Goal: Task Accomplishment & Management: Manage account settings

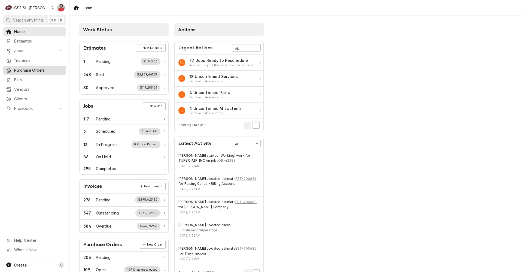
click at [29, 69] on span "Purchase Orders" at bounding box center [38, 70] width 49 height 6
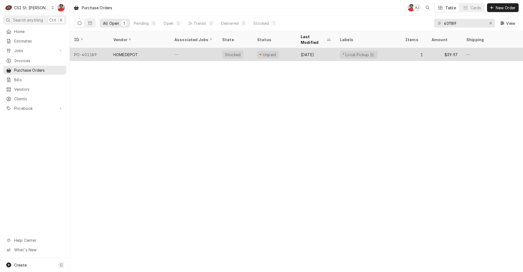
click at [132, 52] on div "HOMEDEPOT" at bounding box center [125, 55] width 25 height 6
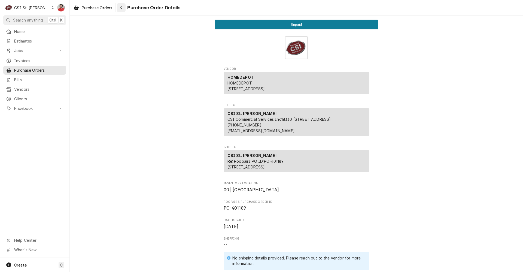
click at [125, 8] on button "Navigate back" at bounding box center [121, 7] width 9 height 9
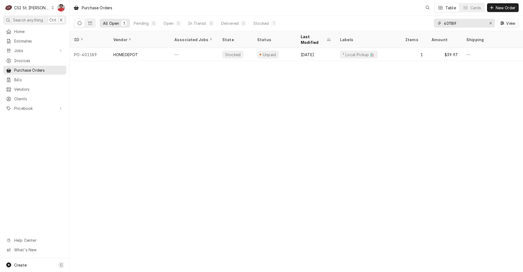
click at [461, 22] on input "401189" at bounding box center [464, 23] width 41 height 9
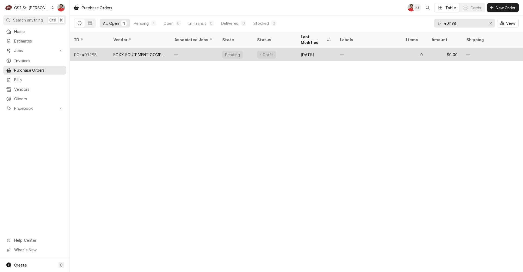
type input "401198"
click at [387, 51] on div "—" at bounding box center [368, 54] width 65 height 13
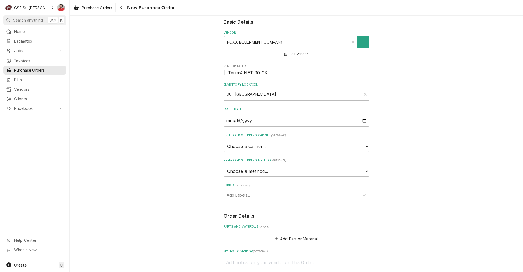
scroll to position [82, 0]
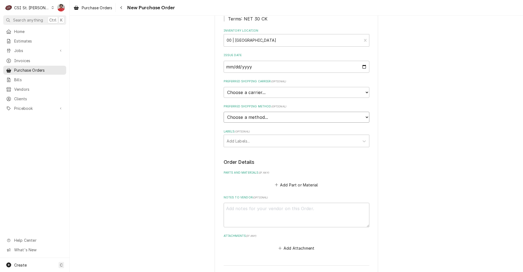
click at [308, 118] on select "Choose a method... Ground Next Day Early AM Next Day Air 2 Day Air Other" at bounding box center [297, 117] width 146 height 11
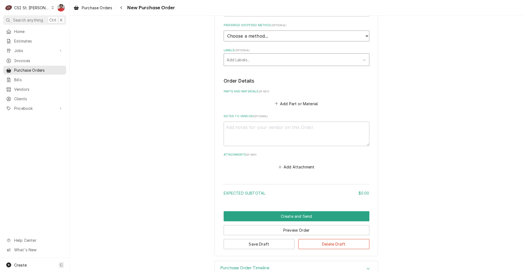
scroll to position [164, 0]
click at [293, 102] on button "Add Part or Material" at bounding box center [296, 103] width 45 height 8
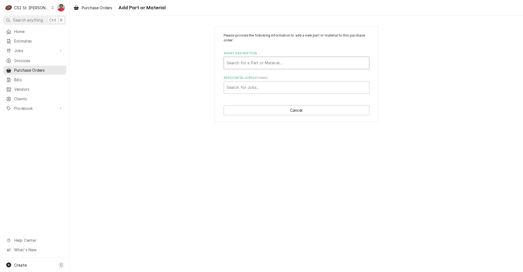
click at [288, 67] on div "Short Description" at bounding box center [297, 63] width 140 height 10
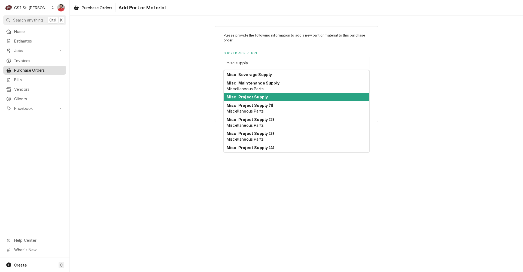
type input "misc supply"
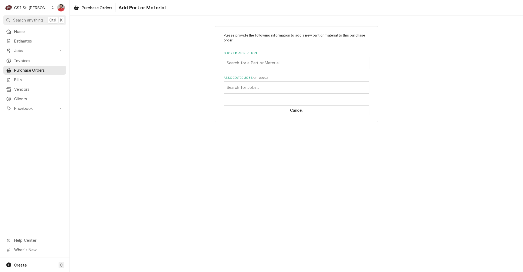
click at [260, 63] on div "Short Description" at bounding box center [297, 63] width 140 height 10
type input "MISC SUPPly"
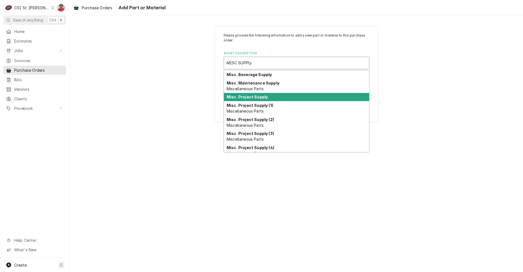
click at [254, 95] on strong "Misc. Project Supply" at bounding box center [247, 97] width 41 height 5
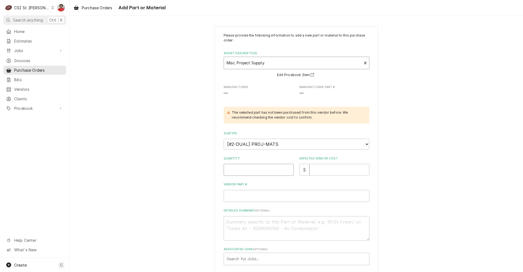
click at [243, 164] on input "Quantity" at bounding box center [259, 170] width 70 height 12
type textarea "x"
type input "1"
type textarea "x"
type input "2"
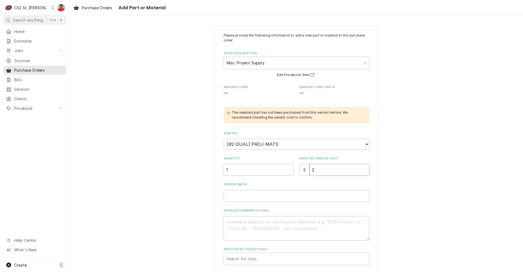
type textarea "x"
type input "23"
click at [238, 195] on input "Vendor Part #" at bounding box center [297, 196] width 146 height 12
paste input "08H05152"
type textarea "x"
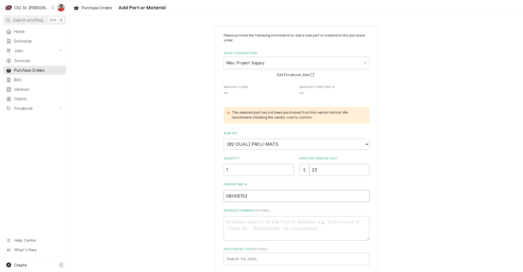
type input "08H05152"
click at [243, 231] on textarea "Detailed Summary ( optional )" at bounding box center [297, 228] width 146 height 25
type textarea "x"
type textarea "F"
type textarea "x"
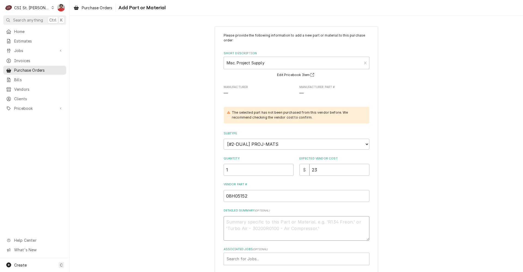
type textarea "x"
type textarea "F"
type textarea "x"
type textarea "FO"
type textarea "x"
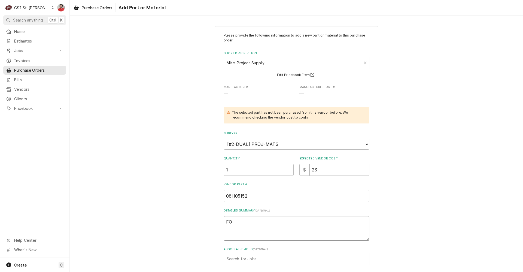
type textarea "F"
type textarea "x"
type textarea "B"
type textarea "x"
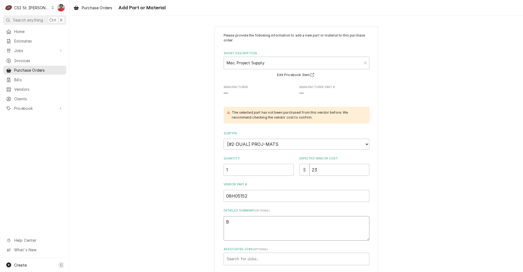
type textarea "BE"
type textarea "x"
type textarea "BEV"
type textarea "x"
type textarea "BEVL"
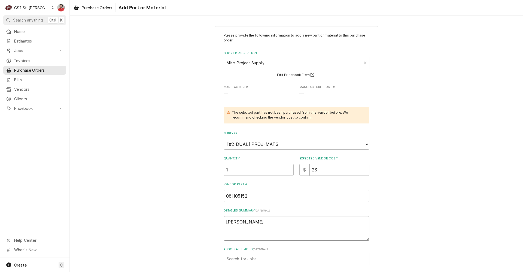
type textarea "x"
type textarea "BEVLE"
type textarea "x"
type textarea "BEVLEX"
type textarea "x"
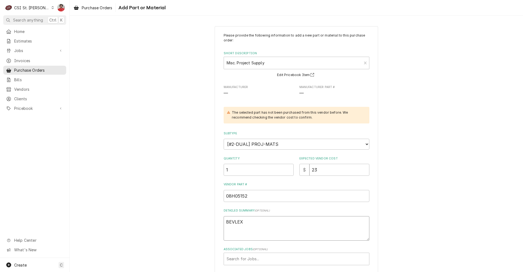
type textarea "BEVLEX"
type textarea "x"
type textarea "BEVLEX P"
type textarea "x"
type textarea "BEVLEX PO"
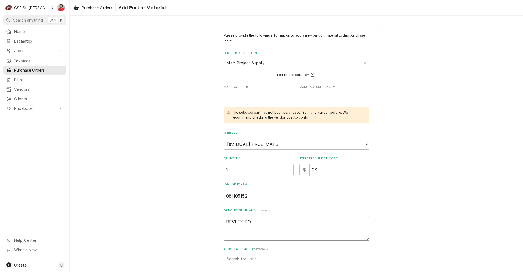
type textarea "x"
type textarea "BEVLEX POL"
type textarea "x"
type textarea "BEVLEX POLY"
type textarea "x"
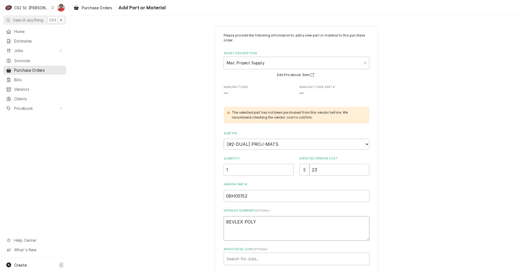
type textarea "BEVLEX POLY"
type textarea "x"
type textarea "BEVLEX POLY T"
type textarea "x"
type textarea "BEVLEX POLY TU"
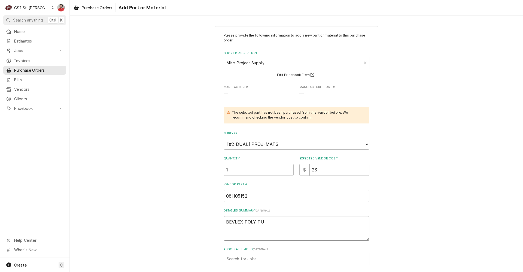
type textarea "x"
type textarea "BEVLEX POLY TUB"
type textarea "x"
type textarea "BEVLEX POLY TUBI"
type textarea "x"
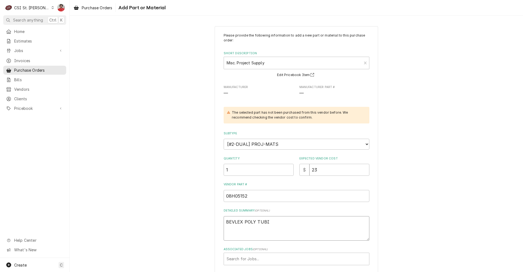
type textarea "BEVLEX POLY TUBIN"
type textarea "x"
type textarea "BEVLEX POLY TUBING"
type textarea "x"
type textarea "BEVLEX POLY TUBING"
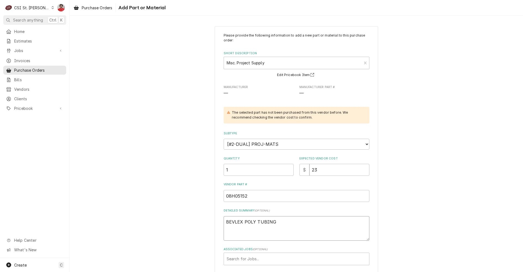
type textarea "x"
type textarea "BEVLEX POLY TUBING $"
type textarea "x"
type textarea "BEVLEX POLY TUBING"
type textarea "x"
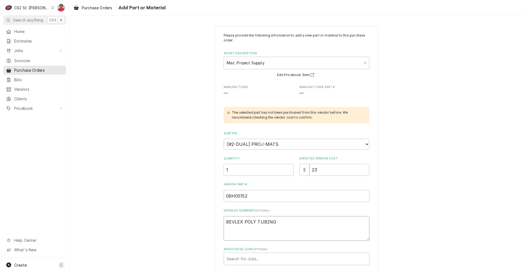
type textarea "BEVLEX POLY TUBING #"
type textarea "x"
type textarea "BEVLEX POLY TUBING #1"
type textarea "x"
type textarea "BEVLEX POLY TUBING #17"
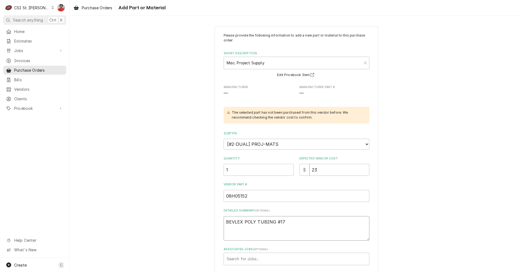
type textarea "x"
type textarea "BEVLEX POLY TUBING #170"
type textarea "x"
type textarea "BEVLEX POLY TUBING #170,"
type textarea "x"
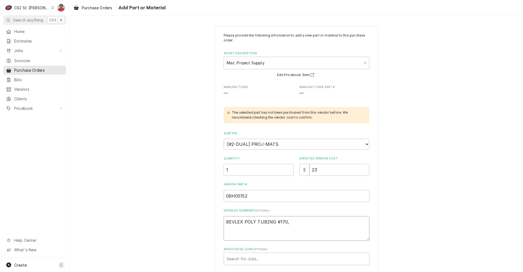
type textarea "BEVLEX POLY TUBING #170,"
type textarea "x"
type textarea "BEVLEX POLY TUBING #170, 3"
type textarea "x"
type textarea "BEVLEX POLY TUBING #170, 3/"
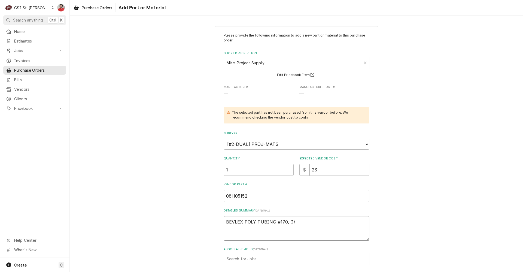
type textarea "x"
type textarea "BEVLEX POLY TUBING #170, 3/8"
type textarea "x"
type textarea "BEVLEX POLY TUBING #170, 3/8"
type textarea "x"
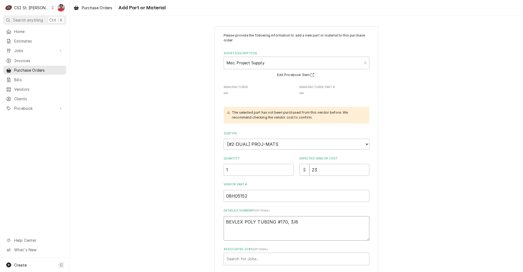
type textarea "BEVLEX POLY TUBING #170, 3/8"
type textarea "x"
type textarea "BEVLEX POLY TUBING #170, 3/8I"
type textarea "x"
type textarea "BEVLEX POLY TUBING #170, 3/8Id"
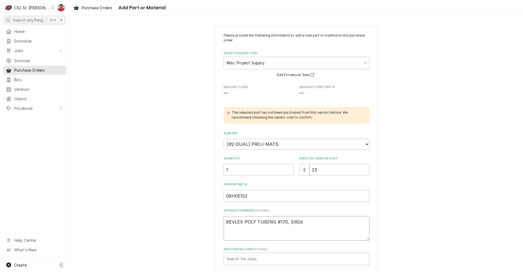
type textarea "x"
type textarea "BEVLEX POLY TUBING #170, 3/8ID"
type textarea "x"
type textarea "BEVLEX POLY TUBING #170, 3/8ID"
type textarea "x"
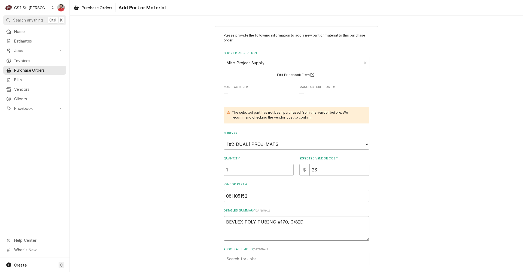
type textarea "BEVLEX POLY TUBING #170, 3/8ID X"
type textarea "x"
type textarea "BEVLEX POLY TUBING #170, 3/8ID X"
type textarea "x"
type textarea "BEVLEX POLY TUBING #170, 3/8ID X"
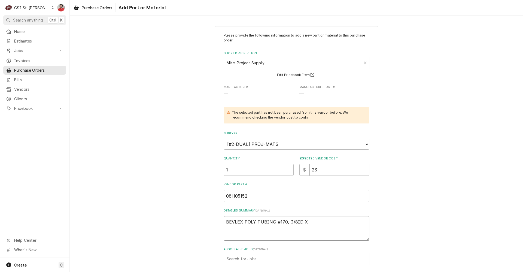
type textarea "x"
type textarea "BEVLEX POLY TUBING #170, 3/8ID X"
type textarea "x"
type textarea "BEVLEX POLY TUBING #170, 3/8ID X 1"
type textarea "x"
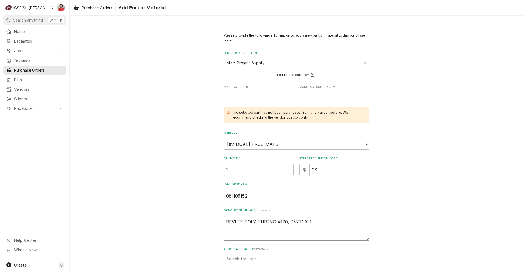
type textarea "BEVLEX POLY TUBING #170, 3/8ID X 19"
type textarea "x"
type textarea "BEVLEX POLY TUBING #170, 3/8ID X 19/"
type textarea "x"
type textarea "BEVLEX POLY TUBING #170, 3/8ID X 19/3"
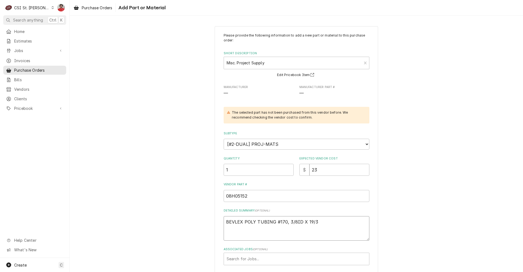
type textarea "x"
type textarea "BEVLEX POLY TUBING #170, 3/8ID X 19/32"
type textarea "x"
type textarea "BEVLEX POLY TUBING #170, 3/8ID X 19/32"
type textarea "x"
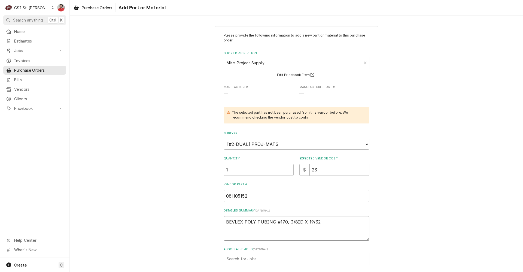
type textarea "BEVLEX POLY TUBING #170, 3/8ID X 19/32 O"
type textarea "x"
type textarea "BEVLEX POLY TUBING #170, 3/8ID X 19/32 OD"
type textarea "x"
type textarea "BEVLEX POLY TUBING #170, 3/8ID X 19/32 OD"
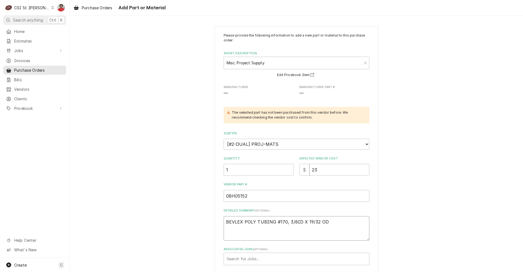
type textarea "x"
type textarea "BEVLEX POLY TUBING #170, 3/8ID X 19/32 OD -"
type textarea "x"
type textarea "BEVLEX POLY TUBING #170, 3/8ID X 19/32 OD -"
type textarea "x"
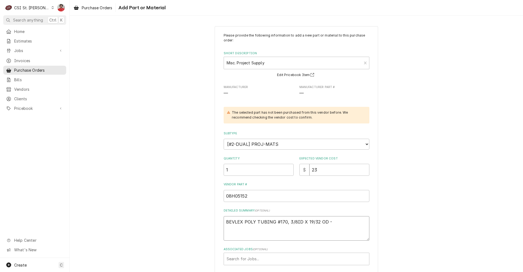
type textarea "BEVLEX POLY TUBING #170, 3/8ID X 19/32 OD - 1"
type textarea "x"
type textarea "BEVLEX POLY TUBING #170, 3/8ID X 19/32 OD - 12"
type textarea "x"
type textarea "BEVLEX POLY TUBING #170, 3/8ID X 19/32 OD - 1"
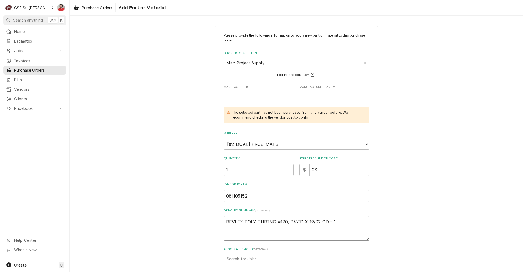
type textarea "x"
type textarea "BEVLEX POLY TUBING #170, 3/8ID X 19/32 OD -"
type textarea "x"
type textarea "BEVLEX POLY TUBING #170, 3/8ID X 19/32 OD - 2"
type textarea "x"
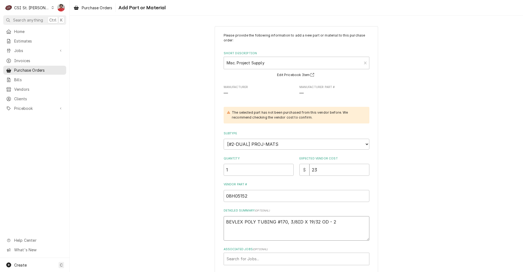
type textarea "BEVLEX POLY TUBING #170, 3/8ID X 19/32 OD - 24"
type textarea "x"
type textarea "BEVLEX POLY TUBING #170, 3/8ID X 19/32 OD - 2"
type textarea "x"
type textarea "BEVLEX POLY TUBING #170, 3/8ID X 19/32 OD - 25"
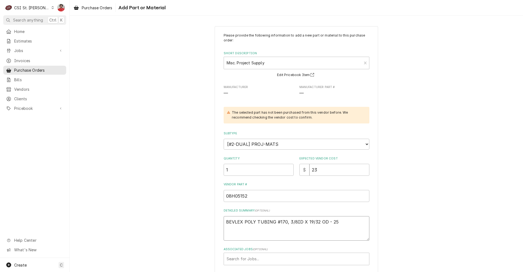
type textarea "x"
type textarea "BEVLEX POLY TUBING #170, 3/8ID X 19/32 OD - 25"
type textarea "x"
type textarea "BEVLEX POLY TUBING #170, 3/8ID X 19/32 OD - 25 f"
type textarea "x"
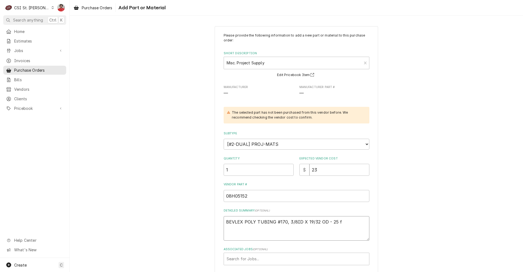
type textarea "BEVLEX POLY TUBING #170, 3/8ID X 19/32 OD - 25 fe"
type textarea "x"
type textarea "BEVLEX POLY TUBING #170, 3/8ID X 19/32 OD - 25 fee"
type textarea "x"
type textarea "BEVLEX POLY TUBING #170, 3/8ID X 19/32 OD - 25 feet"
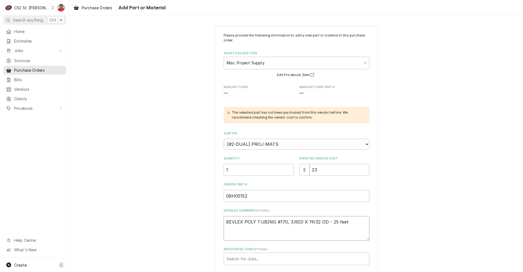
type textarea "x"
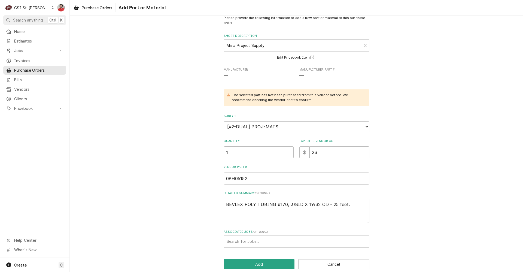
scroll to position [26, 0]
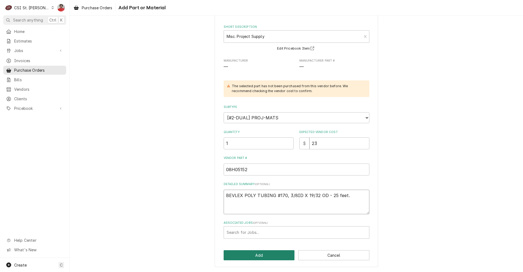
type textarea "BEVLEX POLY TUBING #170, 3/8ID X 19/32 OD - 25 feet."
click at [252, 255] on button "Add" at bounding box center [259, 255] width 71 height 10
type textarea "x"
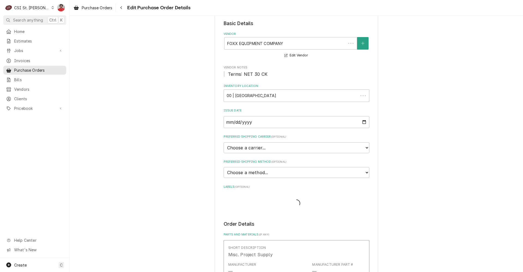
scroll to position [164, 0]
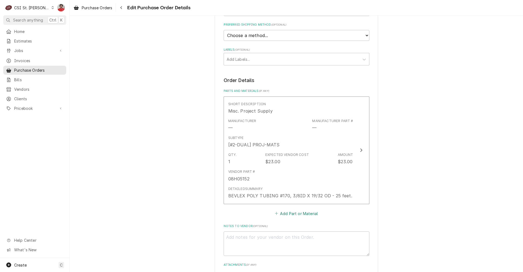
click at [290, 216] on button "Add Part or Material" at bounding box center [296, 214] width 45 height 8
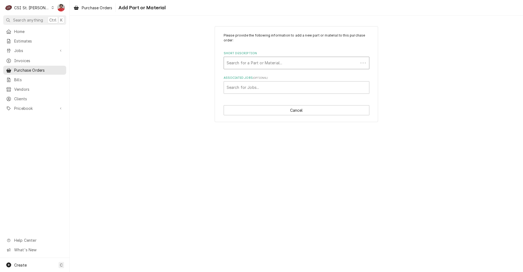
click at [246, 64] on div "Short Description" at bounding box center [291, 63] width 129 height 10
type input "misc supply"
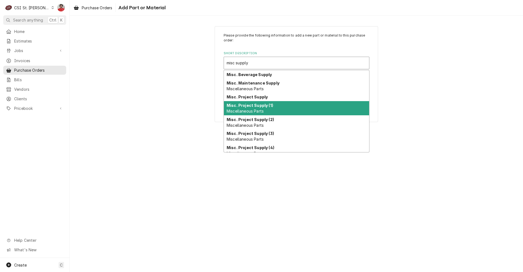
click at [245, 107] on strong "Misc. Project Supply (1)" at bounding box center [250, 105] width 47 height 5
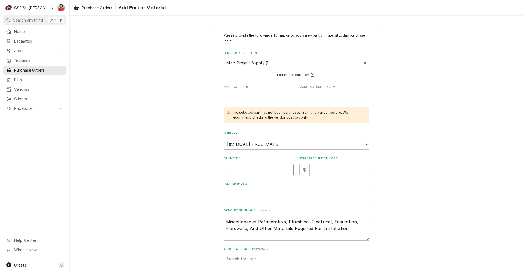
click at [242, 170] on input "Quantity" at bounding box center [259, 170] width 70 height 12
type textarea "x"
type input "1"
click at [322, 169] on input "Expected Vendor Cost" at bounding box center [340, 170] width 60 height 12
type textarea "x"
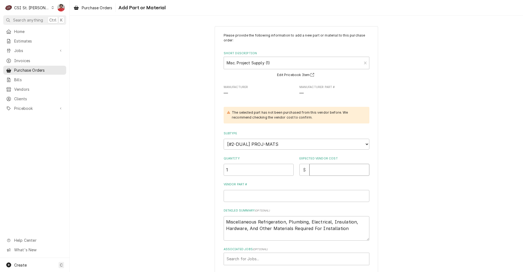
type input "1"
type textarea "x"
type input "18"
type textarea "x"
type input "188"
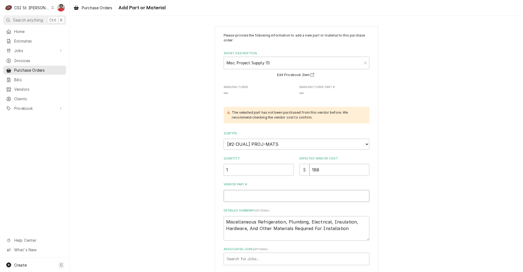
click at [289, 196] on input "Vendor Part #" at bounding box center [297, 196] width 146 height 12
click at [282, 196] on input "Vendor Part #" at bounding box center [297, 196] width 146 height 12
type textarea "x"
type input "V"
type textarea "x"
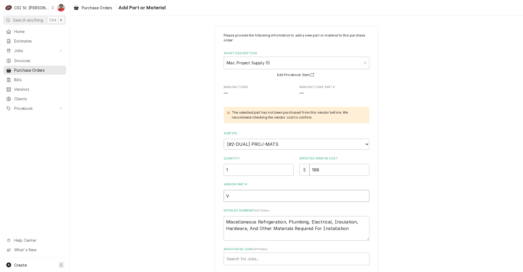
type input "VA"
type textarea "x"
type input "VAR"
type textarea "x"
type input "VARI"
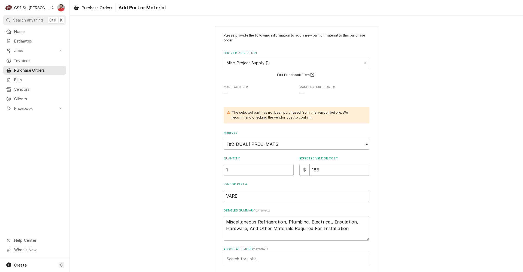
type textarea "x"
type input "VARIO"
type textarea "x"
type input "VARIOU"
type textarea "x"
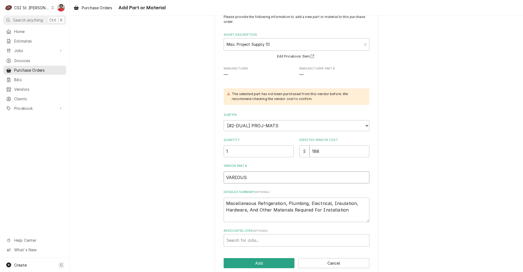
scroll to position [26, 0]
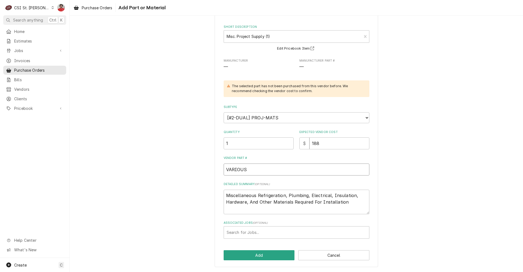
type input "VARIOUS"
drag, startPoint x: 344, startPoint y: 205, endPoint x: 156, endPoint y: 175, distance: 190.7
click at [156, 175] on div "Please provide the following information to add a new part or material to this …" at bounding box center [297, 133] width 454 height 277
type textarea "x"
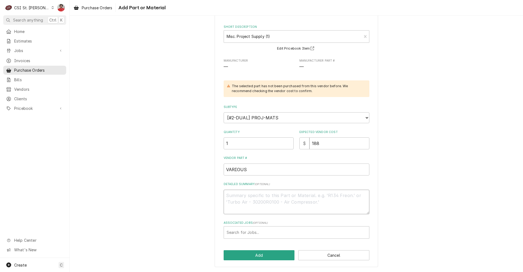
type textarea "O"
type textarea "x"
type textarea "Oe"
type textarea "x"
type textarea "Oet"
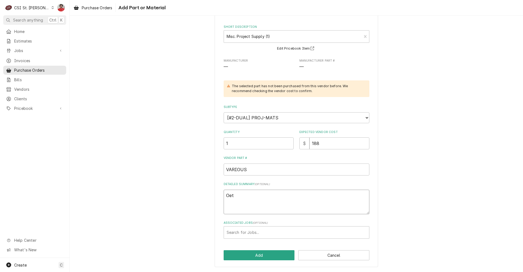
type textarea "x"
type textarea "Oete"
type textarea "x"
type textarea "Oeter"
type textarea "x"
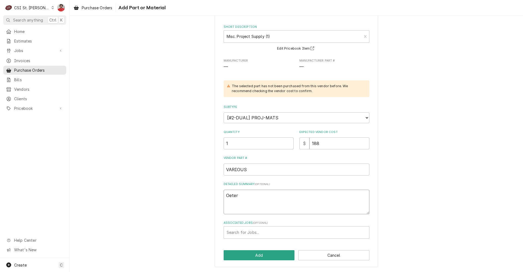
type textarea "Oete"
type textarea "x"
type textarea "Oet"
type textarea "x"
type textarea "Oe"
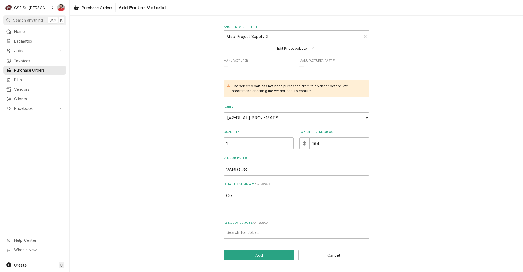
type textarea "x"
type textarea "O"
type textarea "x"
click at [303, 197] on textarea "Detailed Summary ( optional )" at bounding box center [297, 202] width 146 height 25
click at [257, 192] on textarea "Oeteker" at bounding box center [297, 202] width 146 height 25
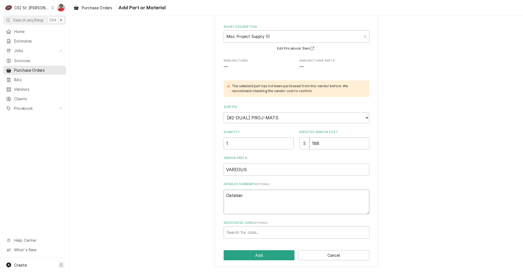
click at [257, 192] on textarea "Oeteker" at bounding box center [297, 202] width 146 height 25
click at [294, 191] on textarea "Oetiker clamps -" at bounding box center [297, 202] width 146 height 25
click at [279, 197] on textarea "Oetiker clamps - 10.0 - 0" at bounding box center [297, 202] width 146 height 25
paste textarea "06G08198"
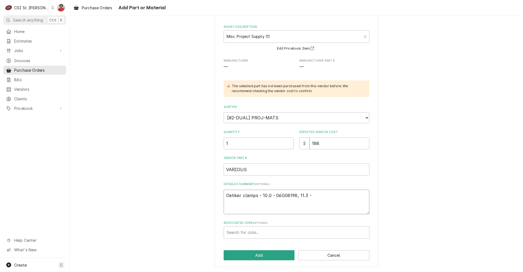
click at [261, 194] on textarea "Oetiker clamps - 10.0 - 06G08198, 11.3 -" at bounding box center [297, 202] width 146 height 25
click at [260, 201] on textarea "Oetiker clamps - 10.0 - 06G08198, 11.3 -" at bounding box center [297, 202] width 146 height 25
click at [267, 212] on textarea "Oetiker clamps - 10.0 - 06G08198 11.3 -" at bounding box center [297, 202] width 146 height 25
paste textarea "06G08190"
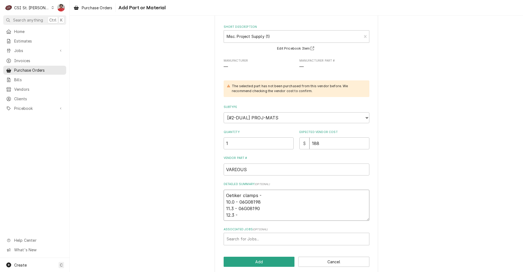
click at [242, 219] on textarea "Oetiker clamps - 10.0 - 06G08198 11.3 - 06G08190 12.3 -" at bounding box center [297, 205] width 146 height 31
paste textarea "06G08184"
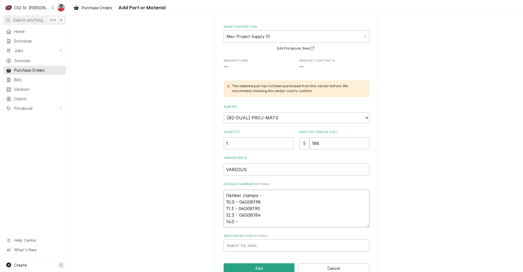
click at [259, 223] on textarea "Oetiker clamps - 10.0 - 06G08198 11.3 - 06G08190 12.3 - 06G08184 14.0 -" at bounding box center [297, 209] width 146 height 38
paste textarea "06G08191"
click at [243, 227] on textarea "Oetiker clamps - 10.0 - 06G08198 11.3 - 06G08190 12.3 - 06G08184 14.0 - 06G0819…" at bounding box center [297, 212] width 146 height 44
paste textarea "06G08193"
click at [270, 236] on textarea "Oetiker clamps - 10.0 - 06G08198 11.3 - 06G08190 12.3 - 06G08184 14.0 - 06G0819…" at bounding box center [297, 215] width 146 height 51
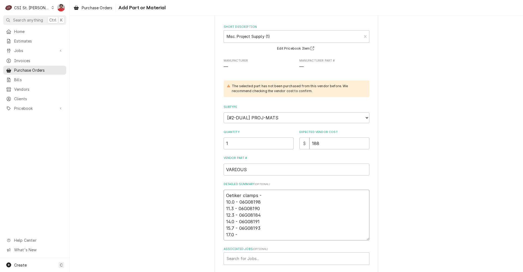
paste textarea "06G08183"
click at [268, 257] on textarea "Oetiker clamps - 10.0 - 06G08198 11.3 - 06G08190 12.3 - 06G08184 14.0 - 06G0819…" at bounding box center [297, 225] width 146 height 70
paste textarea "06E07201"
click at [260, 263] on textarea "Oetiker clamps - 10.0 - 06G08198 11.3 - 06G08190 12.3 - 06G08184 14.0 - 06G0819…" at bounding box center [297, 228] width 146 height 77
paste textarea "06E07203"
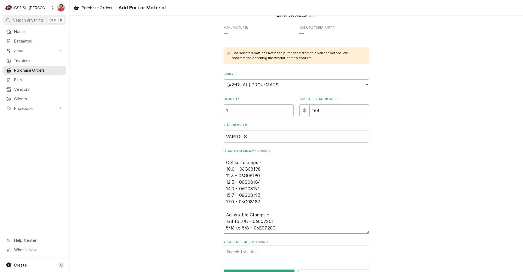
scroll to position [79, 0]
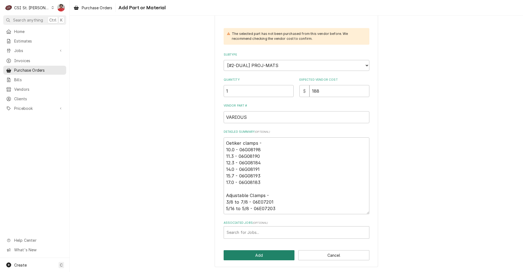
click at [274, 255] on button "Add" at bounding box center [259, 255] width 71 height 10
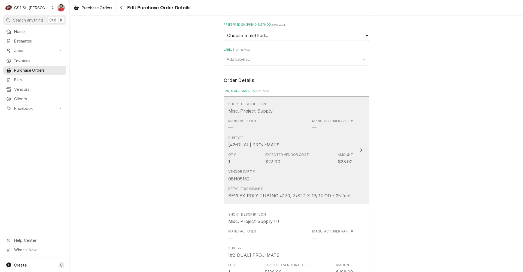
scroll to position [327, 0]
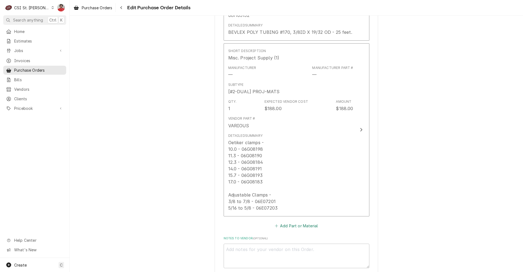
click at [300, 228] on button "Add Part or Material" at bounding box center [296, 226] width 45 height 8
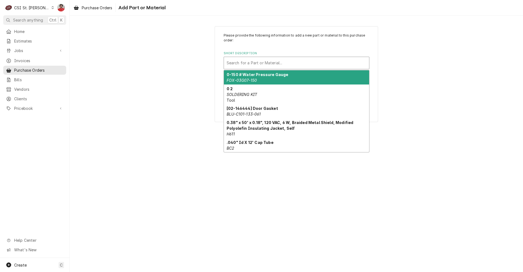
click at [260, 61] on div "Short Description" at bounding box center [297, 63] width 140 height 10
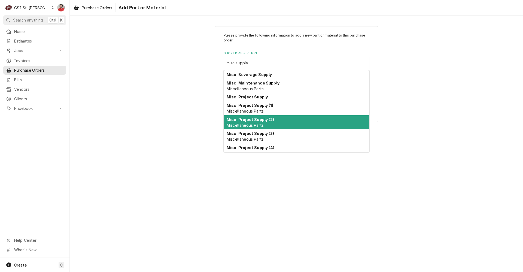
click at [253, 121] on strong "Misc. Project Supply (2)" at bounding box center [250, 119] width 47 height 5
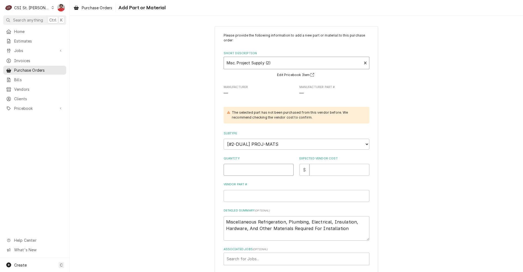
click at [252, 170] on input "Quantity" at bounding box center [259, 170] width 70 height 12
click at [319, 169] on input "Expected Vendor Cost" at bounding box center [340, 170] width 60 height 12
drag, startPoint x: 351, startPoint y: 234, endPoint x: 170, endPoint y: 210, distance: 182.2
click at [170, 210] on div "Please provide the following information to add a new part or material to this …" at bounding box center [297, 159] width 454 height 277
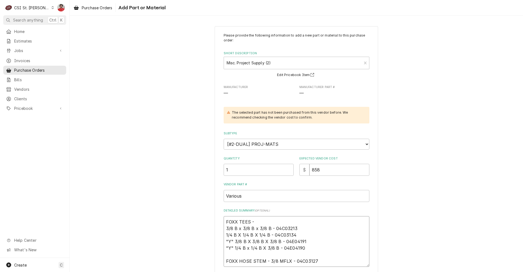
click at [262, 220] on textarea "FOXX TEES - 3/8 B x 3/8 B x 3/8 B - 04C03213 1/4 B X 1/4 B X 1/4 B - 04C03134 "…" at bounding box center [297, 241] width 146 height 51
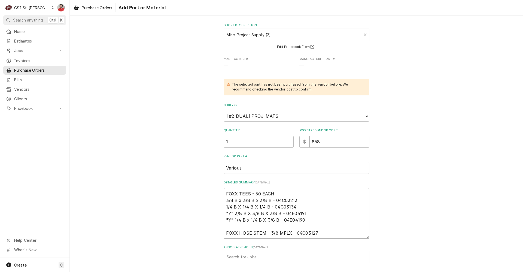
scroll to position [53, 0]
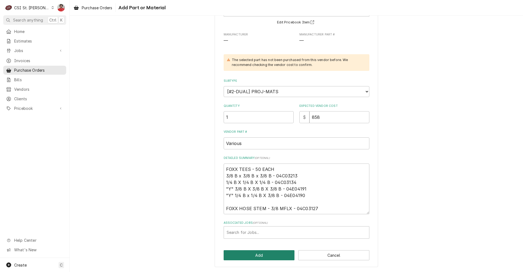
click at [266, 255] on button "Add" at bounding box center [259, 255] width 71 height 10
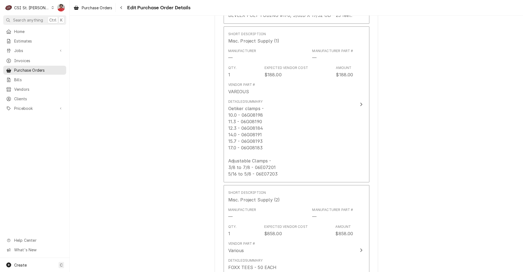
scroll to position [338, 0]
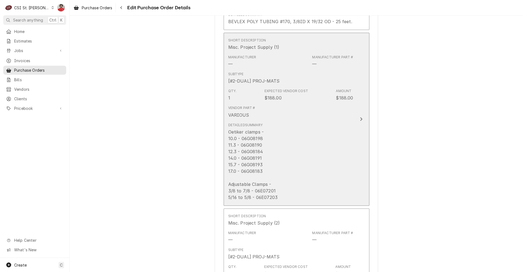
click at [309, 137] on div "Detailed Summary Oetiker clamps - 10.0 - 06G08198 11.3 - 06G08190 12.3 - 06G081…" at bounding box center [290, 161] width 125 height 82
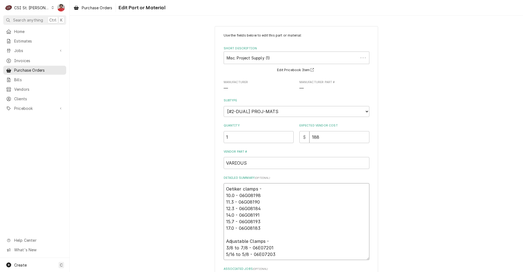
click at [266, 189] on textarea "Oetiker clamps - 10.0 - 06G08198 11.3 - 06G08190 12.3 - 06G08184 14.0 - 06G0819…" at bounding box center [297, 221] width 146 height 77
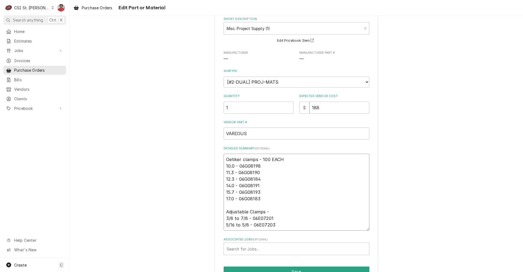
scroll to position [60, 0]
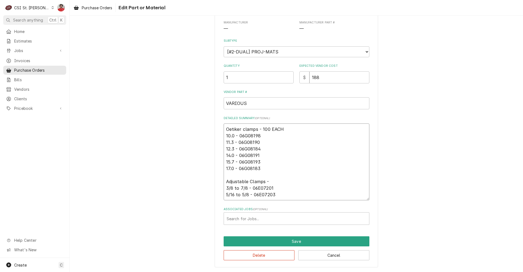
click at [275, 179] on textarea "Oetiker clamps - 100 EACH 10.0 - 06G08198 11.3 - 06G08190 12.3 - 06G08184 14.0 …" at bounding box center [297, 161] width 146 height 77
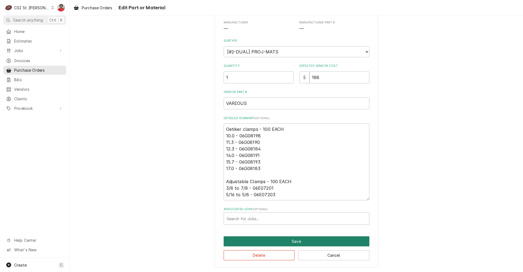
click at [284, 244] on button "Save" at bounding box center [297, 241] width 146 height 10
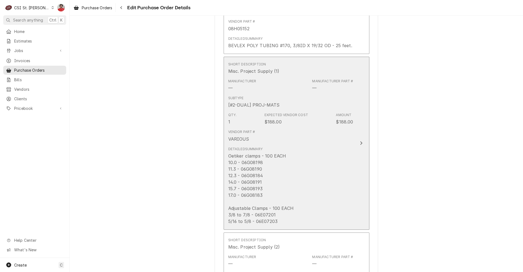
scroll to position [532, 0]
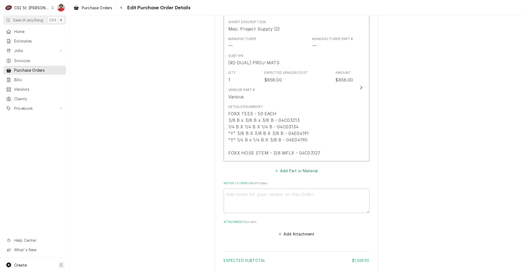
click at [280, 170] on button "Add Part or Material" at bounding box center [296, 171] width 45 height 8
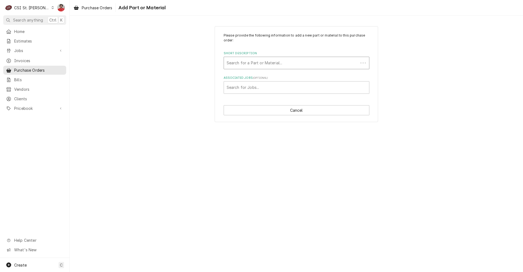
click at [244, 57] on div "Search for a Part or Material..." at bounding box center [291, 63] width 134 height 12
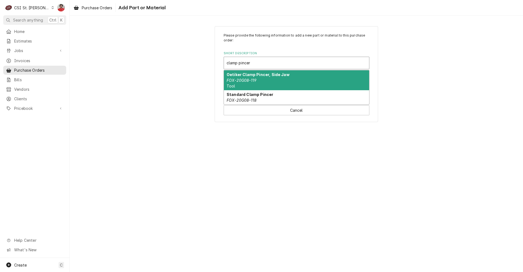
click at [250, 82] on em "FOX-20G08-119" at bounding box center [242, 80] width 30 height 5
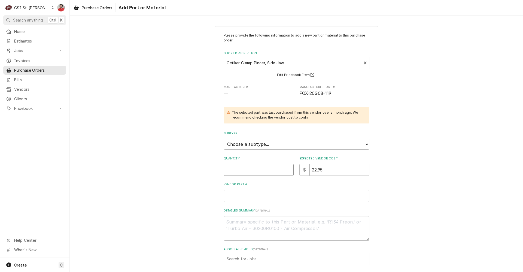
click at [252, 171] on input "Quantity" at bounding box center [259, 170] width 70 height 12
drag, startPoint x: 252, startPoint y: 171, endPoint x: 161, endPoint y: 171, distance: 90.5
click at [161, 171] on div "Please provide the following information to add a new part or material to this …" at bounding box center [297, 159] width 454 height 277
click at [299, 146] on select "Choose a subtype... [#2-DUAL] AFTERHRS-WH-CHG-2 [#2-DUAL] BEV-EQUIP [#2-DUAL] B…" at bounding box center [297, 144] width 146 height 11
click at [224, 139] on select "Choose a subtype... [#2-DUAL] AFTERHRS-WH-CHG-2 [#2-DUAL] BEV-EQUIP [#2-DUAL] B…" at bounding box center [297, 144] width 146 height 11
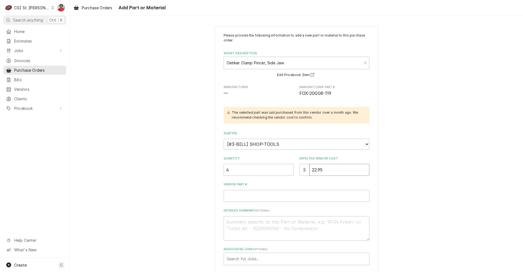
drag, startPoint x: 337, startPoint y: 169, endPoint x: 277, endPoint y: 167, distance: 59.7
click at [278, 167] on div "Quantity 4 Expected Vendor Cost $ 22.95" at bounding box center [297, 165] width 146 height 19
click at [270, 198] on input "Vendor Part #" at bounding box center [297, 196] width 146 height 12
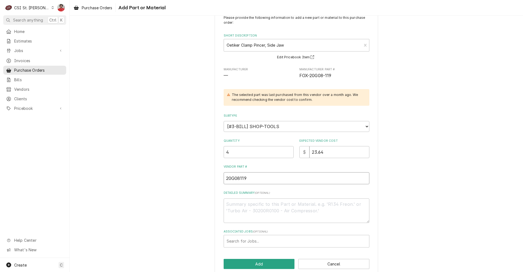
scroll to position [26, 0]
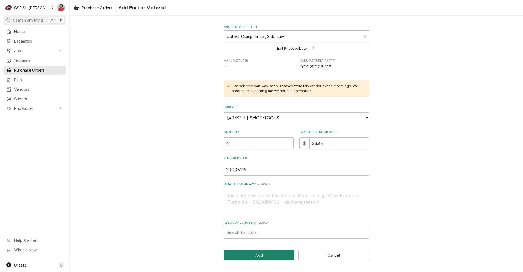
click at [268, 259] on button "Add" at bounding box center [259, 255] width 71 height 10
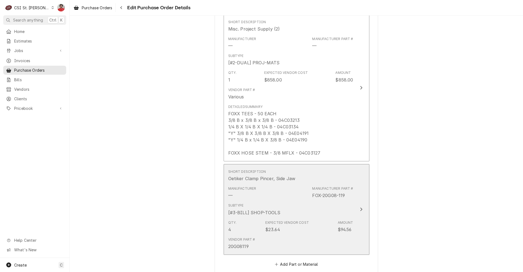
scroll to position [559, 0]
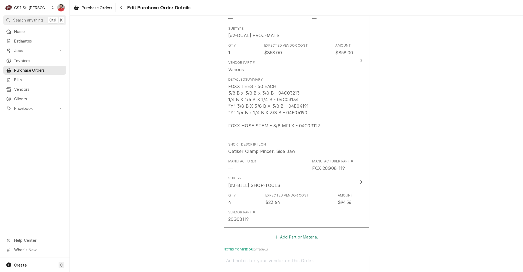
click at [282, 237] on button "Add Part or Material" at bounding box center [296, 237] width 45 height 8
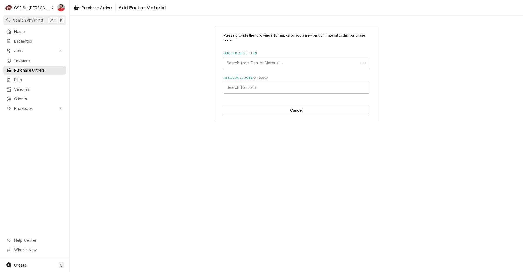
click at [256, 64] on div "Short Description" at bounding box center [291, 63] width 129 height 10
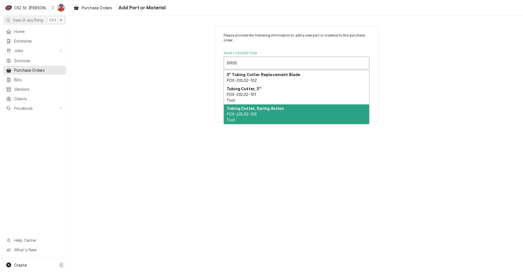
click at [267, 114] on div "Tubing Cutter, Spring Action FOX-20L02-105 Tool" at bounding box center [296, 114] width 145 height 20
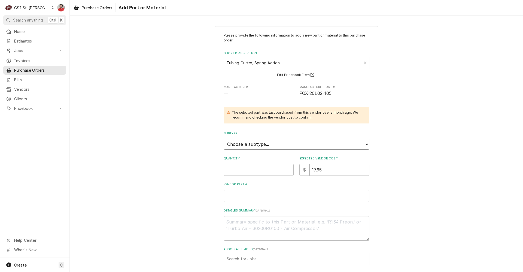
click at [268, 140] on select "Choose a subtype... [#2-DUAL] AFTERHRS-WH-CHG-2 [#2-DUAL] BEV-EQUIP [#2-DUAL] B…" at bounding box center [297, 144] width 146 height 11
click at [224, 139] on select "Choose a subtype... [#2-DUAL] AFTERHRS-WH-CHG-2 [#2-DUAL] BEV-EQUIP [#2-DUAL] B…" at bounding box center [297, 144] width 146 height 11
click at [260, 173] on input "Quantity" at bounding box center [259, 170] width 70 height 12
drag, startPoint x: 348, startPoint y: 171, endPoint x: 258, endPoint y: 163, distance: 89.7
click at [258, 163] on div "Quantity 4 Expected Vendor Cost $ 17.95" at bounding box center [297, 165] width 146 height 19
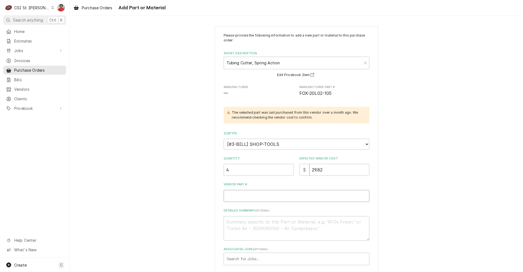
click at [261, 199] on input "Vendor Part #" at bounding box center [297, 196] width 146 height 12
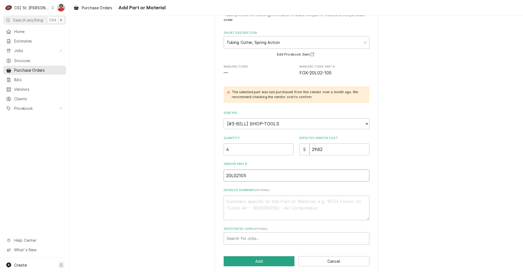
scroll to position [26, 0]
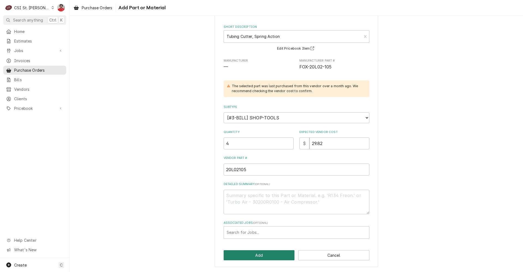
click at [277, 256] on button "Add" at bounding box center [259, 255] width 71 height 10
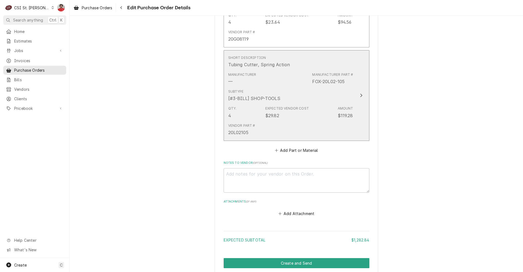
scroll to position [740, 0]
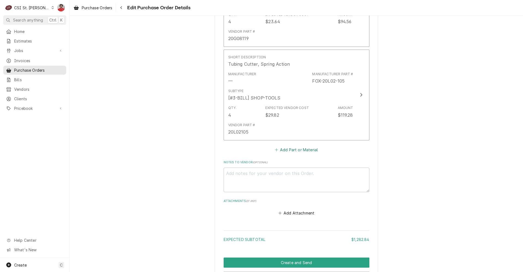
click at [291, 152] on button "Add Part or Material" at bounding box center [296, 150] width 45 height 8
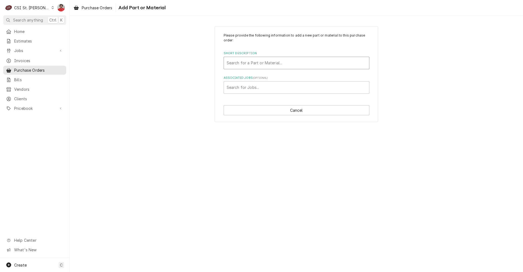
click at [260, 64] on div "Short Description" at bounding box center [297, 63] width 140 height 10
click at [33, 105] on span "Pricebook" at bounding box center [34, 108] width 41 height 6
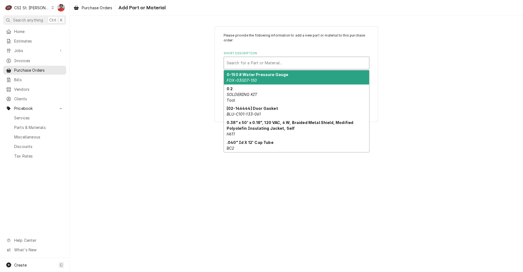
click at [301, 64] on div "Short Description" at bounding box center [297, 63] width 140 height 10
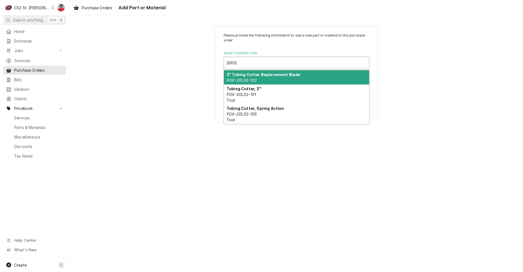
click at [298, 76] on div "3" Tubing Cutter Replacement Blade FOX-20L02-102" at bounding box center [296, 77] width 145 height 14
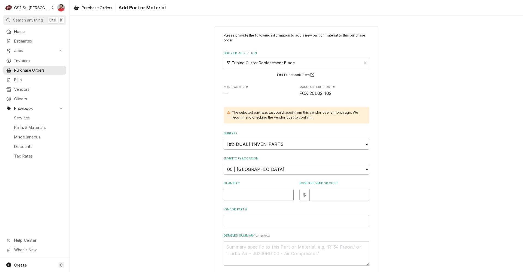
click at [274, 198] on input "Quantity" at bounding box center [259, 195] width 70 height 12
click at [329, 194] on input "Expected Vendor Cost" at bounding box center [340, 195] width 60 height 12
drag, startPoint x: 252, startPoint y: 196, endPoint x: 189, endPoint y: 196, distance: 63.0
click at [189, 196] on div "Please provide the following information to add a new part or material to this …" at bounding box center [297, 172] width 454 height 302
click at [345, 196] on input "Expected Vendor Cost" at bounding box center [340, 195] width 60 height 12
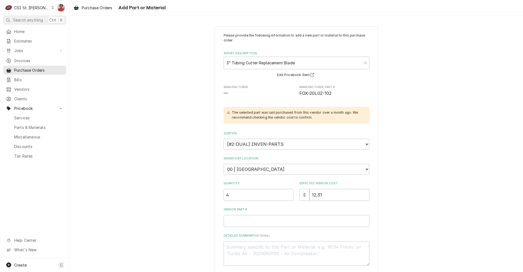
drag, startPoint x: 340, startPoint y: 213, endPoint x: 338, endPoint y: 217, distance: 4.3
click at [338, 217] on div "Vendor Part #" at bounding box center [297, 216] width 146 height 19
click at [337, 218] on input "Vendor Part #" at bounding box center [297, 221] width 146 height 12
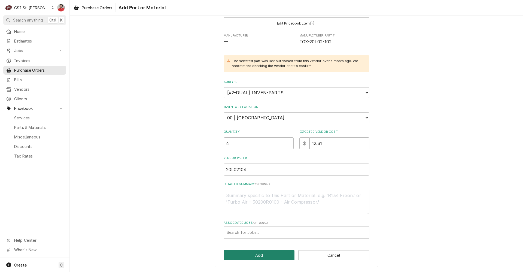
click at [265, 259] on button "Add" at bounding box center [259, 255] width 71 height 10
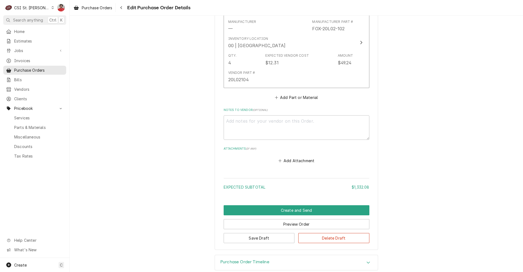
scroll to position [801, 0]
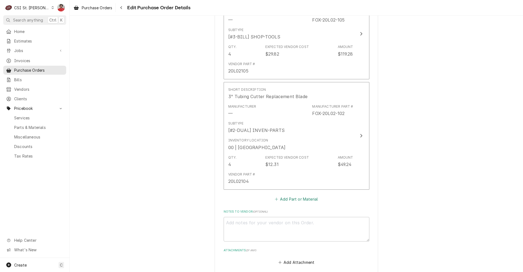
click at [304, 199] on button "Add Part or Material" at bounding box center [296, 199] width 45 height 8
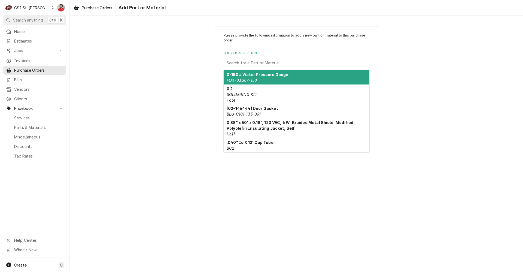
click at [246, 63] on div "Short Description" at bounding box center [297, 63] width 140 height 10
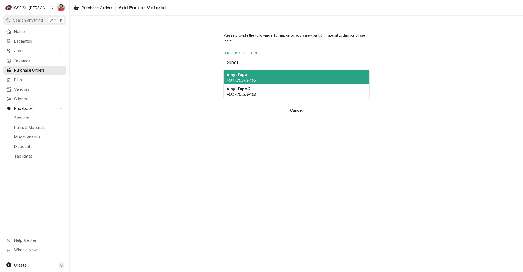
click at [249, 75] on div "Vinyl Tape FOX-20D01-107" at bounding box center [296, 77] width 145 height 14
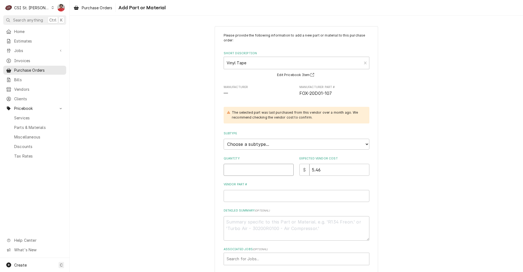
click at [250, 169] on input "Quantity" at bounding box center [259, 170] width 70 height 12
click at [259, 149] on select "Choose a subtype... [#2-DUAL] AFTERHRS-WH-CHG-2 [#2-DUAL] BEV-EQUIP [#2-DUAL] B…" at bounding box center [297, 144] width 146 height 11
click at [224, 139] on select "Choose a subtype... [#2-DUAL] AFTERHRS-WH-CHG-2 [#2-DUAL] BEV-EQUIP [#2-DUAL] B…" at bounding box center [297, 144] width 146 height 11
click at [255, 199] on input "Vendor Part #" at bounding box center [297, 196] width 146 height 12
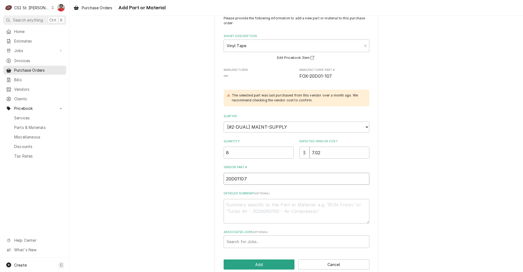
scroll to position [26, 0]
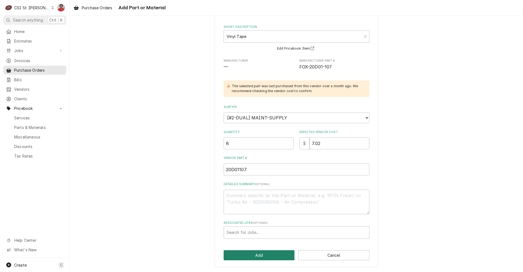
click at [260, 256] on button "Add" at bounding box center [259, 255] width 71 height 10
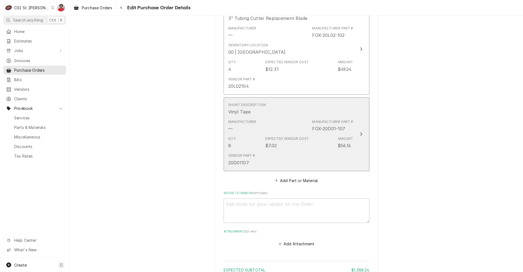
scroll to position [879, 0]
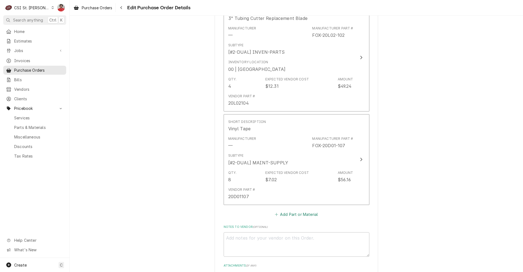
click at [289, 216] on button "Add Part or Material" at bounding box center [296, 214] width 45 height 8
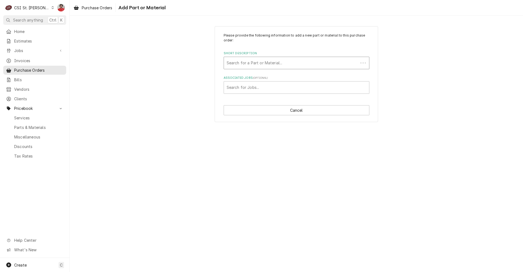
click at [241, 59] on div "Short Description" at bounding box center [291, 63] width 129 height 10
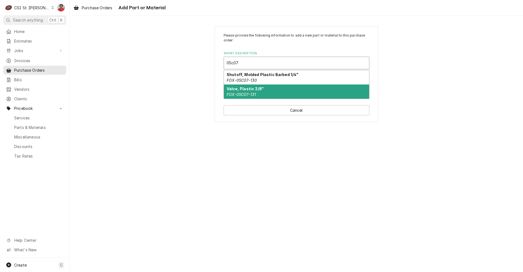
click at [253, 92] on em "FOX-05C07-131" at bounding box center [241, 94] width 29 height 5
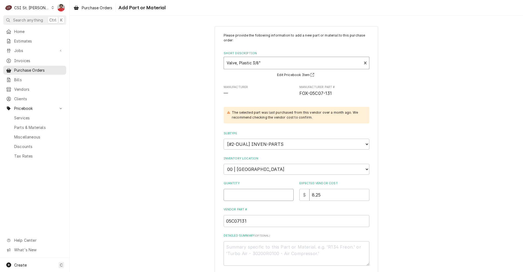
click at [256, 197] on input "Quantity" at bounding box center [259, 195] width 70 height 12
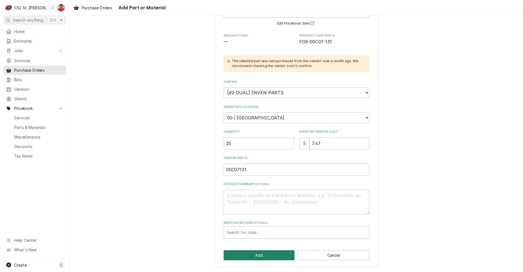
click at [266, 255] on button "Add" at bounding box center [259, 255] width 71 height 10
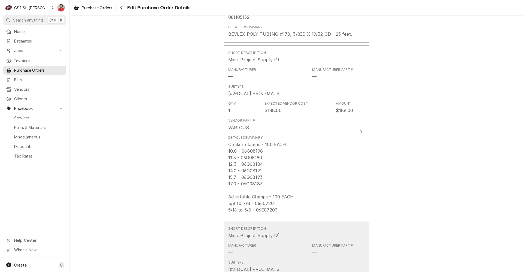
scroll to position [324, 0]
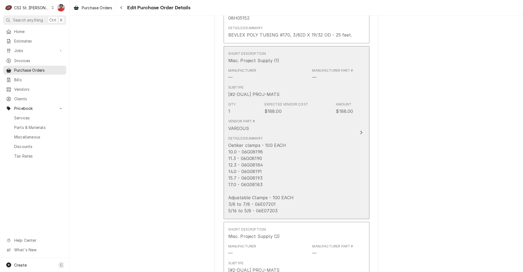
click at [285, 124] on div "Vendor Part # VARIOUS" at bounding box center [290, 125] width 125 height 17
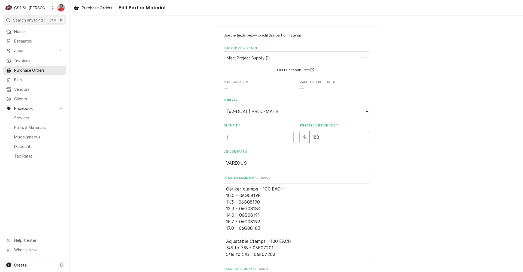
drag, startPoint x: 314, startPoint y: 138, endPoint x: 324, endPoint y: 140, distance: 10.4
click at [324, 140] on input "188" at bounding box center [340, 137] width 60 height 12
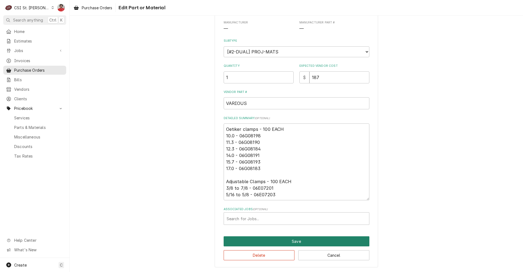
click at [284, 239] on button "Save" at bounding box center [297, 241] width 146 height 10
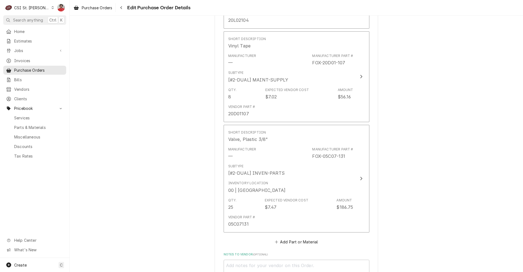
scroll to position [1115, 0]
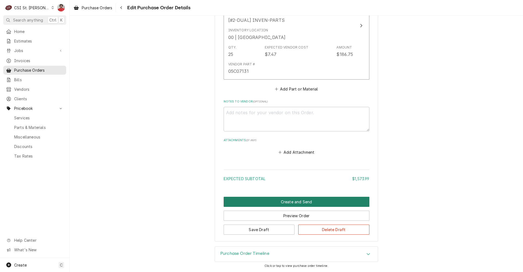
click at [276, 201] on button "Create and Send" at bounding box center [297, 202] width 146 height 10
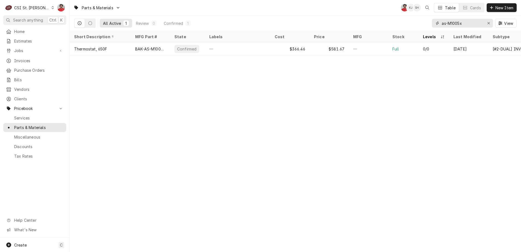
click at [470, 22] on input "as-M1005x" at bounding box center [462, 23] width 41 height 9
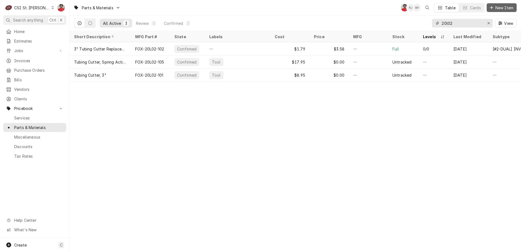
type input "20l02"
click at [499, 10] on span "New Item" at bounding box center [504, 8] width 20 height 6
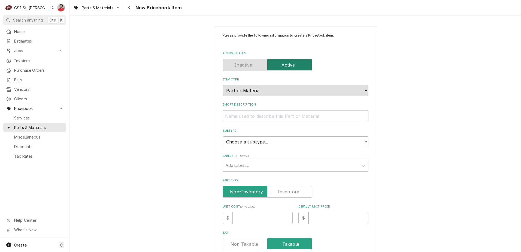
click at [263, 118] on input "Short Description" at bounding box center [296, 116] width 146 height 12
type textarea "x"
type input "R"
type textarea "x"
type input "RE"
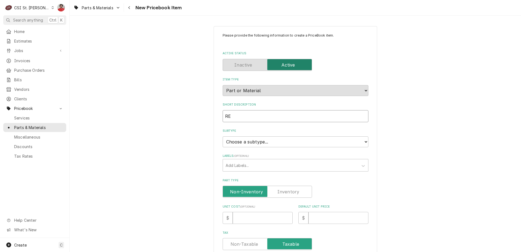
type textarea "x"
type input "REP"
type textarea "x"
type input "REPL"
type textarea "x"
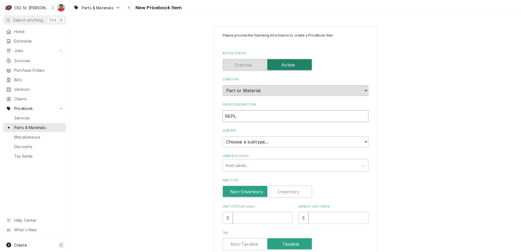
type input "REPLA"
type textarea "x"
type input "REPLAC"
type textarea "x"
type input "REPLACE"
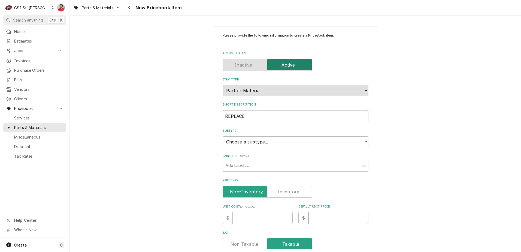
type textarea "x"
type input "REPLACEM"
type textarea "x"
type input "REPLACEME"
type textarea "x"
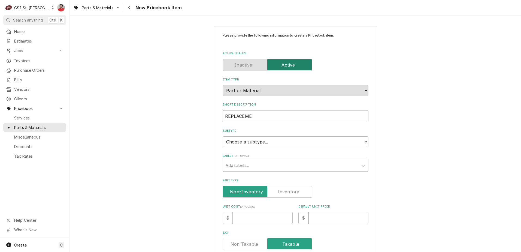
type input "REPLACEMEN"
type textarea "x"
type input "REPLACEMENT"
type textarea "x"
type input "REPLACEMENT"
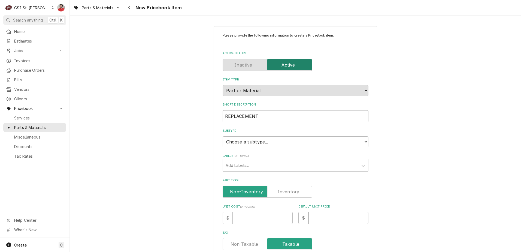
type textarea "x"
type input "REPLACEMENT B"
type textarea "x"
type input "REPLACEMENT BL"
type textarea "x"
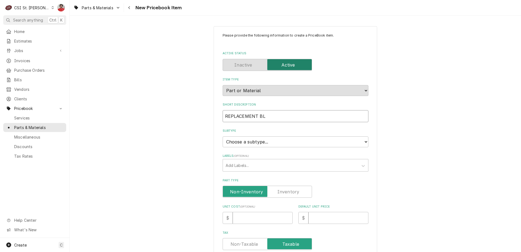
type input "REPLACEMENT BLA"
type textarea "x"
type input "REPLACEMENT BLAD"
type textarea "x"
type input "REPLACEMENT BLADE"
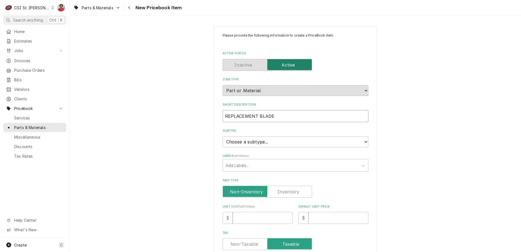
type textarea "x"
type input "REPLACEMENT BLADE"
type textarea "x"
type input "REPLACEMENT BLADE 8"
type textarea "x"
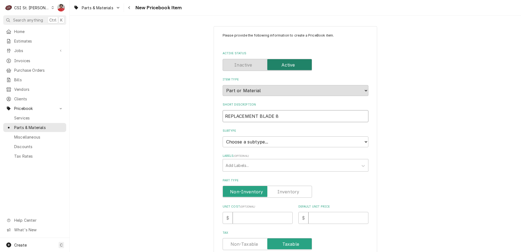
type input "REPLACEMENT BLADE 8-"
type textarea "x"
type input "REPLACEMENT BLADE 8-3"
type textarea "x"
type input "REPLACEMENT BLADE 8-31"
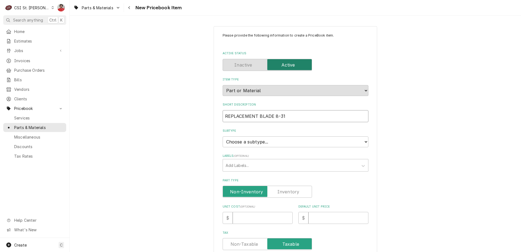
type textarea "x"
type input "REPLACEMENT BLADE 8-3"
type textarea "x"
type input "REPLACEMENT BLADE 8-3/"
type textarea "x"
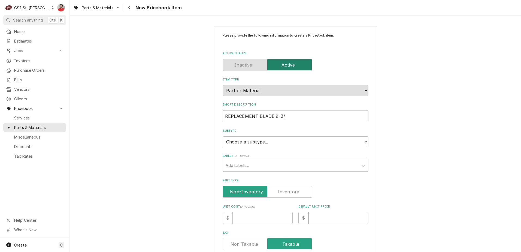
type input "REPLACEMENT BLADE 8-3/1"
type textarea "x"
type input "REPLACEMENT BLADE 8-3/16"
type textarea "x"
type input "REPLACEMENT BLADE 8-3/16""
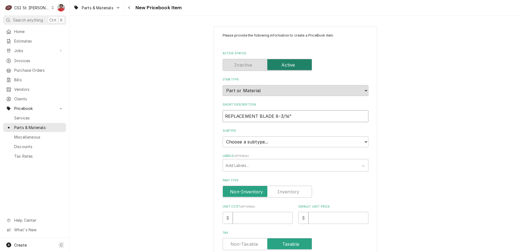
type textarea "x"
type input "REPLACEMENT BLADE 8-3/16""
type textarea "x"
type input "REPLACEMENT BLADE 8-3/16" L"
type textarea "x"
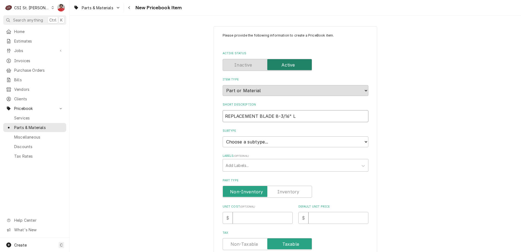
type input "REPLACEMENT BLADE 8-3/16" L"
type textarea "x"
type input "REPLACEMENT BLADE 8-3/16" L ("
type textarea "x"
type input "REPLACEMENT BLADE 8-3/16" L (M"
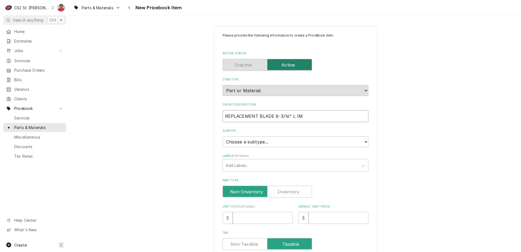
type textarea "x"
type input "REPLACEMENT BLADE 8-3/16" L (MO"
type textarea "x"
type input "REPLACEMENT BLADE 8-3/16" L (MOD"
type textarea "x"
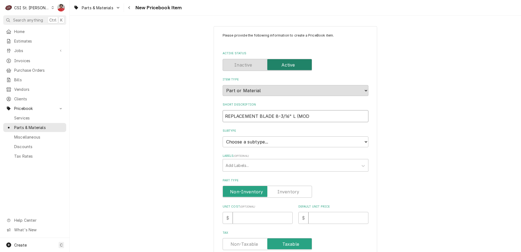
type input "REPLACEMENT BLADE 8-3/16" L (MODE"
type textarea "x"
type input "REPLACEMENT BLADE 8-3/16" L (MODEL"
type textarea "x"
type input "REPLACEMENT BLADE 8-3/16" L (MODEL"
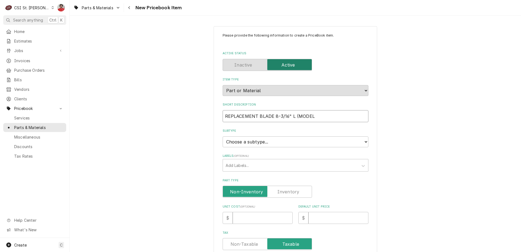
type textarea "x"
type input "REPLACEMENT BLADE 8-3/16" L (MODEL 1"
type textarea "x"
type input "REPLACEMENT BLADE 8-3/16" L (MODEL 10"
type textarea "x"
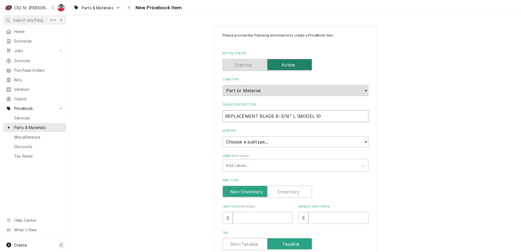
type input "REPLACEMENT BLADE 8-3/16" L (MODEL 100"
type textarea "x"
type input "REPLACEMENT BLADE 8-3/16" L (MODEL 100)"
click at [262, 141] on select "Choose a subtype... [#2-DUAL] AFTERHRS-WH-CHG-2 [#2-DUAL] BEV-EQUIP [#2-DUAL] B…" at bounding box center [296, 141] width 146 height 11
select select "10"
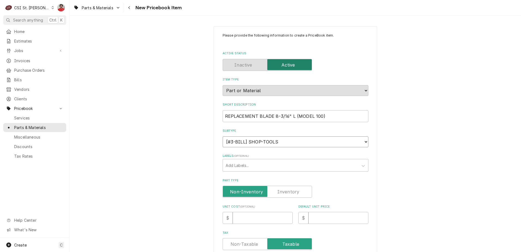
click at [223, 136] on select "Choose a subtype... [#2-DUAL] AFTERHRS-WH-CHG-2 [#2-DUAL] BEV-EQUIP [#2-DUAL] B…" at bounding box center [296, 141] width 146 height 11
click at [258, 166] on div "Labels" at bounding box center [291, 165] width 130 height 10
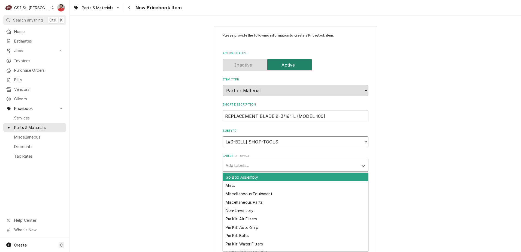
click at [350, 146] on select "Choose a subtype... [#2-DUAL] AFTERHRS-WH-CHG-2 [#2-DUAL] BEV-EQUIP [#2-DUAL] B…" at bounding box center [296, 141] width 146 height 11
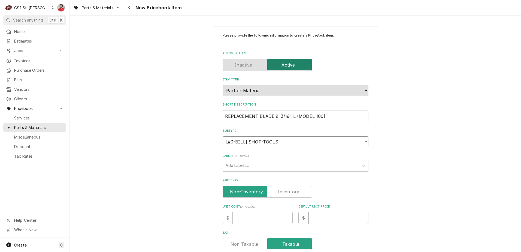
click at [223, 136] on select "Choose a subtype... [#2-DUAL] AFTERHRS-WH-CHG-2 [#2-DUAL] BEV-EQUIP [#2-DUAL] B…" at bounding box center [296, 141] width 146 height 11
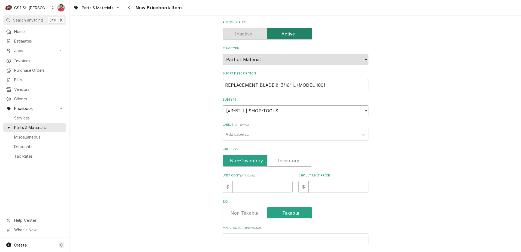
scroll to position [82, 0]
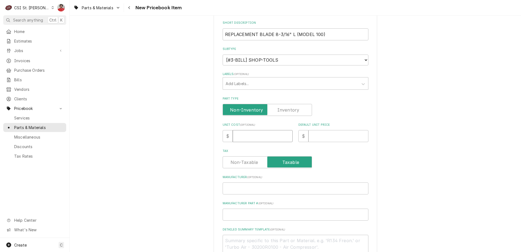
click at [261, 140] on input "Unit Cost ( optional )" at bounding box center [263, 136] width 60 height 12
type textarea "x"
type input "1"
type textarea "x"
type input "12"
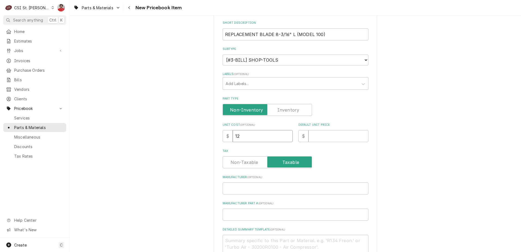
type textarea "x"
type input "12.3"
type textarea "x"
type input "12.31"
type textarea "x"
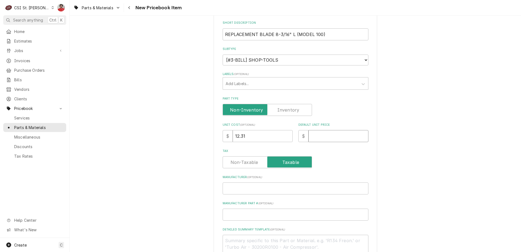
type input "2"
type textarea "x"
type input "20"
click at [251, 185] on input "Manufacturer ( optional )" at bounding box center [296, 188] width 146 height 12
type textarea "x"
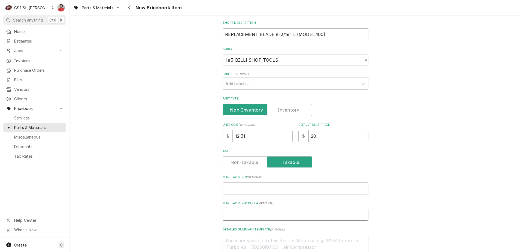
type input "2"
type textarea "x"
type input "20"
type textarea "x"
type input "20L"
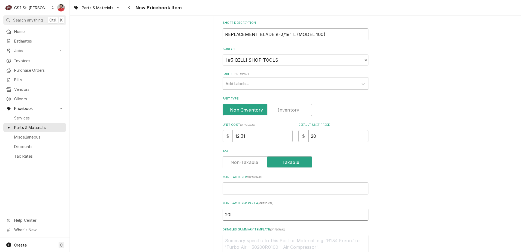
type textarea "x"
type input "20L0"
type textarea "x"
type input "20L02"
type textarea "x"
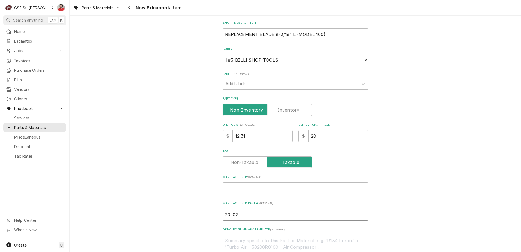
type input "20L021"
type textarea "x"
type input "20L0210"
type textarea "x"
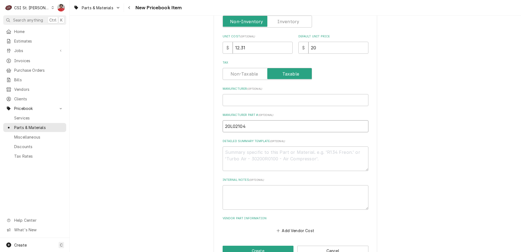
scroll to position [186, 0]
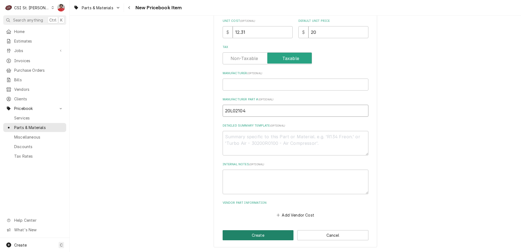
type input "20L02104"
click at [260, 237] on button "Create" at bounding box center [258, 235] width 71 height 10
type textarea "x"
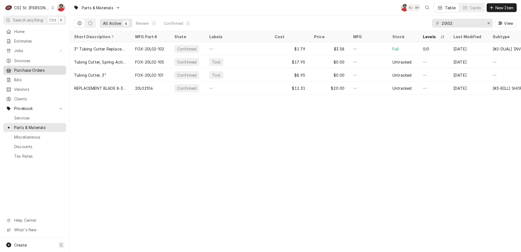
click at [24, 69] on span "Purchase Orders" at bounding box center [38, 70] width 49 height 6
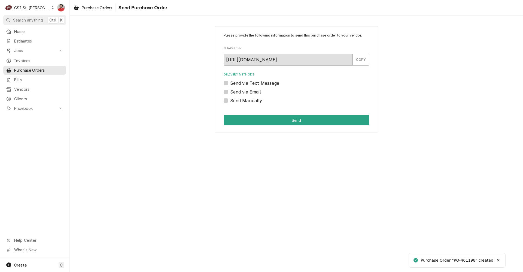
click at [237, 101] on label "Send Manually" at bounding box center [246, 100] width 32 height 7
click at [237, 101] on input "Send Manually" at bounding box center [303, 103] width 146 height 12
checkbox input "true"
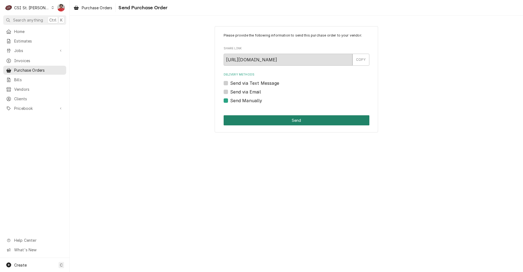
click at [242, 122] on button "Send" at bounding box center [297, 120] width 146 height 10
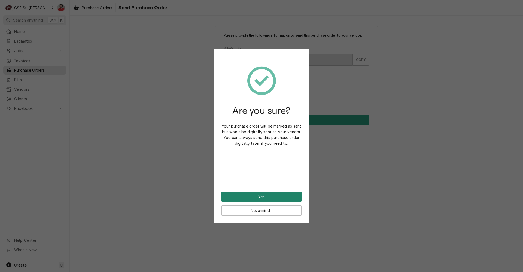
click at [263, 198] on button "Yes" at bounding box center [262, 197] width 80 height 10
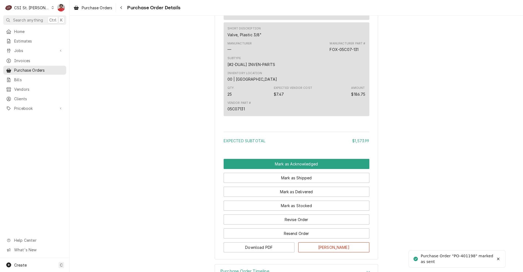
scroll to position [1054, 0]
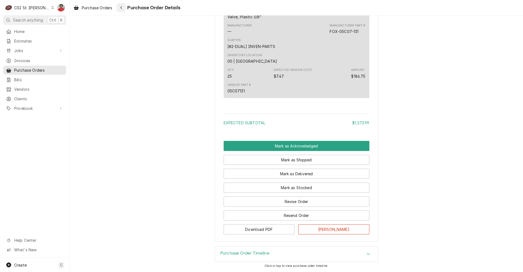
click at [122, 5] on div "Navigate back" at bounding box center [121, 7] width 5 height 5
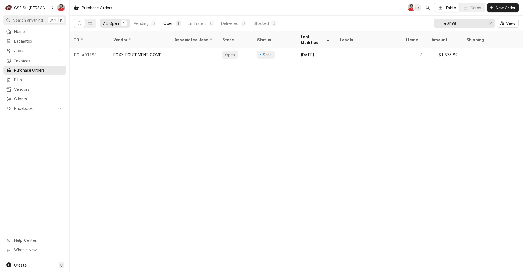
click at [171, 24] on div "Open" at bounding box center [169, 23] width 10 height 6
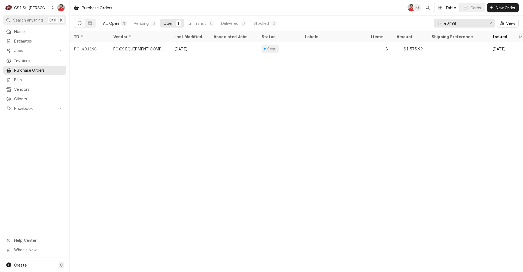
click at [112, 23] on div "All Open" at bounding box center [111, 23] width 16 height 6
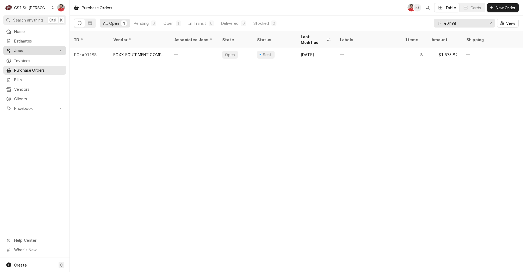
click at [24, 50] on span "Jobs" at bounding box center [34, 51] width 41 height 6
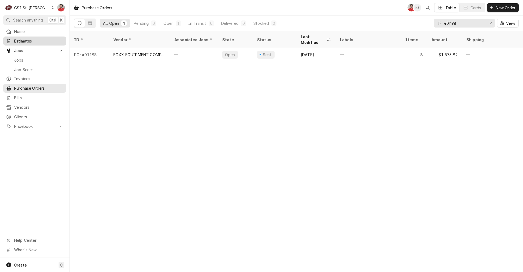
click at [26, 40] on span "Estimates" at bounding box center [38, 41] width 49 height 6
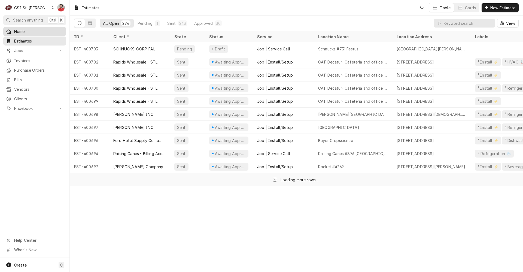
click at [26, 33] on span "Home" at bounding box center [38, 32] width 49 height 6
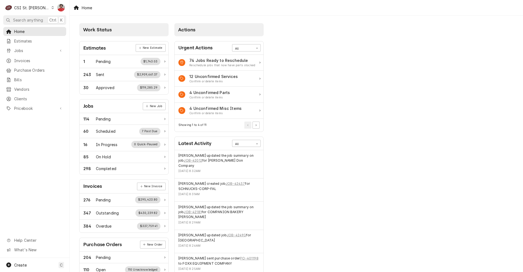
click at [22, 9] on div "CSI St. [PERSON_NAME]" at bounding box center [31, 8] width 35 height 6
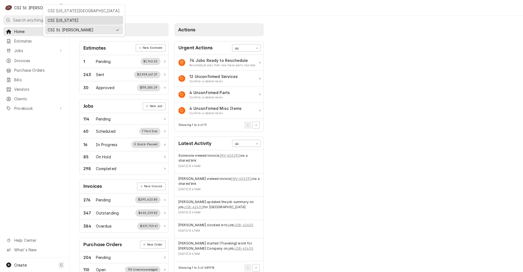
click at [56, 20] on div "CSI [US_STATE]" at bounding box center [84, 20] width 73 height 6
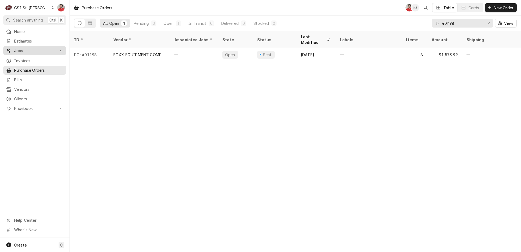
click at [23, 51] on span "Jobs" at bounding box center [34, 51] width 41 height 6
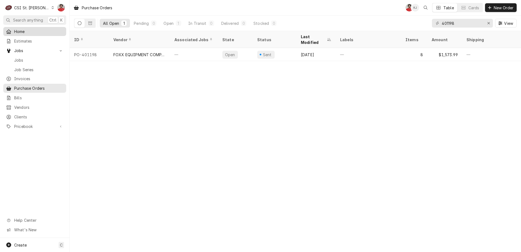
click at [25, 31] on span "Home" at bounding box center [38, 32] width 49 height 6
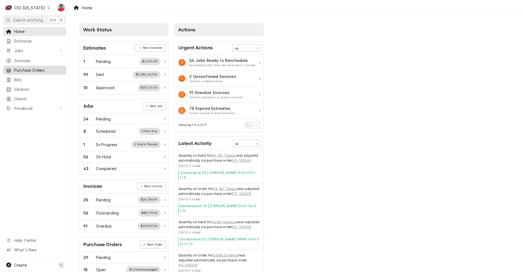
click at [40, 71] on div "Purchase Orders" at bounding box center [34, 70] width 61 height 7
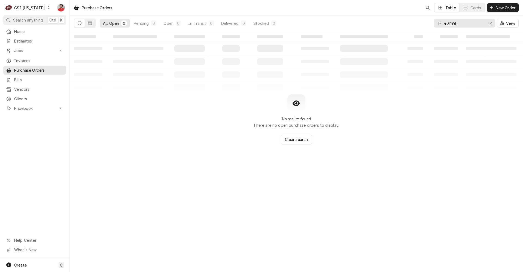
click at [456, 22] on input "401198" at bounding box center [464, 23] width 41 height 9
type input "301364"
click at [47, 8] on icon "Dynamic Content Wrapper" at bounding box center [48, 7] width 2 height 3
click at [59, 10] on div "CSI [US_STATE][GEOGRAPHIC_DATA]." at bounding box center [85, 11] width 73 height 6
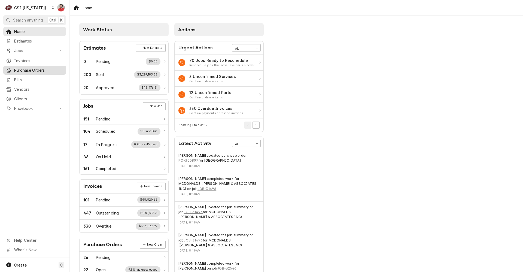
click at [38, 67] on span "Purchase Orders" at bounding box center [38, 70] width 49 height 6
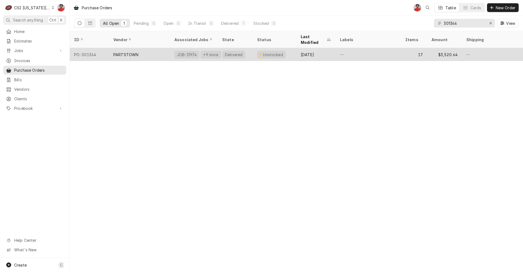
click at [152, 48] on div "PARTSTOWN" at bounding box center [139, 54] width 61 height 13
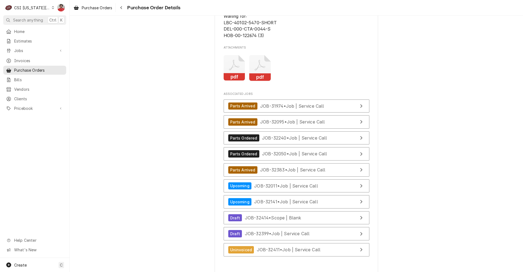
scroll to position [2186, 0]
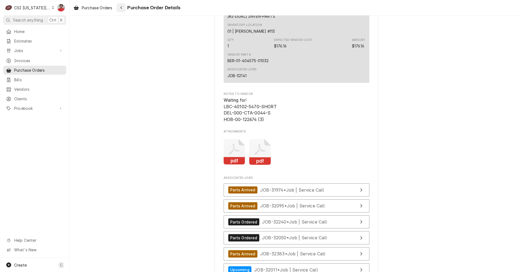
click at [122, 8] on icon "Navigate back" at bounding box center [121, 8] width 2 height 4
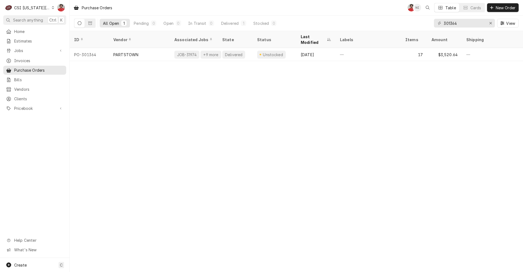
click at [31, 9] on div "CSI [US_STATE][GEOGRAPHIC_DATA]." at bounding box center [32, 8] width 36 height 6
click at [73, 21] on div "CSI [US_STATE]" at bounding box center [95, 20] width 80 height 6
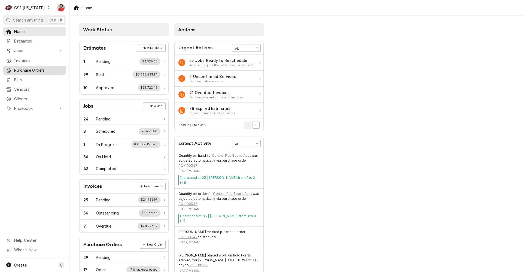
click at [50, 67] on span "Purchase Orders" at bounding box center [38, 70] width 49 height 6
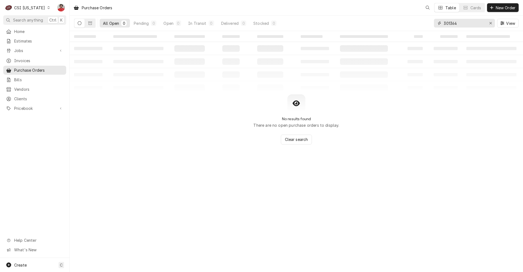
click at [477, 22] on input "301364" at bounding box center [464, 23] width 41 height 9
type input "10571"
click at [37, 54] on div "Home Estimates Jobs Jobs Job Series Invoices Purchase Orders Bills Vendors Clie…" at bounding box center [35, 70] width 70 height 86
click at [35, 51] on span "Jobs" at bounding box center [34, 51] width 41 height 6
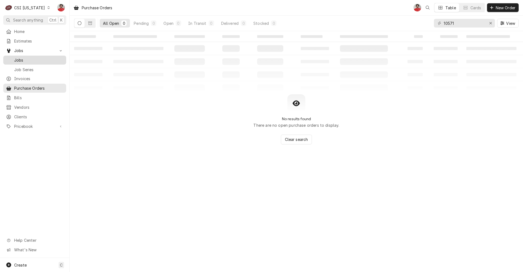
click at [34, 58] on span "Jobs" at bounding box center [38, 60] width 49 height 6
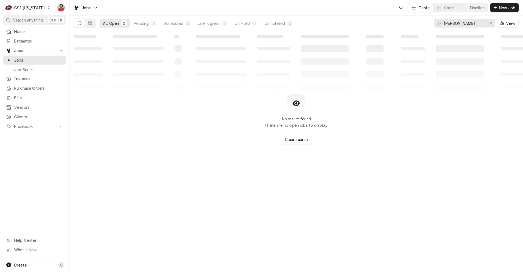
click at [461, 26] on input "truman" at bounding box center [464, 23] width 41 height 9
type input "10571"
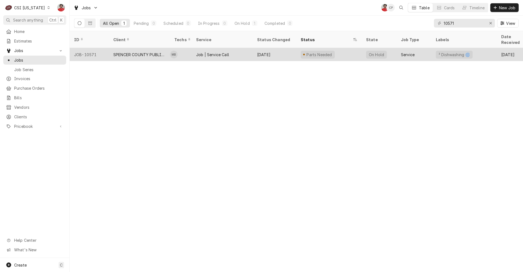
click at [352, 50] on div "Parts Needed" at bounding box center [329, 54] width 65 height 13
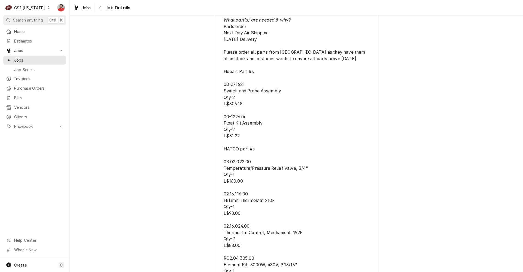
scroll to position [382, 0]
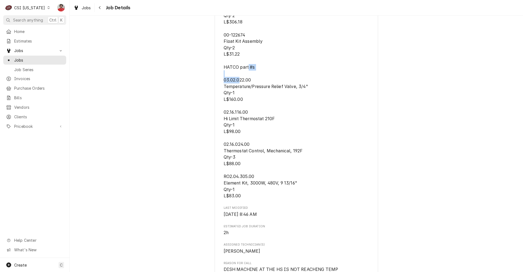
drag, startPoint x: 249, startPoint y: 86, endPoint x: 221, endPoint y: 86, distance: 28.6
click at [221, 86] on div "SPENCER COUNTY PUBLIC SCHOOLS [GEOGRAPHIC_DATA] / [STREET_ADDRESS] Open in Maps…" at bounding box center [297, 124] width 164 height 943
copy span "03.02.022.00"
click at [37, 8] on div "CSI [US_STATE]" at bounding box center [29, 8] width 31 height 6
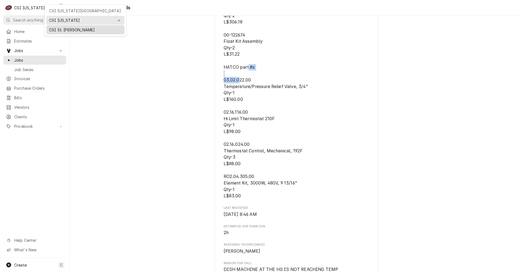
click at [69, 25] on div "CSI St. Louis" at bounding box center [85, 29] width 78 height 9
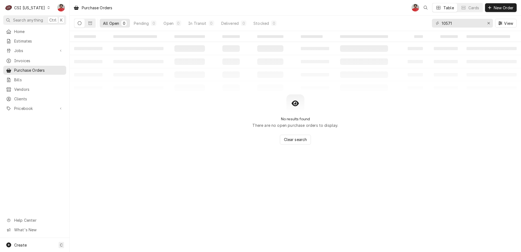
click at [459, 28] on div "10571 View" at bounding box center [474, 23] width 85 height 15
click at [459, 26] on input "10571" at bounding box center [462, 23] width 41 height 9
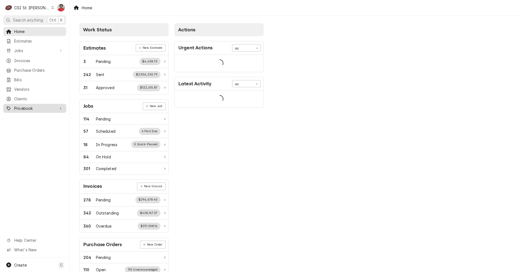
click at [34, 105] on span "Pricebook" at bounding box center [34, 108] width 41 height 6
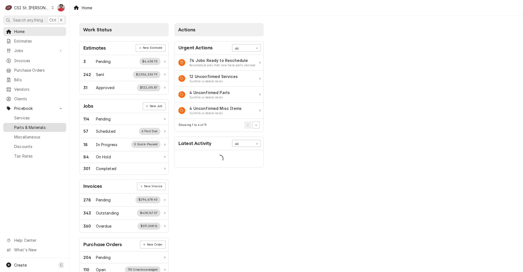
click at [31, 125] on span "Parts & Materials" at bounding box center [38, 128] width 49 height 6
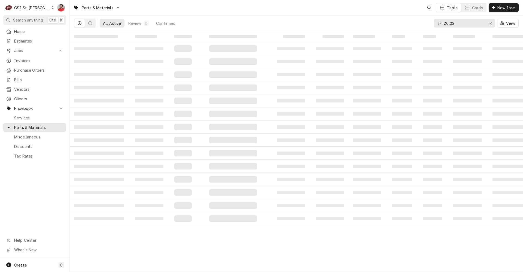
click at [464, 25] on input "20l02" at bounding box center [464, 23] width 41 height 9
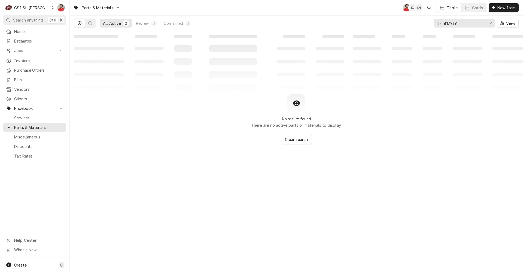
click at [463, 27] on input "817939" at bounding box center [464, 23] width 41 height 9
click at [463, 27] on input "836284" at bounding box center [464, 23] width 41 height 9
type input "836284"
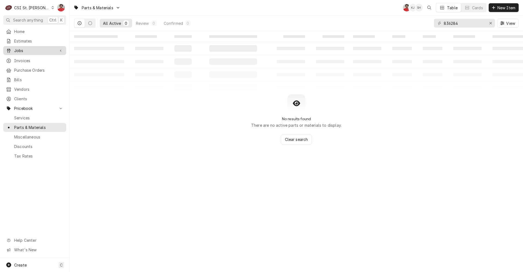
click at [30, 49] on span "Jobs" at bounding box center [34, 51] width 41 height 6
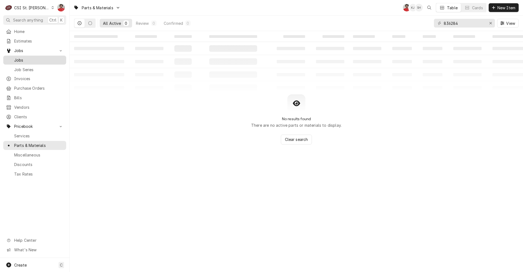
click at [29, 60] on span "Jobs" at bounding box center [38, 60] width 49 height 6
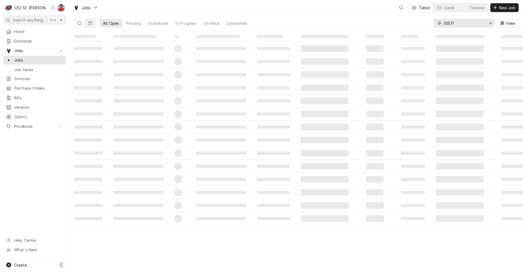
click at [466, 23] on input "10571" at bounding box center [464, 23] width 41 height 9
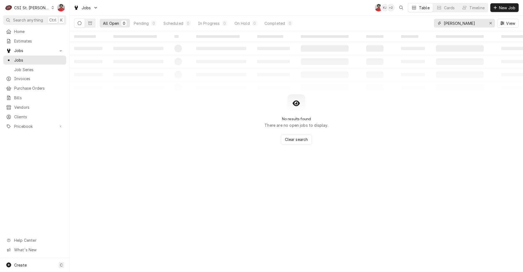
type input "ruth chris"
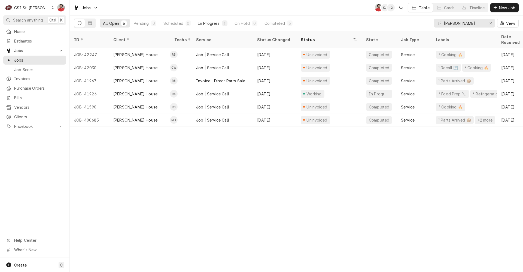
click at [214, 25] on div "In Progress" at bounding box center [209, 23] width 22 height 6
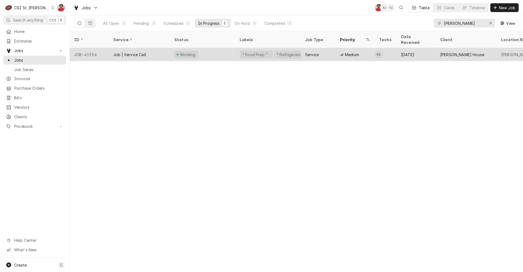
click at [211, 51] on div "Working" at bounding box center [202, 54] width 65 height 13
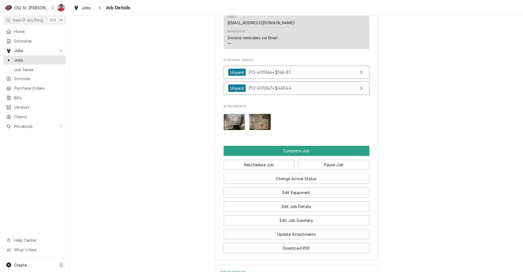
scroll to position [779, 0]
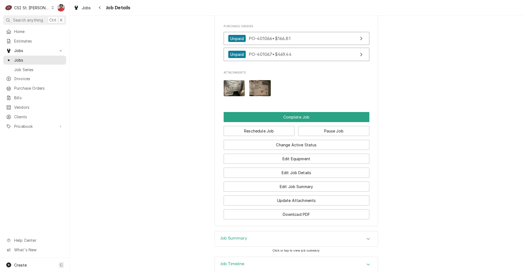
click at [313, 231] on div "Job Summary" at bounding box center [296, 238] width 163 height 15
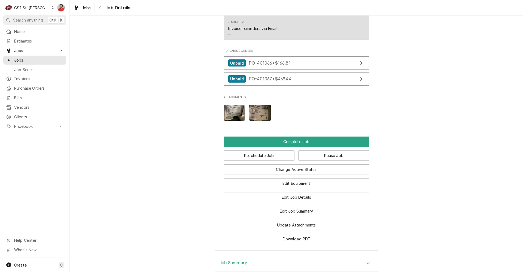
scroll to position [891, 0]
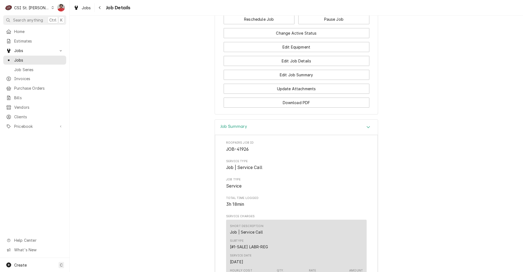
click at [368, 125] on icon "Accordion Header" at bounding box center [369, 127] width 4 height 4
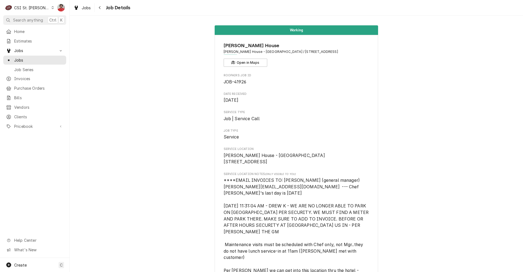
scroll to position [191, 0]
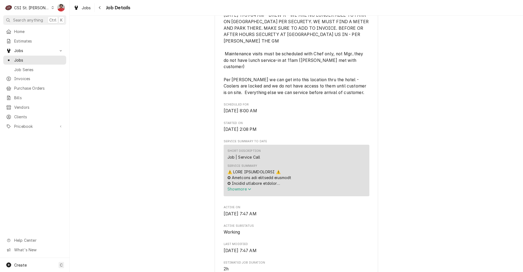
click at [244, 187] on span "Show more" at bounding box center [240, 189] width 24 height 5
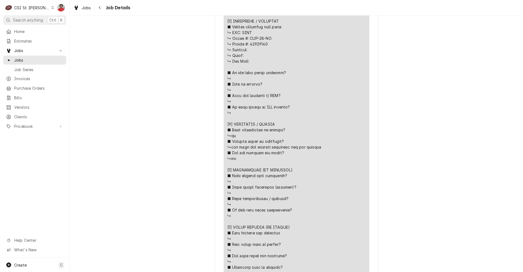
scroll to position [600, 0]
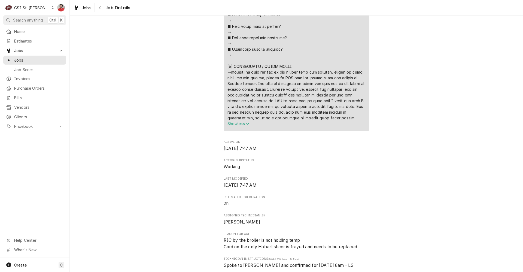
click at [240, 121] on span "Show less" at bounding box center [239, 123] width 22 height 5
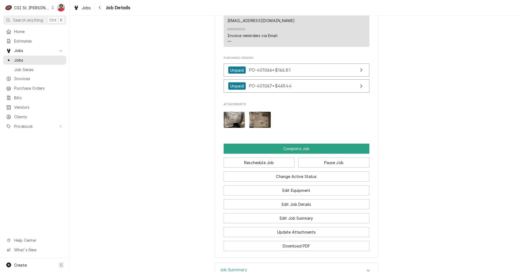
scroll to position [779, 0]
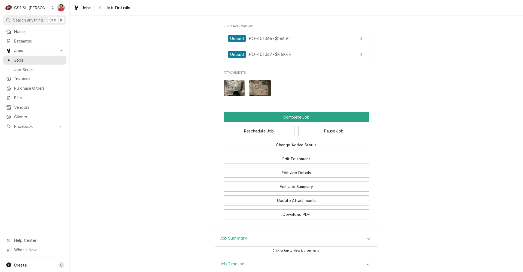
click at [271, 231] on div "Job Summary" at bounding box center [296, 238] width 163 height 15
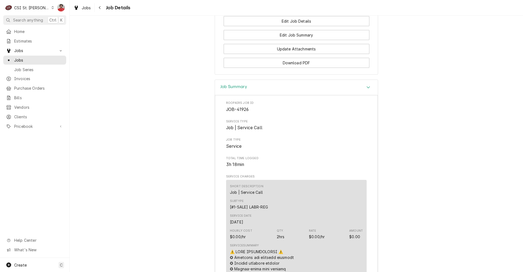
scroll to position [888, 0]
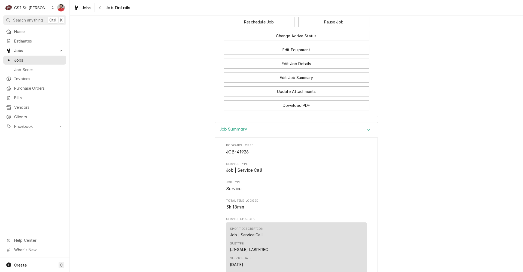
click at [361, 122] on div "Job Summary" at bounding box center [296, 130] width 163 height 16
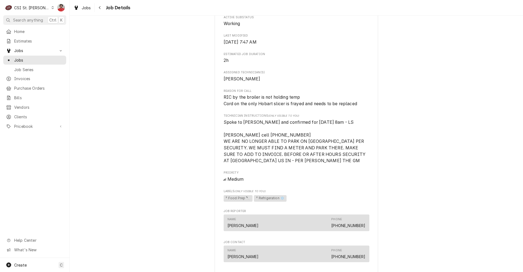
scroll to position [436, 0]
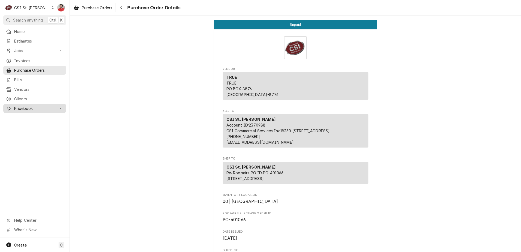
click at [29, 108] on span "Pricebook" at bounding box center [34, 108] width 41 height 6
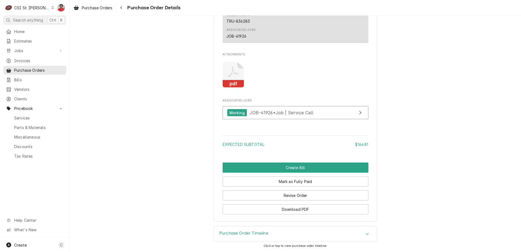
scroll to position [473, 0]
click at [122, 9] on icon "Navigate back" at bounding box center [121, 8] width 2 height 4
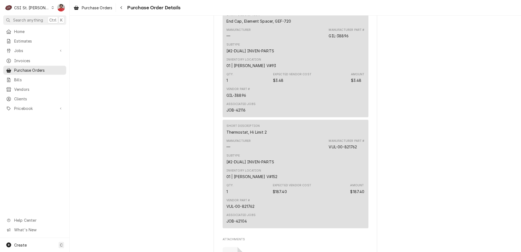
scroll to position [491, 0]
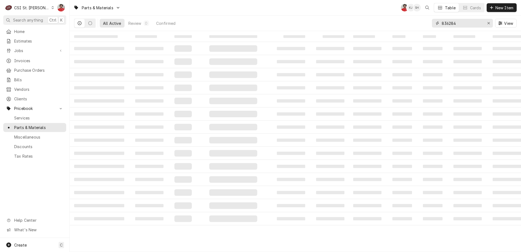
drag, startPoint x: 470, startPoint y: 21, endPoint x: 369, endPoint y: 18, distance: 101.2
click at [369, 18] on div "All Active Review 0 Confirmed 836284 View" at bounding box center [295, 23] width 443 height 15
paste input "9087"
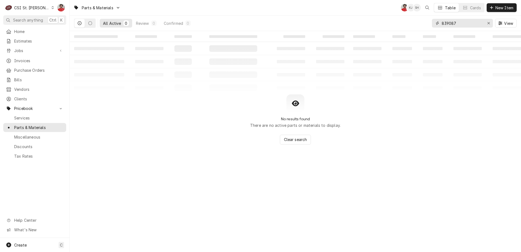
type input "839087"
drag, startPoint x: 461, startPoint y: 23, endPoint x: 384, endPoint y: 30, distance: 77.2
click at [384, 30] on div "All Active 0 Review 0 Confirmed 0 839087 View" at bounding box center [295, 23] width 443 height 15
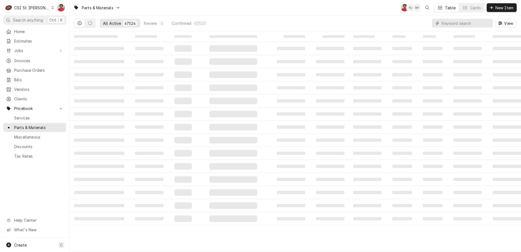
paste input "839087"
type input "839087"
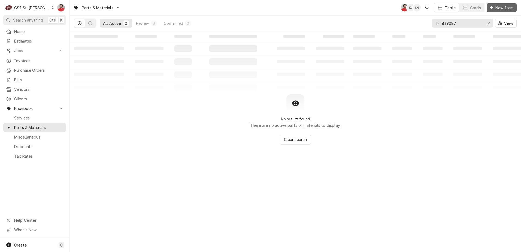
click at [491, 6] on icon "Dynamic Content Wrapper" at bounding box center [491, 7] width 3 height 3
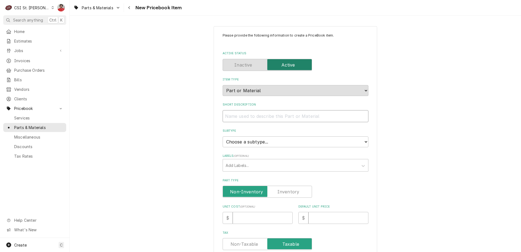
click at [283, 111] on input "Short Description" at bounding box center [296, 116] width 146 height 12
click at [302, 116] on input "Short Description" at bounding box center [296, 116] width 146 height 12
type textarea "x"
type input "F"
type textarea "x"
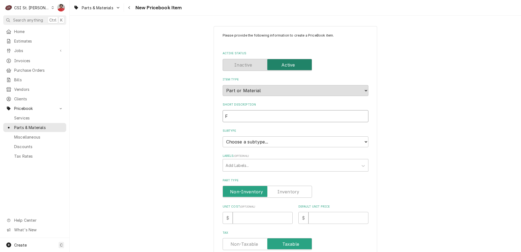
type input "FA"
type textarea "x"
type input "FAM"
type textarea "x"
type input "FAM"
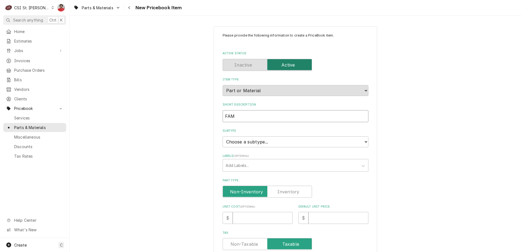
type textarea "x"
type input "FAM"
type textarea "x"
type input "FA"
type textarea "x"
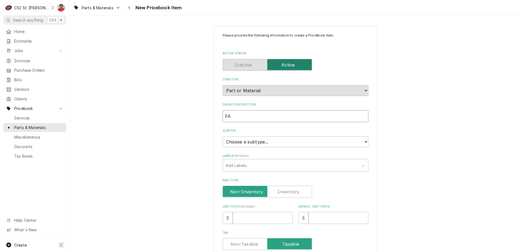
type input "FAM"
type textarea "x"
type input "FAMN"
type textarea "x"
type input "FAM"
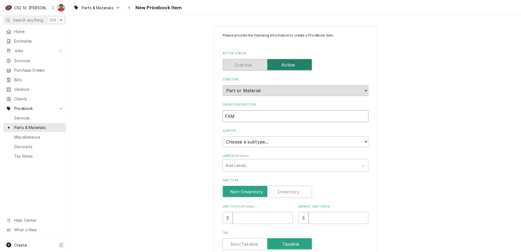
type textarea "x"
type input "FA"
type textarea "x"
type input "FAN"
type textarea "x"
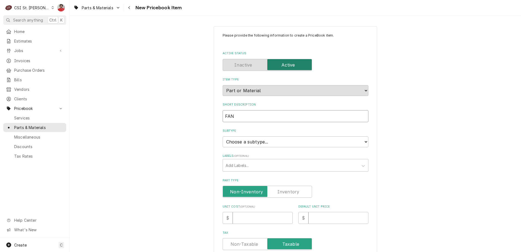
type input "FAN"
type textarea "x"
type input "FAN M"
type textarea "x"
type input "FAN MO"
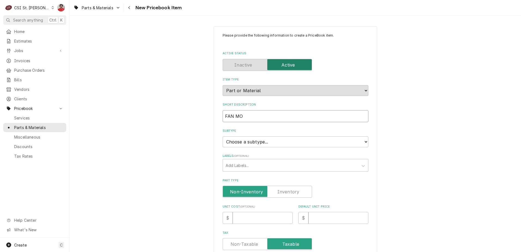
type textarea "x"
type input "FAN MOT"
type textarea "x"
type input "FAN MOTO"
type textarea "x"
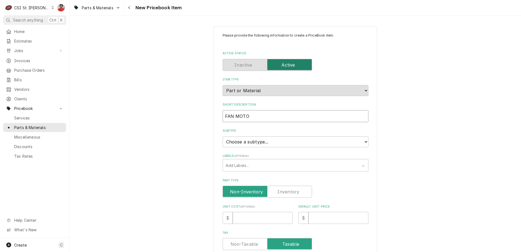
type input "FAN MOTOR"
type textarea "x"
type input "FAN MOTOR"
type textarea "x"
type input "FAN MOTOR K"
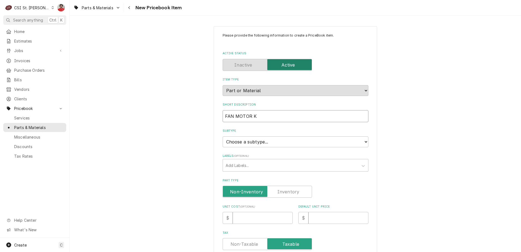
type textarea "x"
type input "FAN MOTOR KI"
type textarea "x"
type input "FAN MOTOR KIT"
click at [296, 144] on select "Choose a subtype... [#2-DUAL] AFTERHRS-WH-CHG-2 [#2-DUAL] BEV-EQUIP [#2-DUAL] B…" at bounding box center [296, 141] width 146 height 11
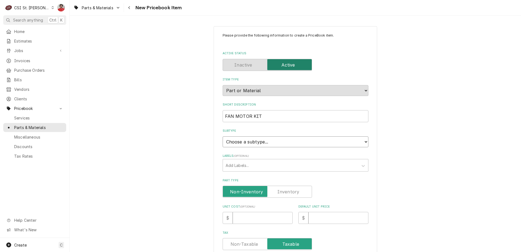
select select "1"
click at [223, 136] on select "Choose a subtype... [#2-DUAL] AFTERHRS-WH-CHG-2 [#2-DUAL] BEV-EQUIP [#2-DUAL] B…" at bounding box center [296, 141] width 146 height 11
type textarea "x"
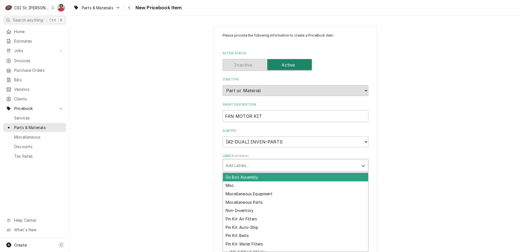
click at [277, 164] on div "Labels" at bounding box center [291, 165] width 130 height 10
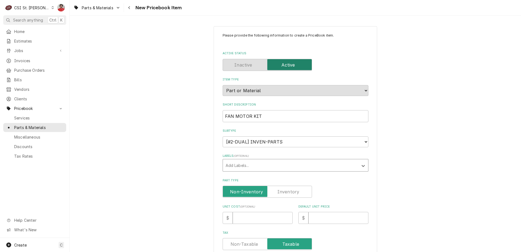
click at [270, 164] on div "Labels" at bounding box center [291, 165] width 130 height 10
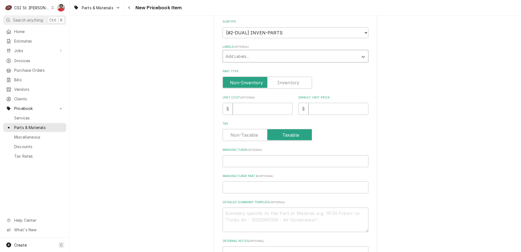
click at [279, 80] on label "Part Type" at bounding box center [267, 83] width 89 height 12
click at [279, 80] on input "Part Type" at bounding box center [267, 83] width 84 height 12
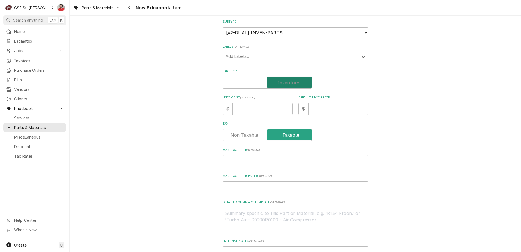
checkbox input "true"
click at [275, 108] on input "Unit Cost ( optional )" at bounding box center [263, 109] width 60 height 12
type textarea "x"
type input "2"
type textarea "x"
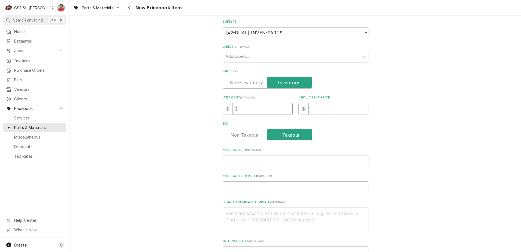
type input "22"
type textarea "x"
type input "229"
type textarea "x"
type input "229.9"
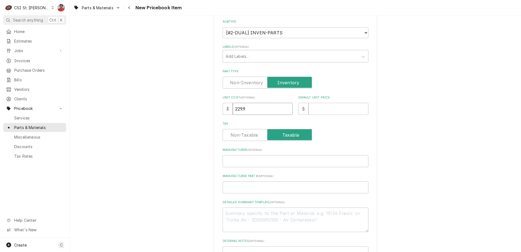
type textarea "x"
type input "229.91"
type textarea "x"
type input "6"
type textarea "x"
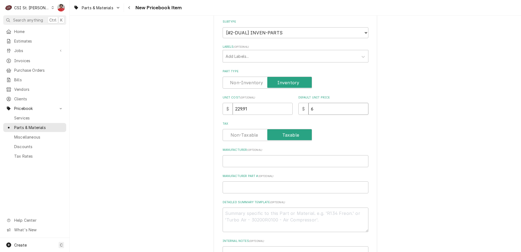
type input "61"
type textarea "x"
type input "613"
type textarea "x"
type input "613.3"
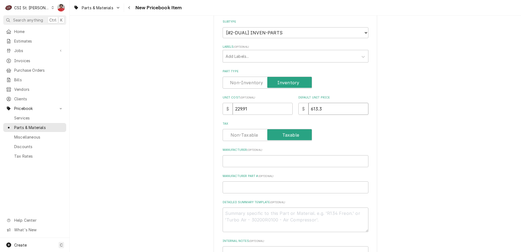
type textarea "x"
type input "613.35"
type textarea "x"
type input "613.3"
type textarea "x"
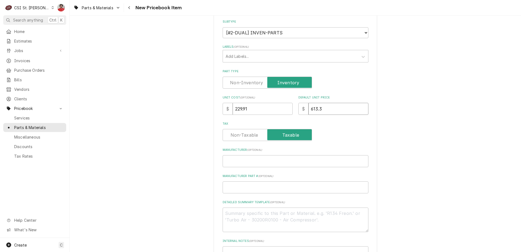
type input "613"
type textarea "x"
type input "613.2"
type textarea "x"
type input "613.25"
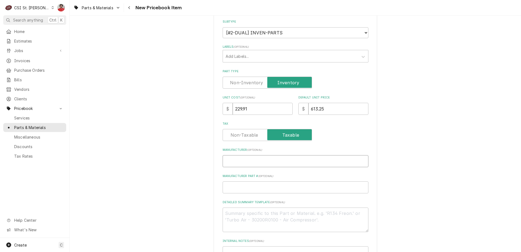
click at [266, 157] on input "Manufacturer ( optional )" at bounding box center [296, 161] width 146 height 12
type textarea "x"
type input "T"
type textarea "x"
type input "TR"
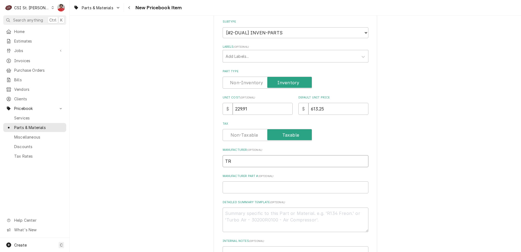
type textarea "x"
type input "TRU"
type textarea "x"
type input "TRUE"
paste input "839087"
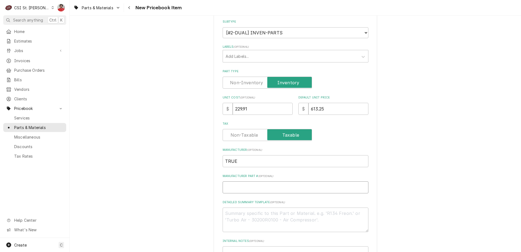
type textarea "x"
type input "839087"
type textarea "x"
type input "T839087"
type textarea "x"
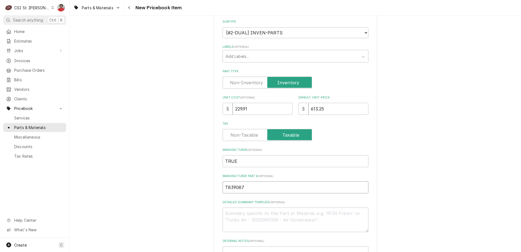
type input "TR839087"
type textarea "x"
type input "TRU839087"
type textarea "x"
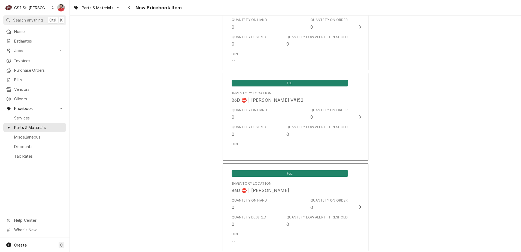
scroll to position [4437, 0]
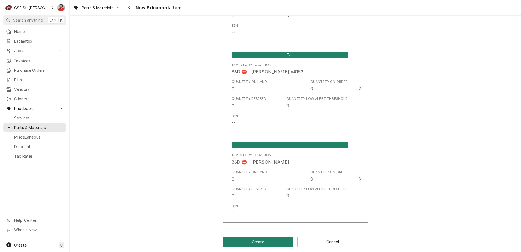
type input "TRU-839087"
click at [261, 237] on button "Create" at bounding box center [258, 242] width 71 height 10
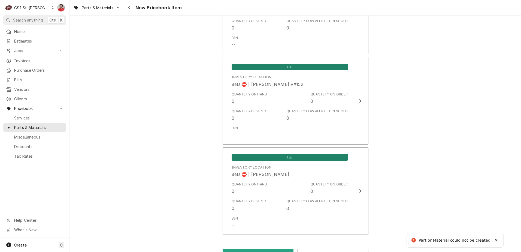
scroll to position [87, 0]
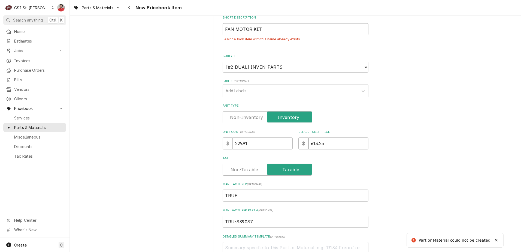
click at [282, 26] on input "FAN MOTOR KIT" at bounding box center [296, 29] width 146 height 12
type textarea "x"
type input "FAN MOTOR KIT"
paste input "839087"
type textarea "x"
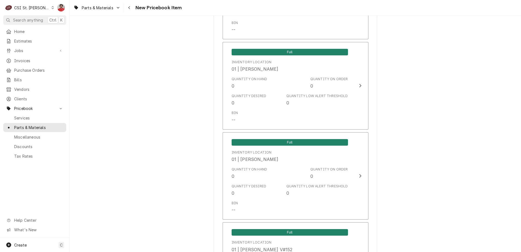
scroll to position [4449, 0]
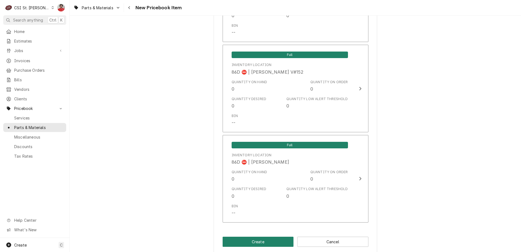
type input "FAN MOTOR KIT 839087"
click at [272, 237] on button "Create" at bounding box center [258, 242] width 71 height 10
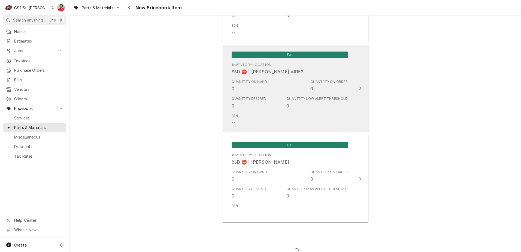
type textarea "x"
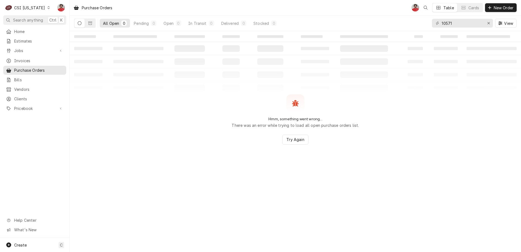
click at [218, 123] on div "Hmm, something went wrong... There was an error while trying to load all open p…" at bounding box center [295, 119] width 451 height 50
click at [470, 25] on input "10571" at bounding box center [462, 23] width 41 height 9
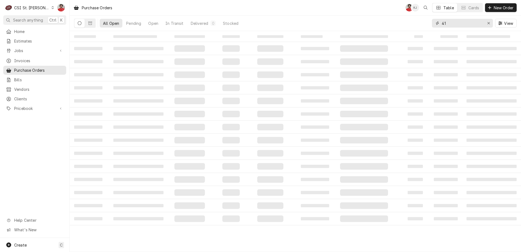
type input "4"
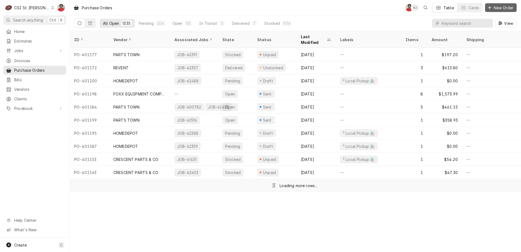
click at [496, 6] on span "New Order" at bounding box center [504, 8] width 22 height 6
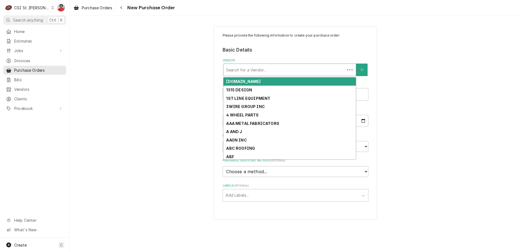
click at [267, 71] on div "Vendor" at bounding box center [284, 70] width 116 height 10
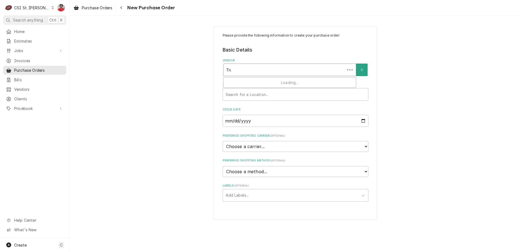
type input "True"
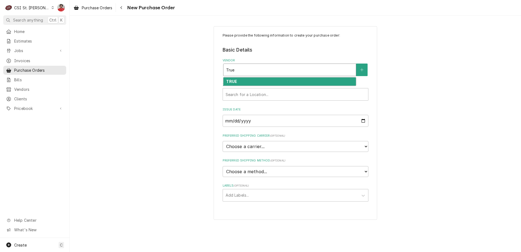
click at [264, 81] on div "TRUE" at bounding box center [290, 81] width 132 height 8
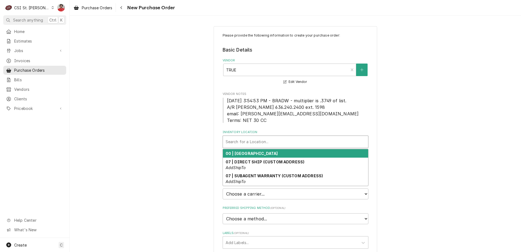
click at [256, 141] on div "Inventory Location" at bounding box center [296, 142] width 140 height 10
click at [257, 152] on strong "00 | STL WAREHOUSE" at bounding box center [252, 153] width 52 height 5
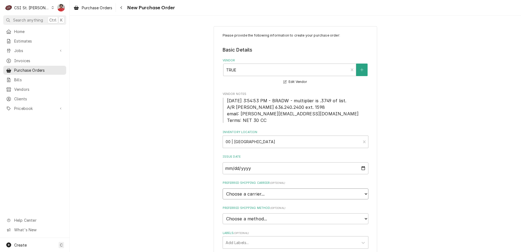
click at [253, 195] on select "Choose a carrier... U.S. Postal Service Stamps.com FedEx UPS DHL Express DHL EC…" at bounding box center [296, 193] width 146 height 11
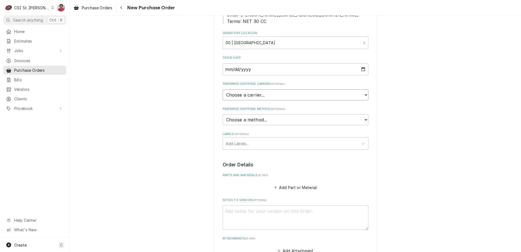
scroll to position [136, 0]
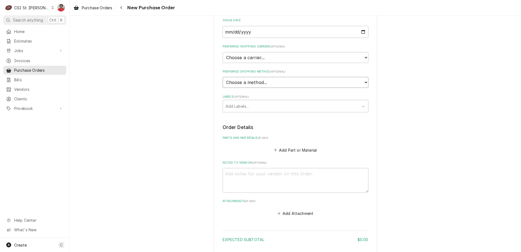
click at [245, 84] on select "Choose a method... Ground Next Day Early AM Next Day Air 2 Day Air Other" at bounding box center [296, 82] width 146 height 11
click at [245, 83] on select "Choose a method... Ground Next Day Early AM Next Day Air 2 Day Air Other" at bounding box center [296, 82] width 146 height 11
click at [276, 150] on button "Add Part or Material" at bounding box center [295, 150] width 45 height 8
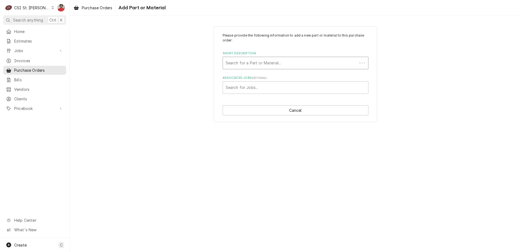
click at [246, 59] on div "Short Description" at bounding box center [290, 63] width 129 height 10
type input "tru-839087"
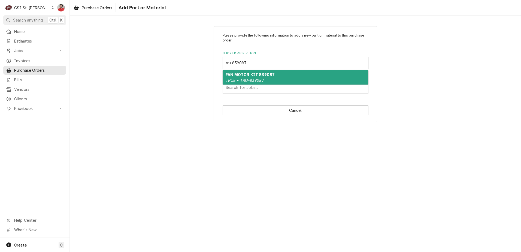
click at [255, 78] on em "TRUE • TRU-839087" at bounding box center [245, 80] width 38 height 5
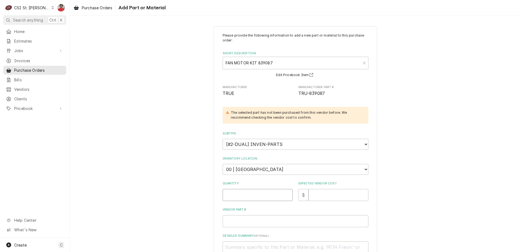
click at [253, 194] on input "Quantity" at bounding box center [258, 195] width 70 height 12
type textarea "x"
type input "1"
click at [328, 197] on input "Expected Vendor Cost" at bounding box center [339, 195] width 60 height 12
type textarea "x"
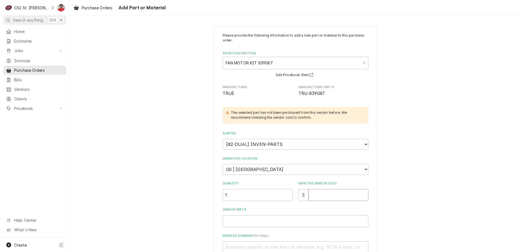
type input "2"
type textarea "x"
type input "22"
type textarea "x"
type input "229"
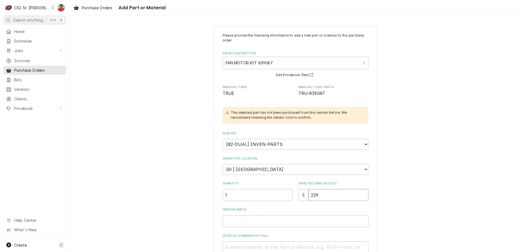
type textarea "x"
type input "2293"
type textarea "x"
type input "229"
type textarea "x"
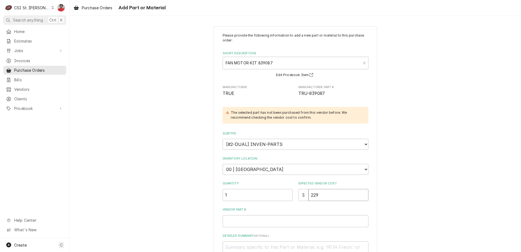
type input "229.9"
type textarea "x"
type input "229.91"
type textarea "x"
type input "8"
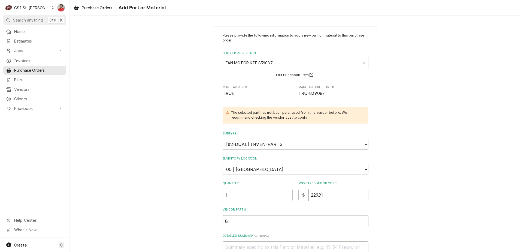
type textarea "x"
type input "83"
type textarea "x"
type input "839"
type textarea "x"
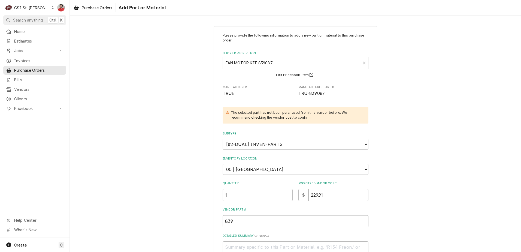
type input "8390"
type textarea "x"
type input "83908"
type textarea "x"
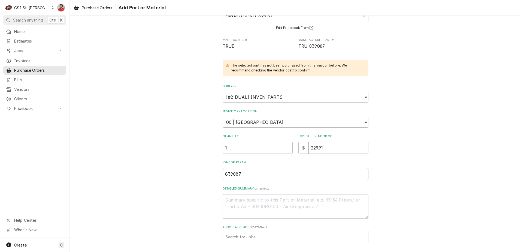
scroll to position [72, 0]
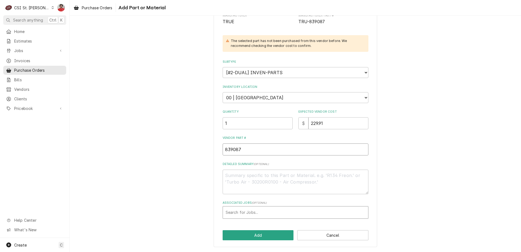
type input "839087"
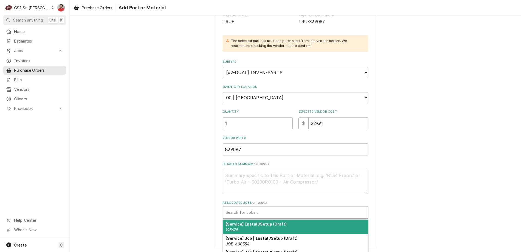
click at [301, 214] on div "Associated Jobs" at bounding box center [296, 212] width 140 height 10
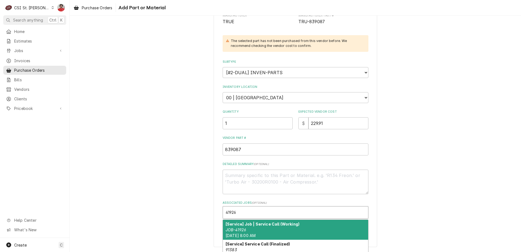
type input "41926"
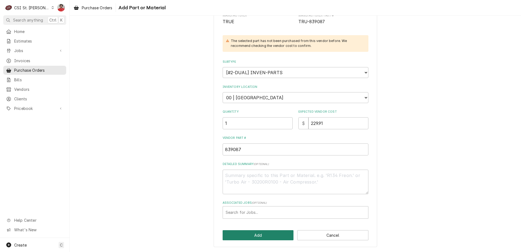
click at [251, 231] on button "Add" at bounding box center [258, 235] width 71 height 10
type textarea "x"
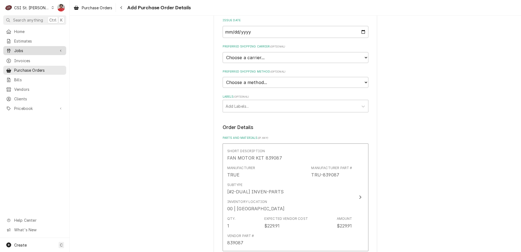
click at [24, 50] on span "Jobs" at bounding box center [34, 51] width 41 height 6
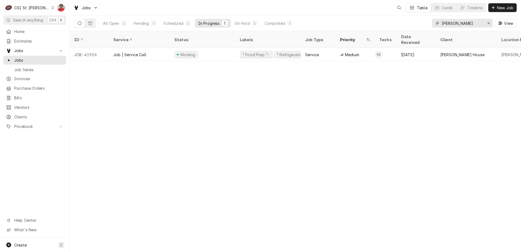
click at [461, 23] on input "[PERSON_NAME]" at bounding box center [462, 23] width 41 height 9
type input "h"
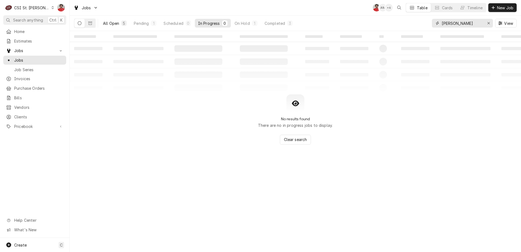
type input "hollenbeck"
click at [114, 24] on div "All Open" at bounding box center [111, 23] width 16 height 6
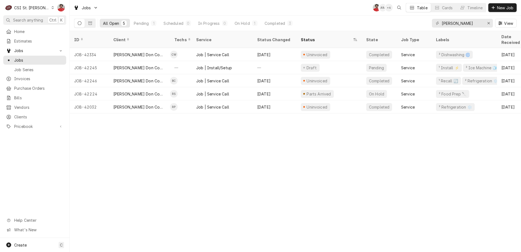
click at [185, 191] on div "ID Client Techs Service Status Changed Status State Job Type Labels Date Receiv…" at bounding box center [295, 141] width 451 height 221
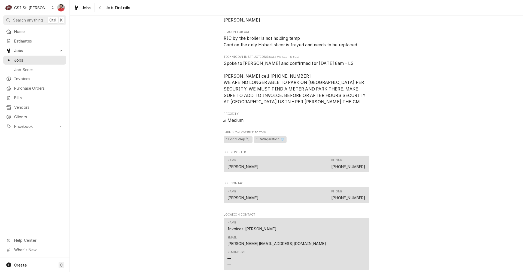
scroll to position [382, 0]
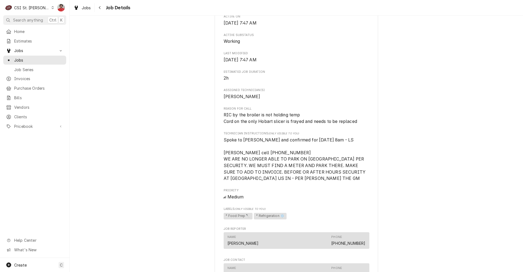
drag, startPoint x: 224, startPoint y: 159, endPoint x: 214, endPoint y: 170, distance: 14.3
click at [224, 159] on span "Spoke to Tim and confirmed for Friday 9/5 at 8am - LS Tim cell 636-346-1920 WE …" at bounding box center [295, 159] width 143 height 44
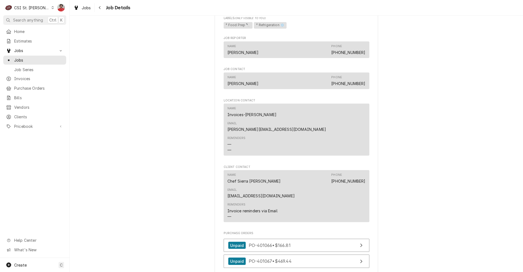
scroll to position [709, 0]
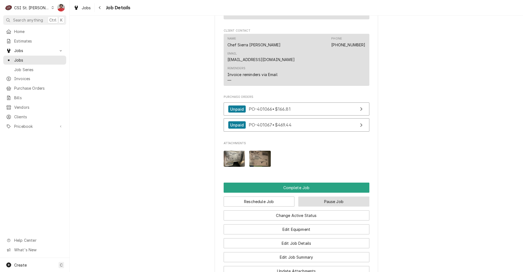
click at [309, 197] on button "Pause Job" at bounding box center [333, 202] width 71 height 10
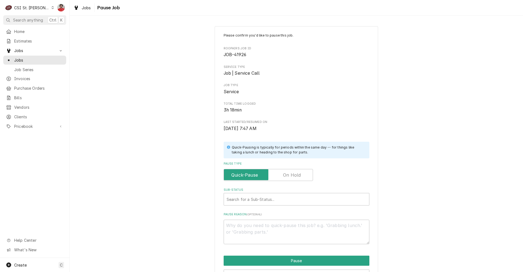
click at [289, 172] on label "Pause Type" at bounding box center [268, 175] width 89 height 12
click at [289, 172] on input "Pause Type" at bounding box center [268, 175] width 84 height 12
checkbox input "true"
click at [278, 203] on div "Sub-Status" at bounding box center [297, 199] width 140 height 10
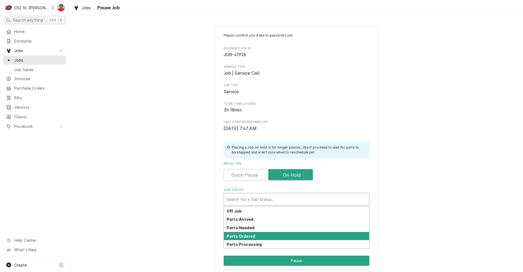
click at [270, 236] on div "Parts Ordered" at bounding box center [296, 236] width 145 height 8
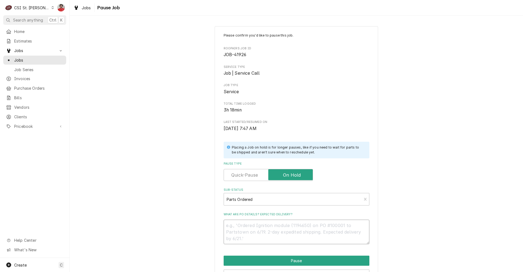
click at [251, 234] on textarea "What are PO details? Expected delivery?" at bounding box center [297, 232] width 146 height 25
type textarea "x"
type textarea "O"
type textarea "x"
type textarea "Or"
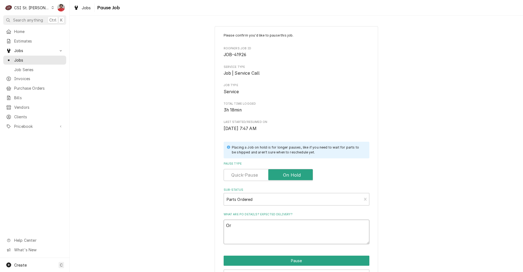
type textarea "x"
type textarea "Ord"
type textarea "x"
type textarea "Orde"
type textarea "x"
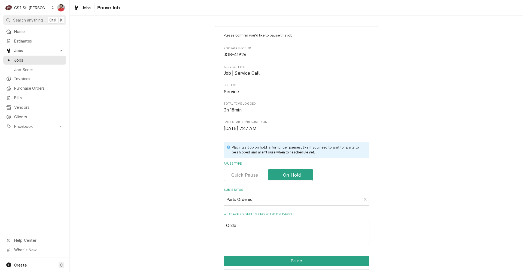
type textarea "Order"
type textarea "x"
type textarea "Ordere"
type textarea "x"
type textarea "Ordered"
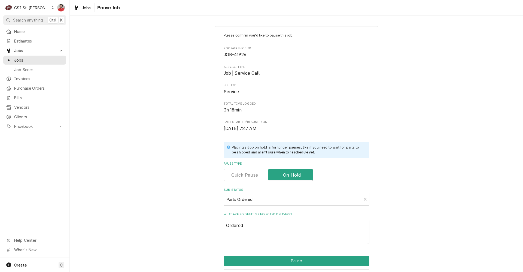
type textarea "x"
type textarea "Ordered"
type textarea "x"
type textarea "Ordered f"
type textarea "x"
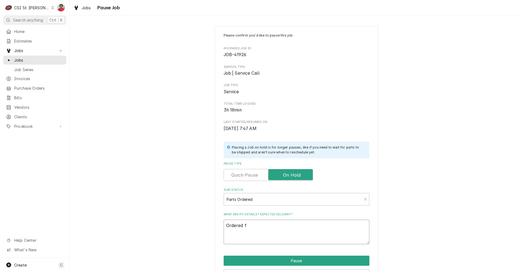
type textarea "Ordered fr"
type textarea "x"
type textarea "Ordered fro"
type textarea "x"
type textarea "Ordered from"
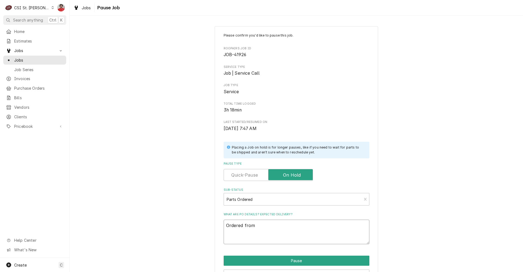
type textarea "x"
type textarea "Ordered fromT"
type textarea "x"
type textarea "Ordered fromTr"
type textarea "x"
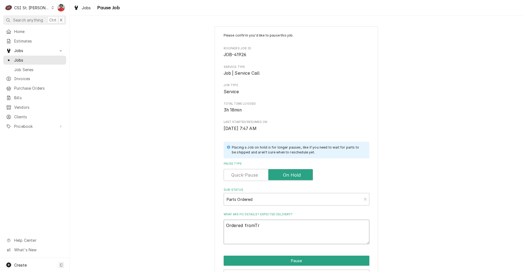
type textarea "Ordered fromTru"
type textarea "x"
type textarea "Ordered fromTrue"
type textarea "x"
type textarea "Ordered fromTru"
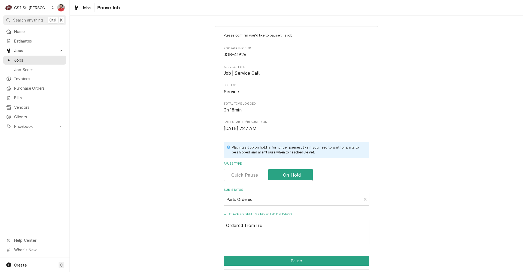
type textarea "x"
type textarea "Ordered fromTr"
type textarea "x"
type textarea "Ordered fromT"
type textarea "x"
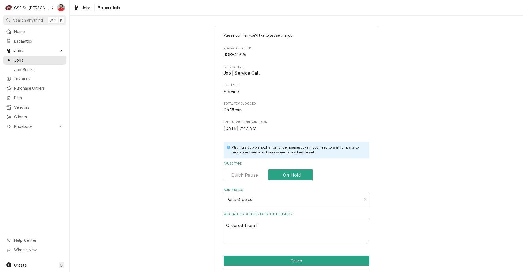
type textarea "Ordered from"
type textarea "x"
type textarea "Ordered from"
type textarea "x"
type textarea "Ordered from T"
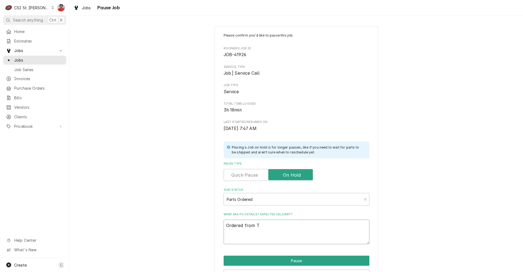
type textarea "x"
type textarea "Ordered from Tr"
type textarea "x"
type textarea "Ordered from Tru"
type textarea "x"
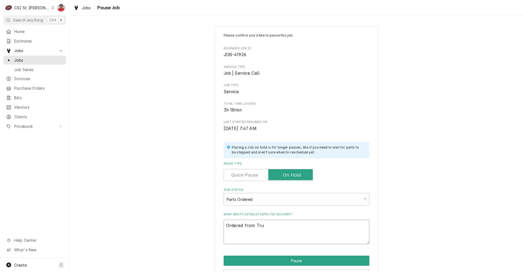
type textarea "Ordered from True"
type textarea "x"
type textarea "Ordered from True,"
type textarea "x"
type textarea "Ordered from True,"
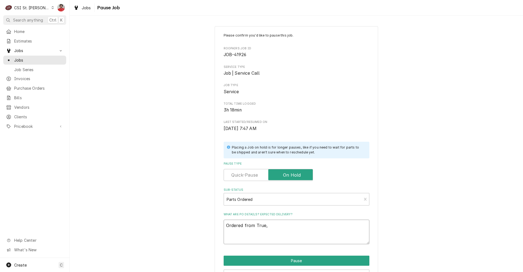
type textarea "x"
type textarea "Ordered from True, P"
type textarea "x"
type textarea "Ordered from True, PO"
type textarea "x"
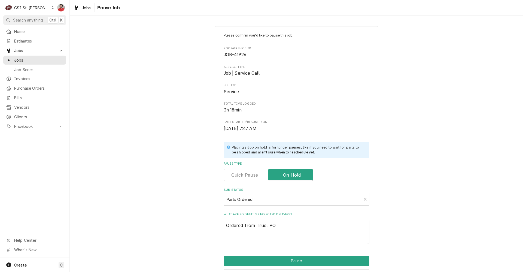
type textarea "Ordered from True, PO"
type textarea "x"
type textarea "Ordered from True, PO -"
type textarea "x"
type textarea "Ordered from True, PO"
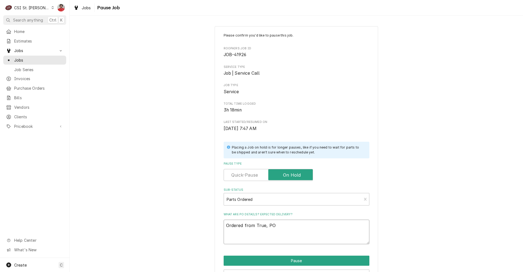
type textarea "x"
type textarea "Ordered from True, PO"
type textarea "x"
type textarea "Ordered from True, PO-"
type textarea "x"
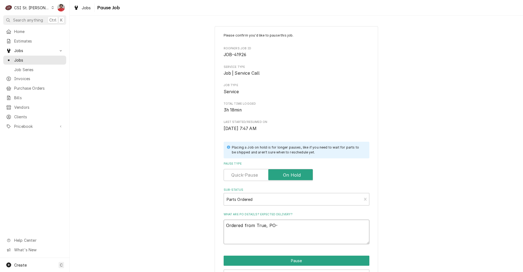
type textarea "Ordered from True, PO-4"
type textarea "x"
type textarea "Ordered from True, PO-40"
type textarea "x"
type textarea "Ordered from True, PO-401"
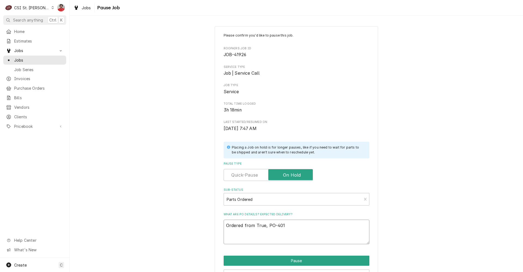
type textarea "x"
type textarea "Ordered from True, PO-4012"
type textarea "x"
type textarea "Ordered from True, PO-40120"
type textarea "x"
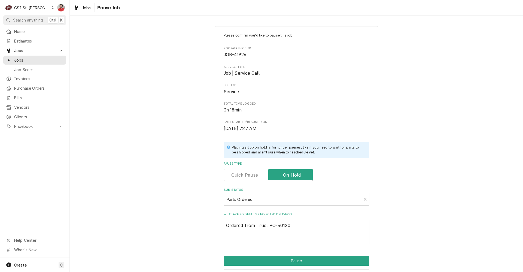
type textarea "Ordered from True, PO-401202"
type textarea "x"
type textarea "Ordered from True, PO-401202,"
type textarea "x"
type textarea "Ordered from True, PO-401202,"
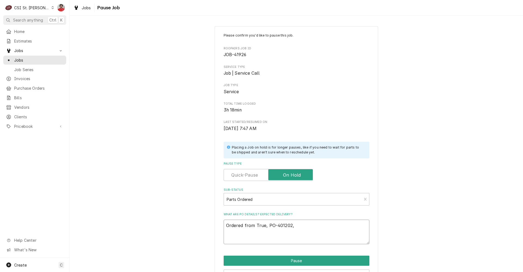
type textarea "x"
type textarea "Ordered from True, PO-401202,"
type textarea "x"
type textarea "Ordered from True, PO-401202,"
type textarea "x"
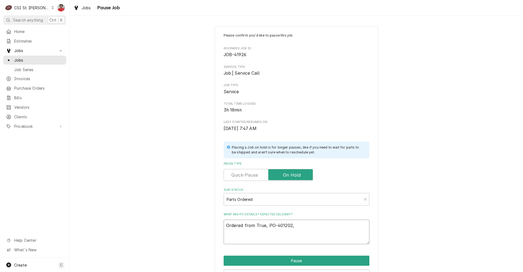
type textarea "Ordered from True, PO-401202,"
type textarea "x"
type textarea "Ordered from True, PO-401202"
type textarea "x"
type textarea "Ordered from True, PO-401202."
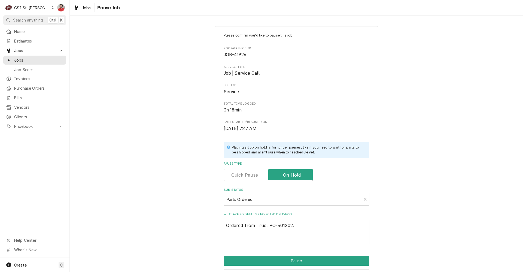
type textarea "x"
type textarea "Ordered from True, PO-401202."
type textarea "x"
type textarea "Ordered from True, PO-401202. W"
type textarea "x"
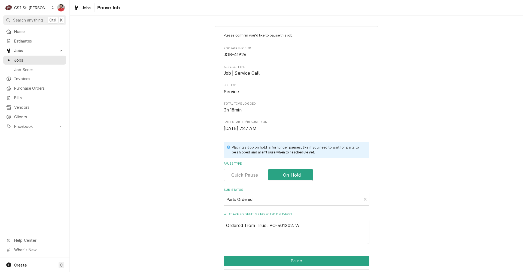
type textarea "Ordered from True, PO-401202. Wi"
type textarea "x"
type textarea "Ordered from True, PO-401202. Wil"
type textarea "x"
type textarea "Ordered from True, PO-401202. Will"
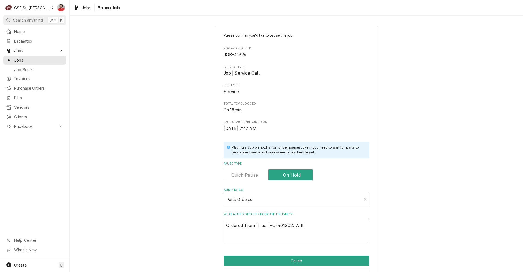
type textarea "x"
type textarea "Ordered from True, PO-401202. Will"
type textarea "x"
type textarea "Ordered from True, PO-401202. Will C"
type textarea "x"
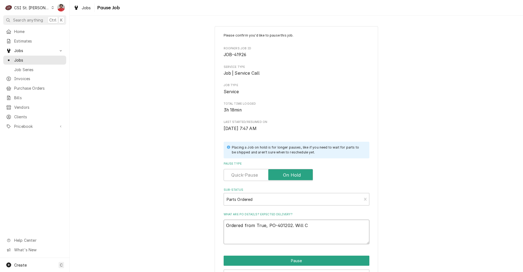
type textarea "Ordered from True, PO-401202. Will Ca"
type textarea "x"
type textarea "Ordered from True, PO-401202. Will Cal"
type textarea "x"
type textarea "Ordered from True, PO-401202. Will Call"
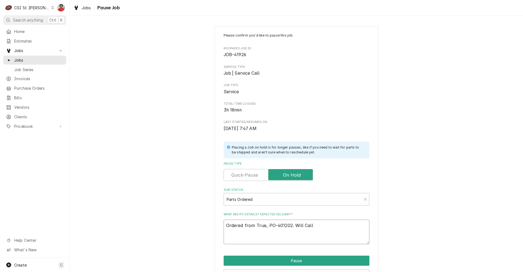
type textarea "x"
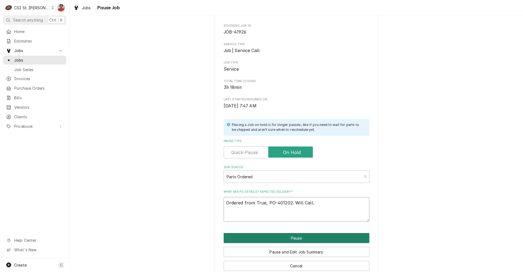
scroll to position [33, 0]
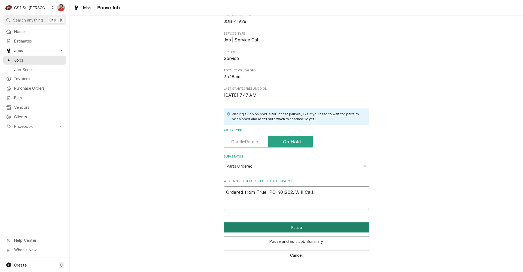
type textarea "Ordered from True, PO-401202. Will Call."
click at [289, 228] on button "Pause" at bounding box center [297, 227] width 146 height 10
type textarea "x"
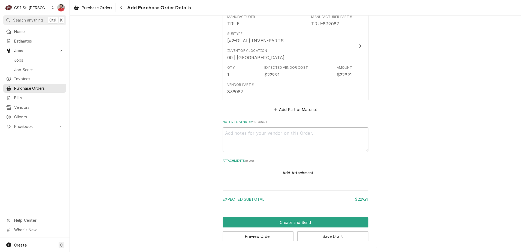
scroll to position [288, 0]
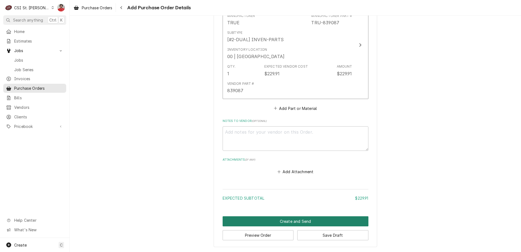
drag, startPoint x: 305, startPoint y: 222, endPoint x: 338, endPoint y: 171, distance: 60.9
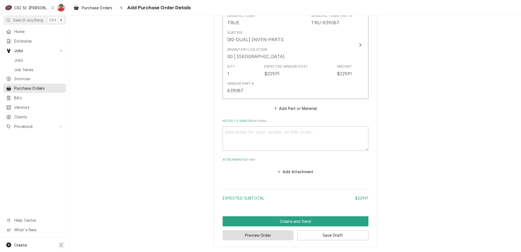
click at [265, 240] on button "Preview Order" at bounding box center [258, 235] width 71 height 10
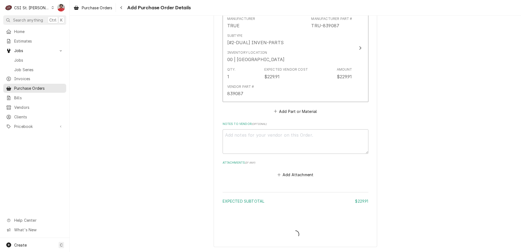
scroll to position [285, 0]
type textarea "x"
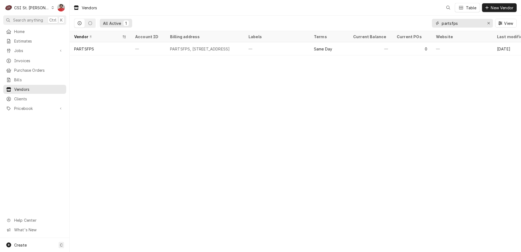
click at [467, 23] on input "partsfps" at bounding box center [462, 23] width 41 height 9
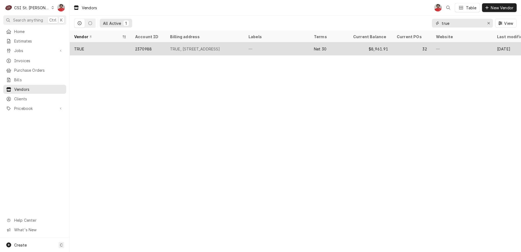
type input "true"
click at [305, 51] on div "—" at bounding box center [276, 48] width 65 height 13
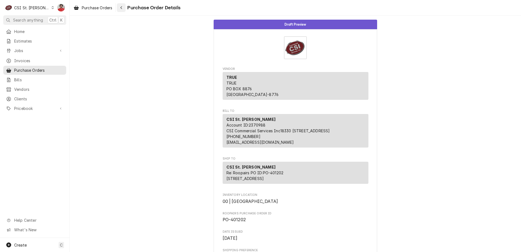
click at [123, 8] on icon "Navigate back" at bounding box center [121, 8] width 2 height 4
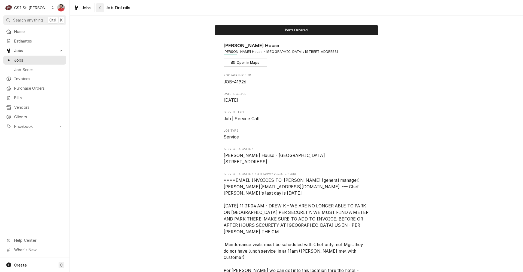
click at [99, 8] on icon "Navigate back" at bounding box center [100, 8] width 2 height 4
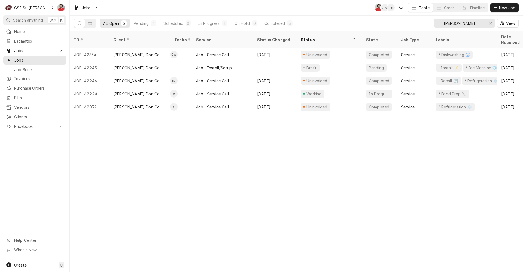
click at [31, 10] on div "CSI St. [PERSON_NAME]" at bounding box center [31, 8] width 35 height 6
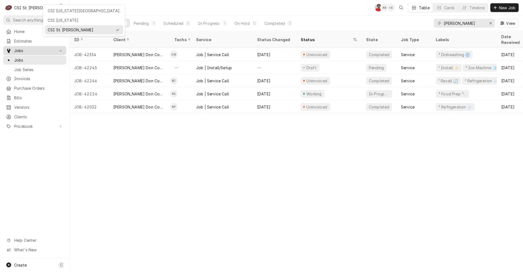
click at [27, 51] on html "C CSI St. Louis NF Search anything Ctrl K Home Estimates Jobs Jobs Job Series I…" at bounding box center [261, 136] width 523 height 272
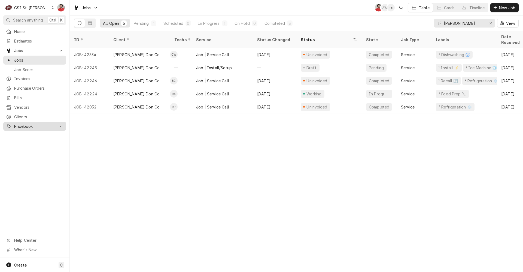
click at [28, 125] on span "Pricebook" at bounding box center [34, 126] width 41 height 6
click at [35, 143] on span "Parts & Materials" at bounding box center [38, 146] width 49 height 6
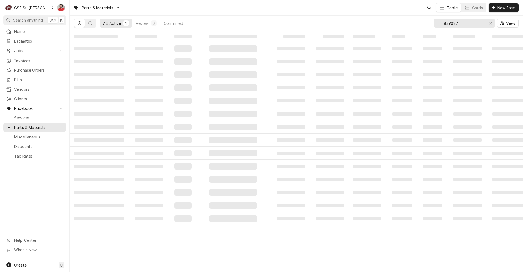
click at [465, 22] on input "839087" at bounding box center [464, 23] width 41 height 9
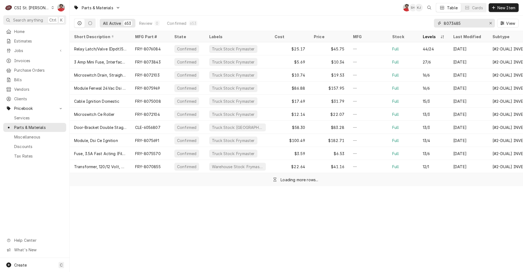
type input "8073485"
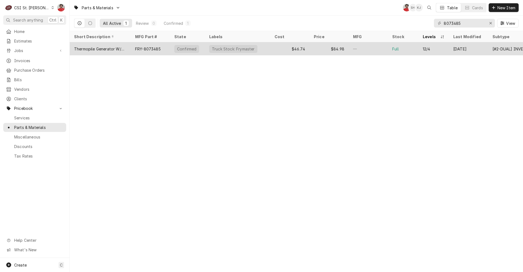
click at [124, 49] on div "Thermopile Generator W/Adapter" at bounding box center [100, 49] width 52 height 6
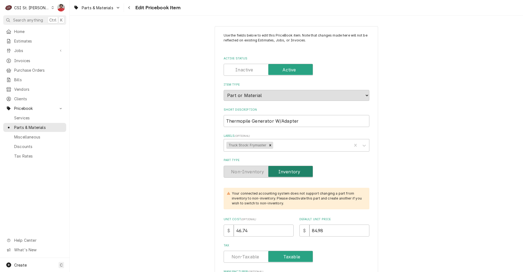
type textarea "x"
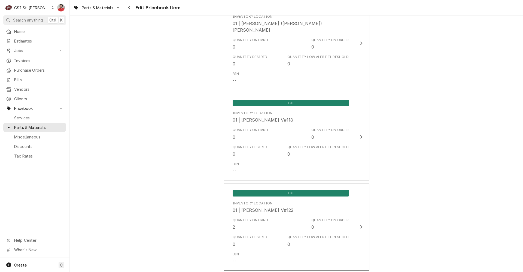
scroll to position [1690, 0]
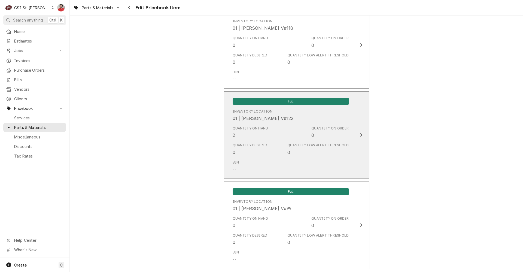
click at [281, 127] on div "Quantity on Hand 2 Quantity on Order 0" at bounding box center [291, 132] width 116 height 17
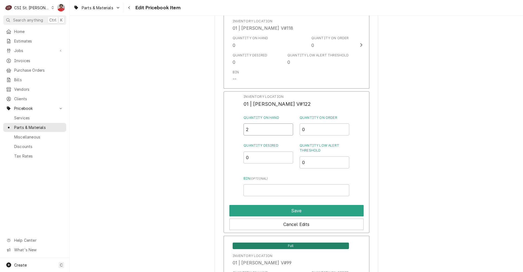
drag, startPoint x: 249, startPoint y: 125, endPoint x: 231, endPoint y: 124, distance: 18.3
click at [234, 125] on div "Inventory Location 01 | [PERSON_NAME] V#122 Quantity on Hand 2 Quantity on Orde…" at bounding box center [297, 162] width 146 height 142
click at [288, 125] on input "1.5" at bounding box center [269, 129] width 50 height 12
type input "1"
click at [287, 124] on input "1" at bounding box center [269, 129] width 50 height 12
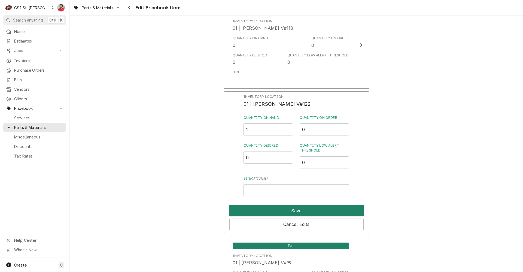
click at [297, 207] on button "Save" at bounding box center [296, 210] width 134 height 11
type textarea "x"
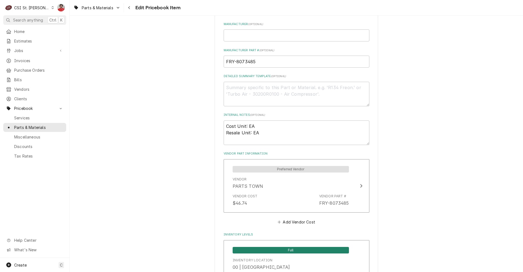
scroll to position [463, 0]
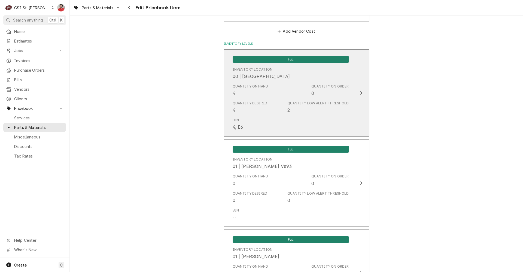
click at [261, 109] on div "Quantity Desired 4" at bounding box center [250, 107] width 35 height 13
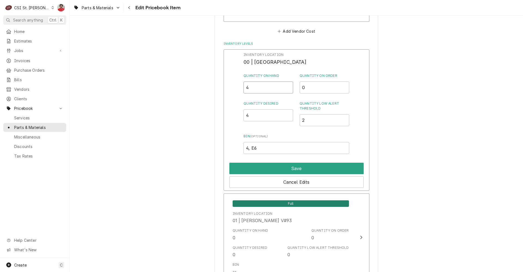
drag, startPoint x: 254, startPoint y: 92, endPoint x: 240, endPoint y: 93, distance: 13.9
click at [240, 93] on div "Inventory Location 00 | STL WAREHOUSE Quantity on Hand 4 Quantity on Order 0 Qu…" at bounding box center [297, 120] width 146 height 142
type input "5"
click at [260, 166] on button "Save" at bounding box center [296, 168] width 134 height 11
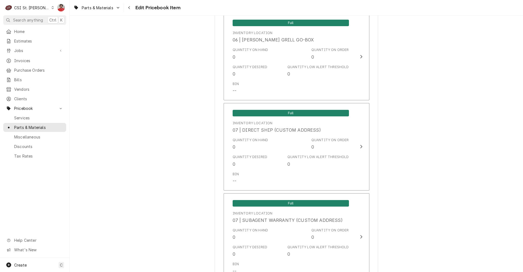
scroll to position [4595, 0]
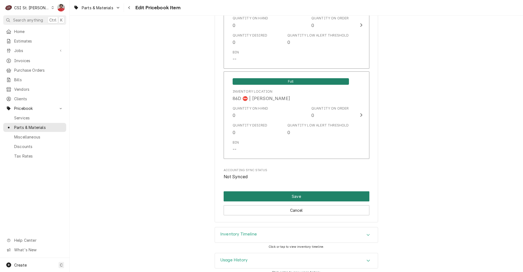
click at [279, 191] on button "Save" at bounding box center [297, 196] width 146 height 10
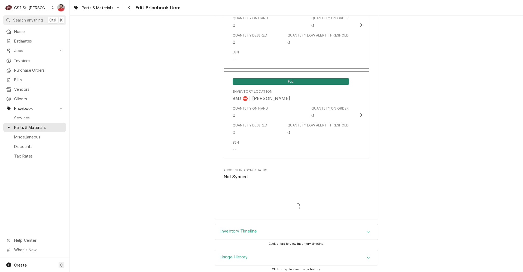
scroll to position [4592, 0]
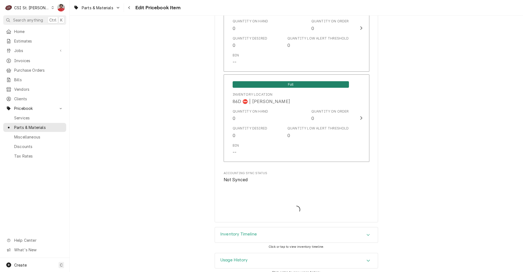
type textarea "x"
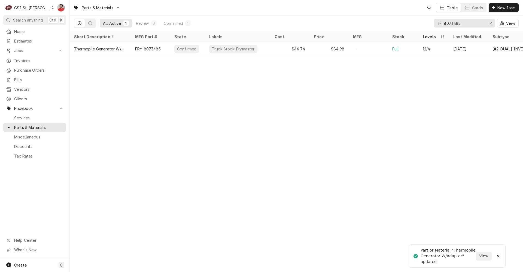
click at [465, 22] on input "8073485" at bounding box center [464, 23] width 41 height 9
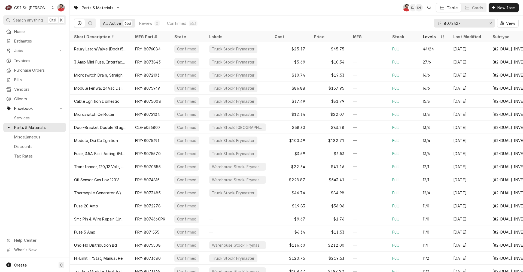
type input "8072427"
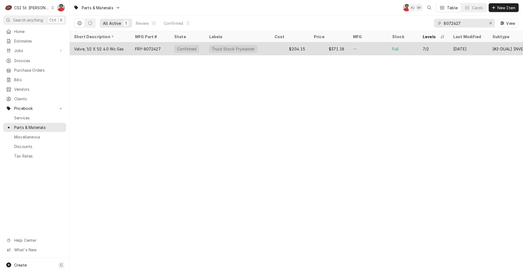
click at [252, 50] on div "Truck Stock: Frymaster" at bounding box center [233, 49] width 48 height 8
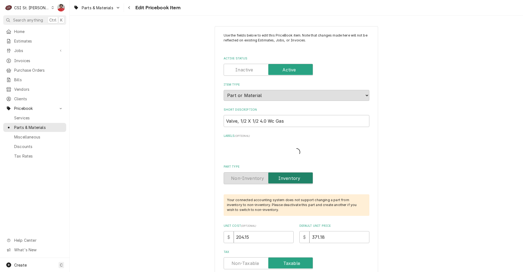
type textarea "x"
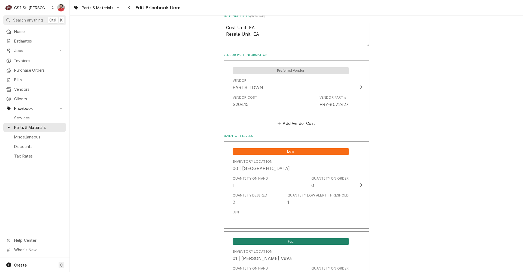
scroll to position [463, 0]
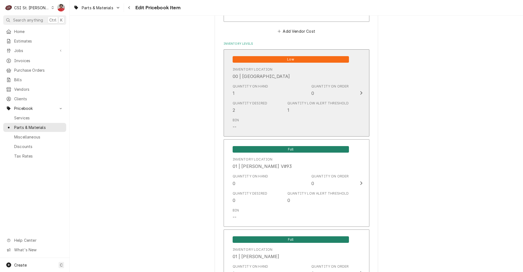
click at [254, 93] on div "Quantity on Hand 1" at bounding box center [251, 90] width 36 height 13
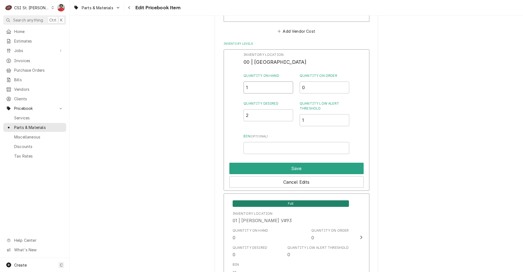
click at [230, 91] on div "Inventory Location 00 | STL WAREHOUSE Quantity on Hand 1 Quantity on Order 0 Qu…" at bounding box center [297, 120] width 146 height 142
type input "2"
click at [290, 168] on button "Save" at bounding box center [296, 168] width 134 height 11
type textarea "x"
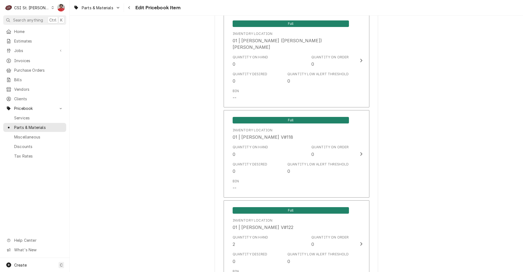
scroll to position [1690, 0]
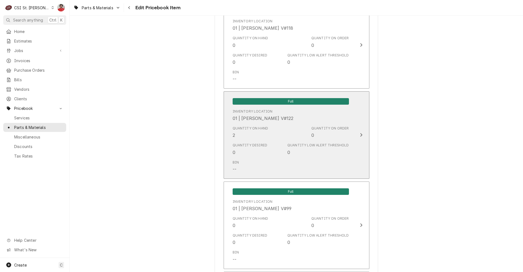
click at [281, 131] on div "Quantity on Hand 2 Quantity on Order 0" at bounding box center [291, 132] width 116 height 17
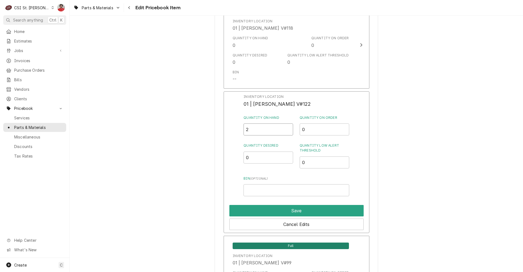
drag, startPoint x: 266, startPoint y: 121, endPoint x: 235, endPoint y: 122, distance: 31.1
click at [239, 123] on div "Inventory Location 01 | [PERSON_NAME] V#122 Quantity on Hand 2 Quantity on Orde…" at bounding box center [297, 162] width 146 height 142
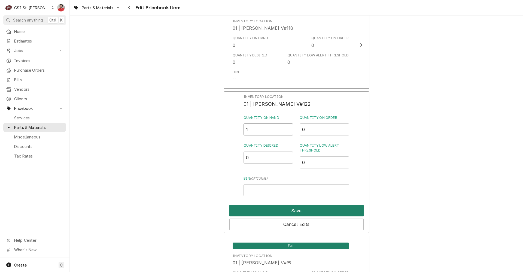
type input "1"
click at [305, 205] on button "Save" at bounding box center [296, 210] width 134 height 11
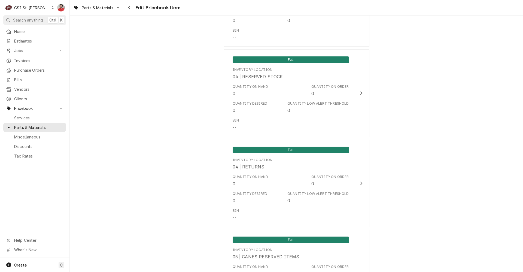
scroll to position [4595, 0]
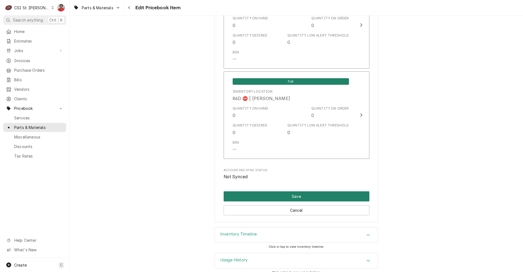
click at [294, 191] on button "Save" at bounding box center [297, 196] width 146 height 10
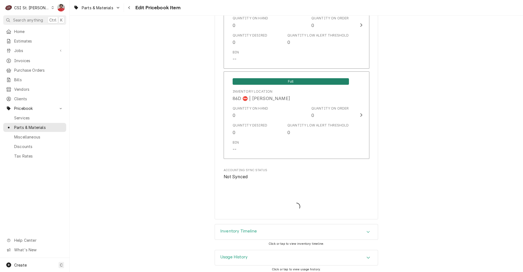
scroll to position [4592, 0]
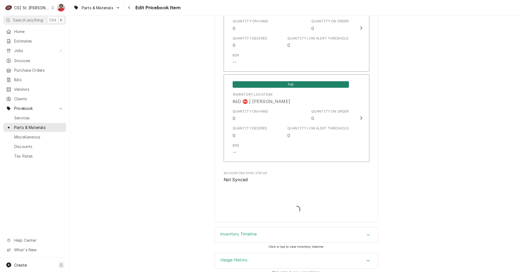
type textarea "x"
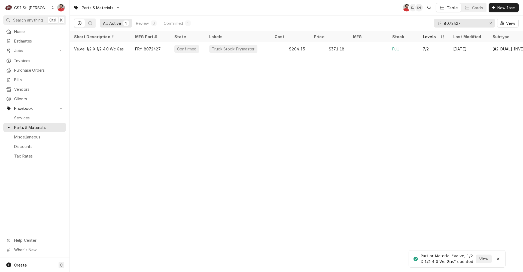
click at [461, 26] on input "8072427" at bounding box center [464, 23] width 41 height 9
click at [28, 75] on link "Bills" at bounding box center [34, 79] width 63 height 9
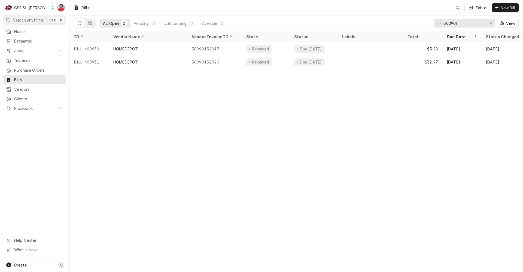
click at [27, 69] on span "Purchase Orders" at bounding box center [38, 70] width 49 height 6
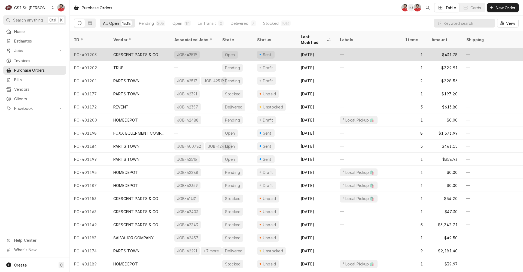
click at [167, 48] on div "CRESCENT PARTS & CO" at bounding box center [139, 54] width 61 height 13
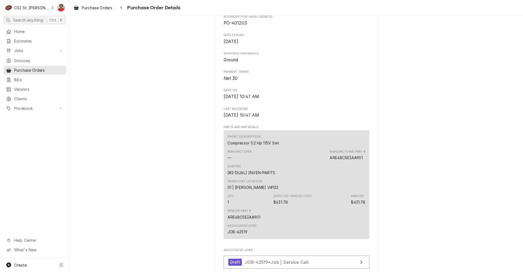
scroll to position [379, 0]
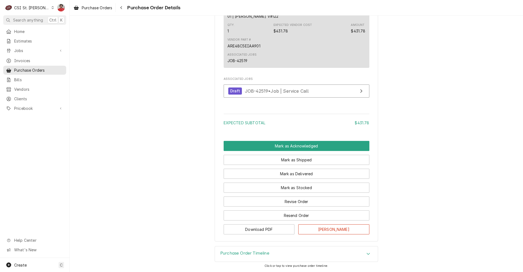
click at [27, 6] on div "CSI St. [PERSON_NAME]" at bounding box center [31, 8] width 35 height 6
click at [205, 159] on html "C CSI St. Louis NF Search anything Ctrl K Home Estimates Jobs Jobs Job Series I…" at bounding box center [261, 136] width 523 height 272
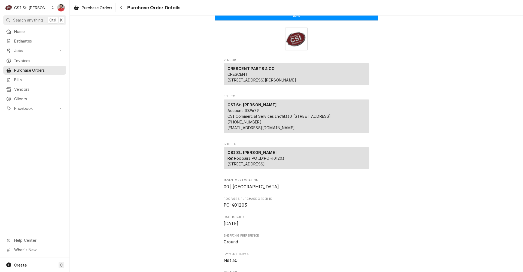
scroll to position [0, 0]
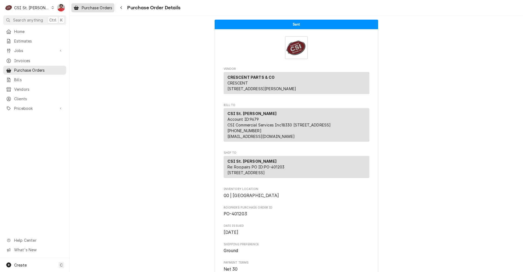
click at [114, 7] on link "Purchase Orders" at bounding box center [92, 7] width 43 height 9
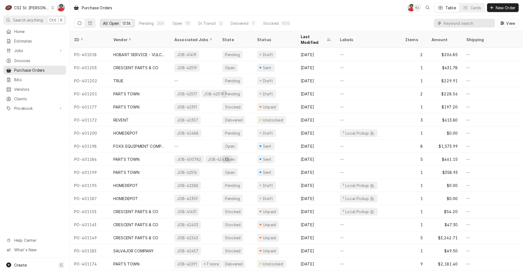
click at [475, 24] on input "Dynamic Content Wrapper" at bounding box center [468, 23] width 49 height 9
click at [35, 9] on div "CSI St. [PERSON_NAME]" at bounding box center [31, 8] width 35 height 6
click at [69, 14] on div "CSI [US_STATE][GEOGRAPHIC_DATA]." at bounding box center [84, 10] width 78 height 9
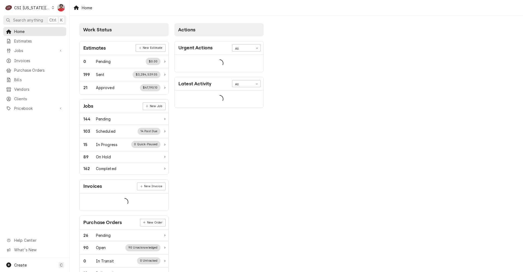
click at [44, 8] on div "CSI Kansas City." at bounding box center [32, 8] width 36 height 6
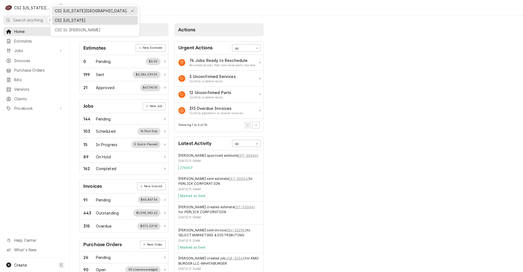
click at [57, 18] on div "CSI [US_STATE]" at bounding box center [95, 20] width 80 height 6
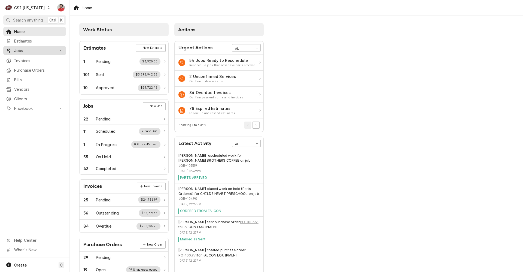
click at [28, 48] on span "Jobs" at bounding box center [34, 51] width 41 height 6
click at [34, 61] on span "Jobs" at bounding box center [38, 60] width 49 height 6
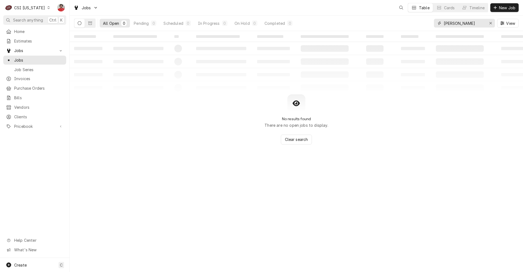
click at [468, 23] on input "hollenbeck" at bounding box center [464, 23] width 41 height 9
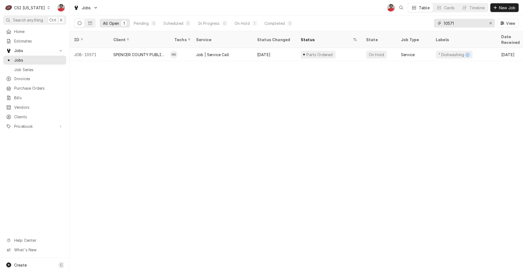
click at [458, 23] on input "10571" at bounding box center [464, 23] width 41 height 9
type input "10568"
click at [458, 23] on input "10568" at bounding box center [464, 23] width 41 height 9
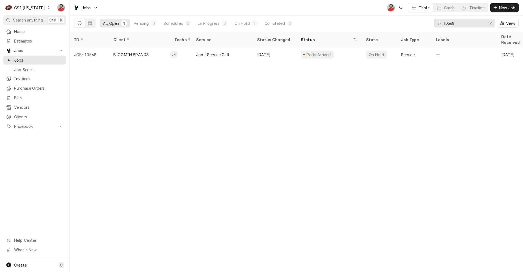
click at [462, 26] on input "10568" at bounding box center [464, 23] width 41 height 9
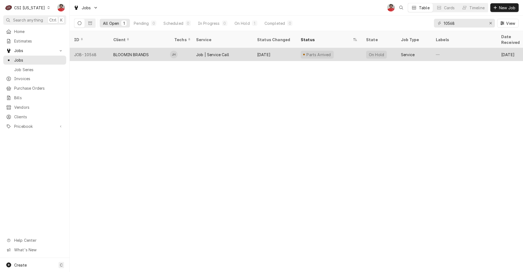
click at [284, 52] on div "Sep 5" at bounding box center [275, 54] width 44 height 13
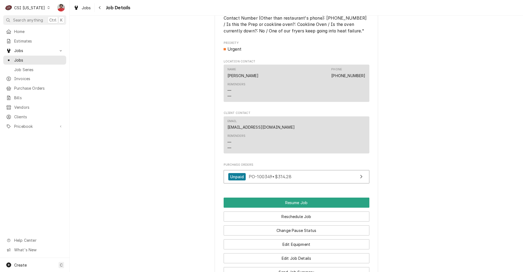
scroll to position [491, 0]
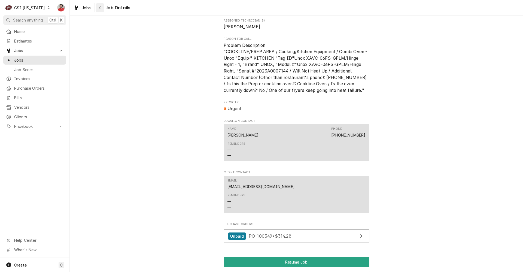
click at [99, 8] on icon "Navigate back" at bounding box center [100, 8] width 2 height 4
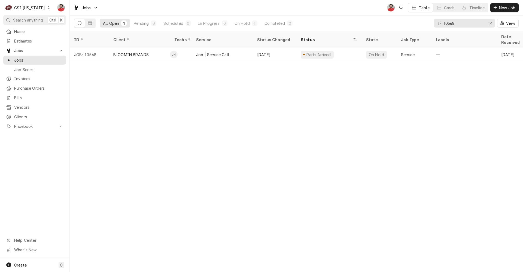
drag, startPoint x: 480, startPoint y: 26, endPoint x: 477, endPoint y: 25, distance: 3.4
click at [480, 26] on input "10568" at bounding box center [464, 23] width 41 height 9
click at [477, 25] on input "10568" at bounding box center [464, 23] width 41 height 9
type input "10490"
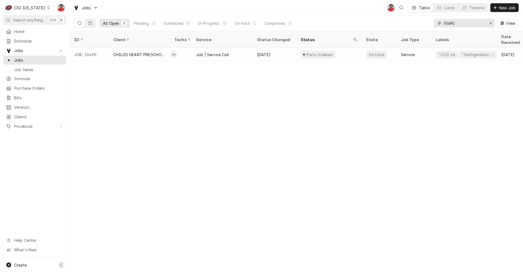
click at [447, 22] on input "10490" at bounding box center [464, 23] width 41 height 9
click at [42, 10] on div "C CSI Kentucky" at bounding box center [27, 7] width 49 height 11
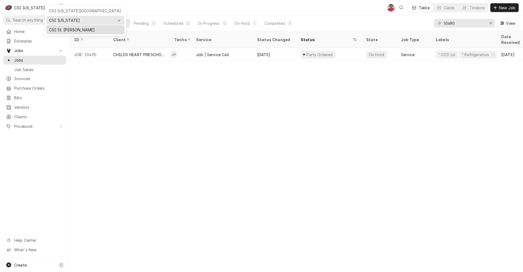
click at [63, 29] on div "CSI St. [PERSON_NAME]" at bounding box center [85, 30] width 73 height 6
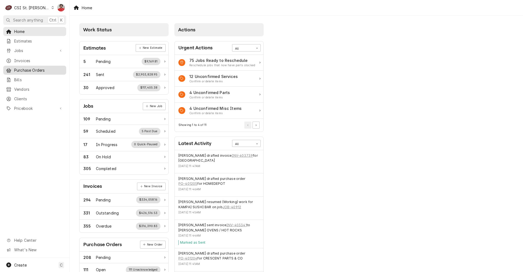
click at [25, 70] on span "Purchase Orders" at bounding box center [38, 70] width 49 height 6
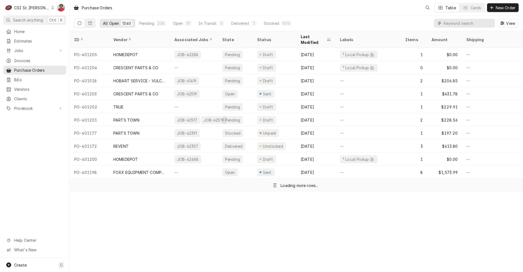
click at [461, 22] on input "Dynamic Content Wrapper" at bounding box center [468, 23] width 49 height 9
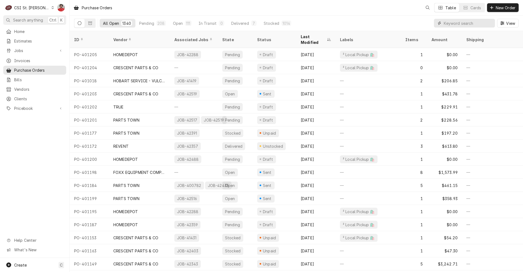
click at [461, 22] on input "Dynamic Content Wrapper" at bounding box center [468, 23] width 49 height 9
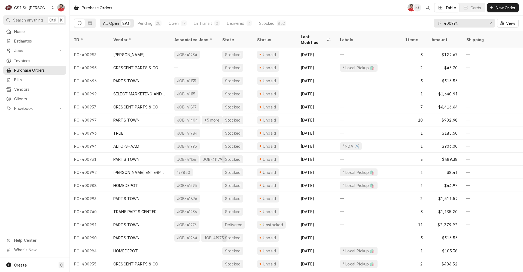
type input "400994"
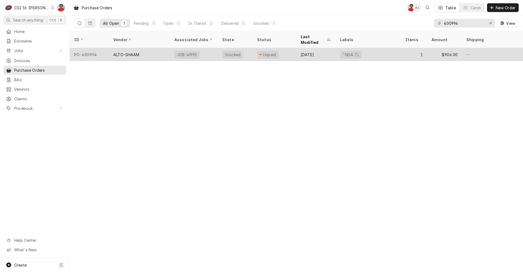
click at [325, 51] on div "Sep 4" at bounding box center [316, 54] width 39 height 13
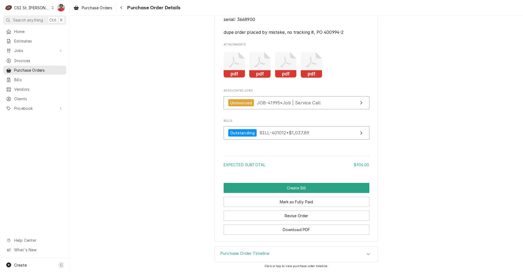
scroll to position [573, 0]
click at [312, 250] on div "Purchase Order Timeline" at bounding box center [296, 254] width 163 height 15
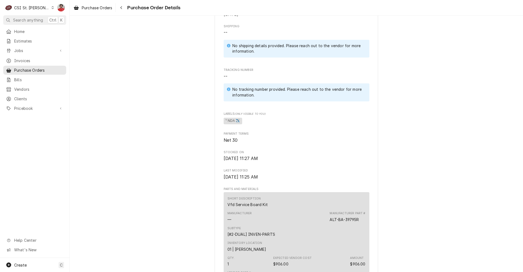
scroll to position [409, 0]
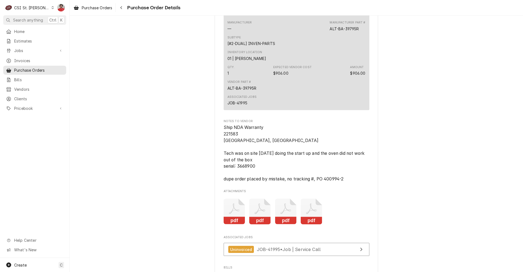
click at [335, 182] on span "Ship NDA Warranty 221583 North Elem, Jackson MO Tech was on site today doing th…" at bounding box center [295, 153] width 142 height 57
click at [123, 7] on icon "Navigate back" at bounding box center [121, 8] width 2 height 4
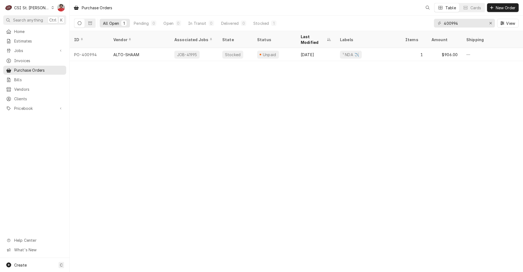
click at [467, 28] on div "400994 View" at bounding box center [476, 23] width 85 height 15
click at [466, 21] on input "400994" at bounding box center [464, 23] width 41 height 9
type input "401037"
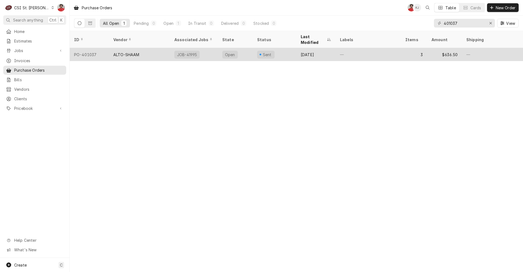
click at [247, 50] on div "Open" at bounding box center [235, 54] width 35 height 13
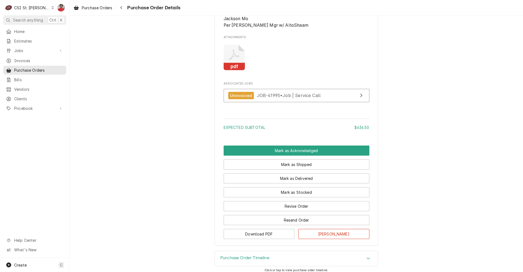
scroll to position [709, 0]
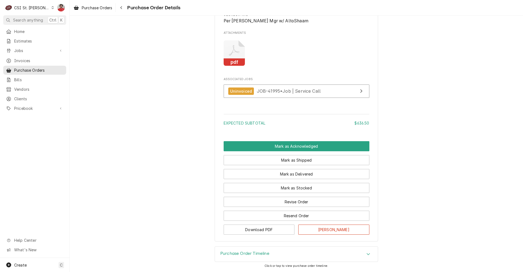
click at [277, 250] on div "Purchase Order Timeline" at bounding box center [296, 254] width 163 height 15
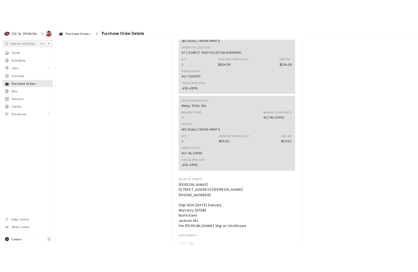
scroll to position [627, 0]
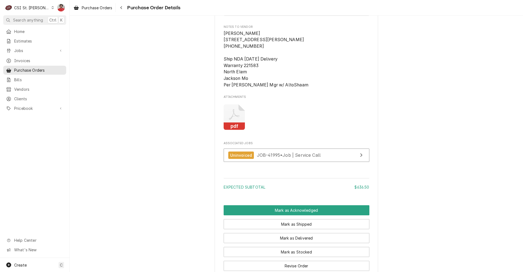
click at [238, 130] on icon "Attachments" at bounding box center [235, 117] width 22 height 26
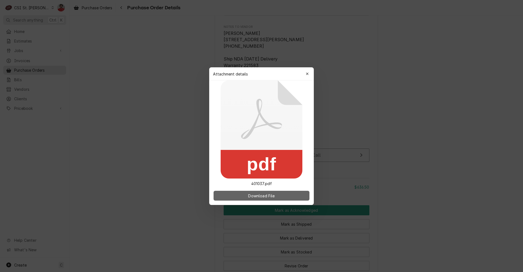
click at [250, 200] on button "Download File" at bounding box center [262, 196] width 96 height 10
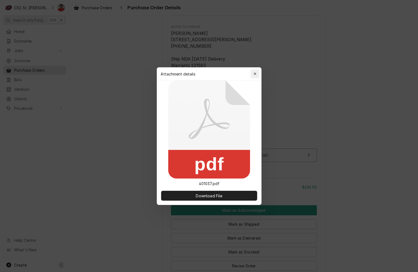
click at [252, 76] on div "button" at bounding box center [254, 73] width 5 height 5
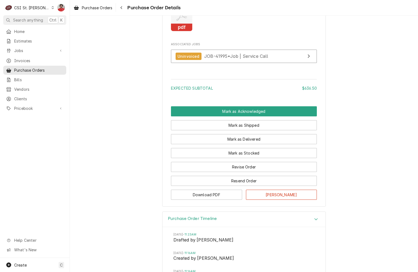
scroll to position [763, 0]
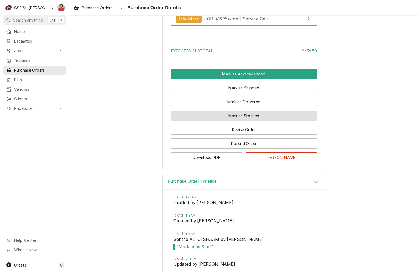
click at [253, 121] on button "Mark as Stocked" at bounding box center [244, 116] width 146 height 10
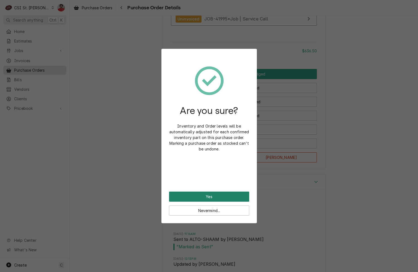
click at [225, 199] on button "Yes" at bounding box center [209, 197] width 80 height 10
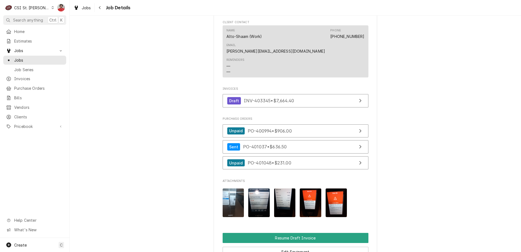
scroll to position [572, 0]
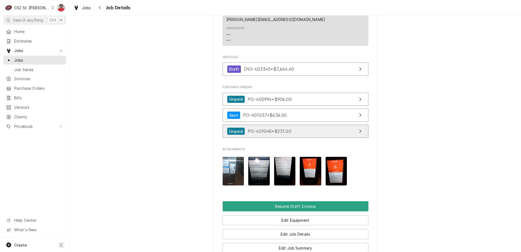
click at [261, 128] on span "PO-401048 • $231.00" at bounding box center [270, 130] width 44 height 5
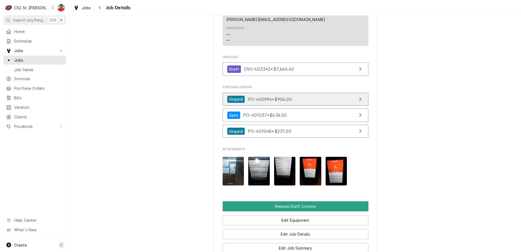
click at [259, 96] on span "PO-400994 • $906.00" at bounding box center [270, 98] width 44 height 5
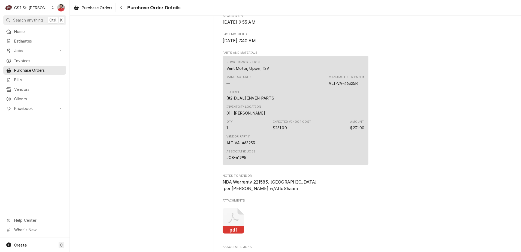
scroll to position [518, 0]
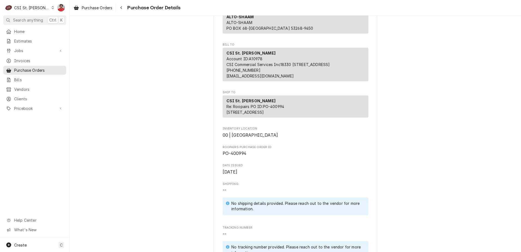
scroll to position [109, 0]
